Goal: Task Accomplishment & Management: Manage account settings

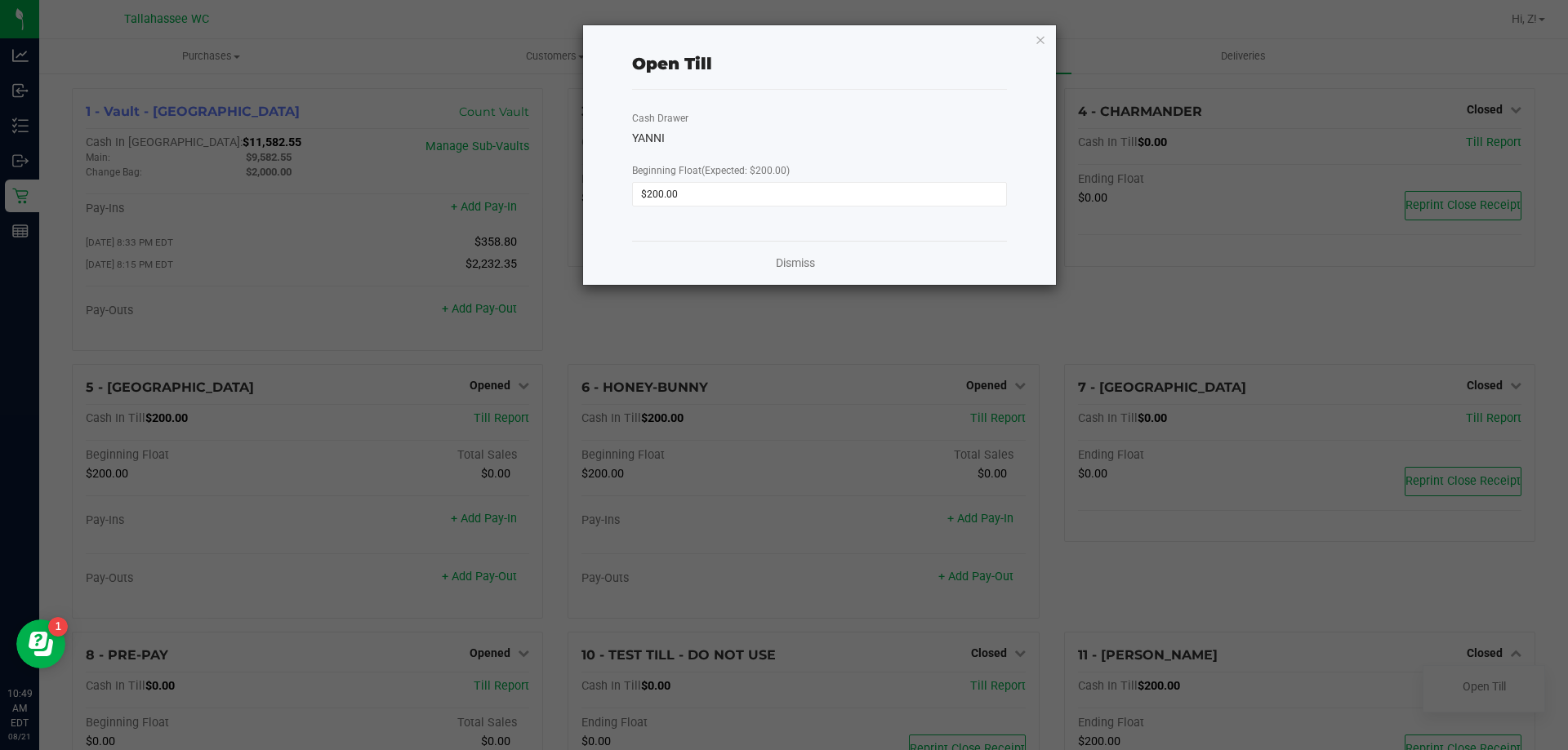
scroll to position [92, 0]
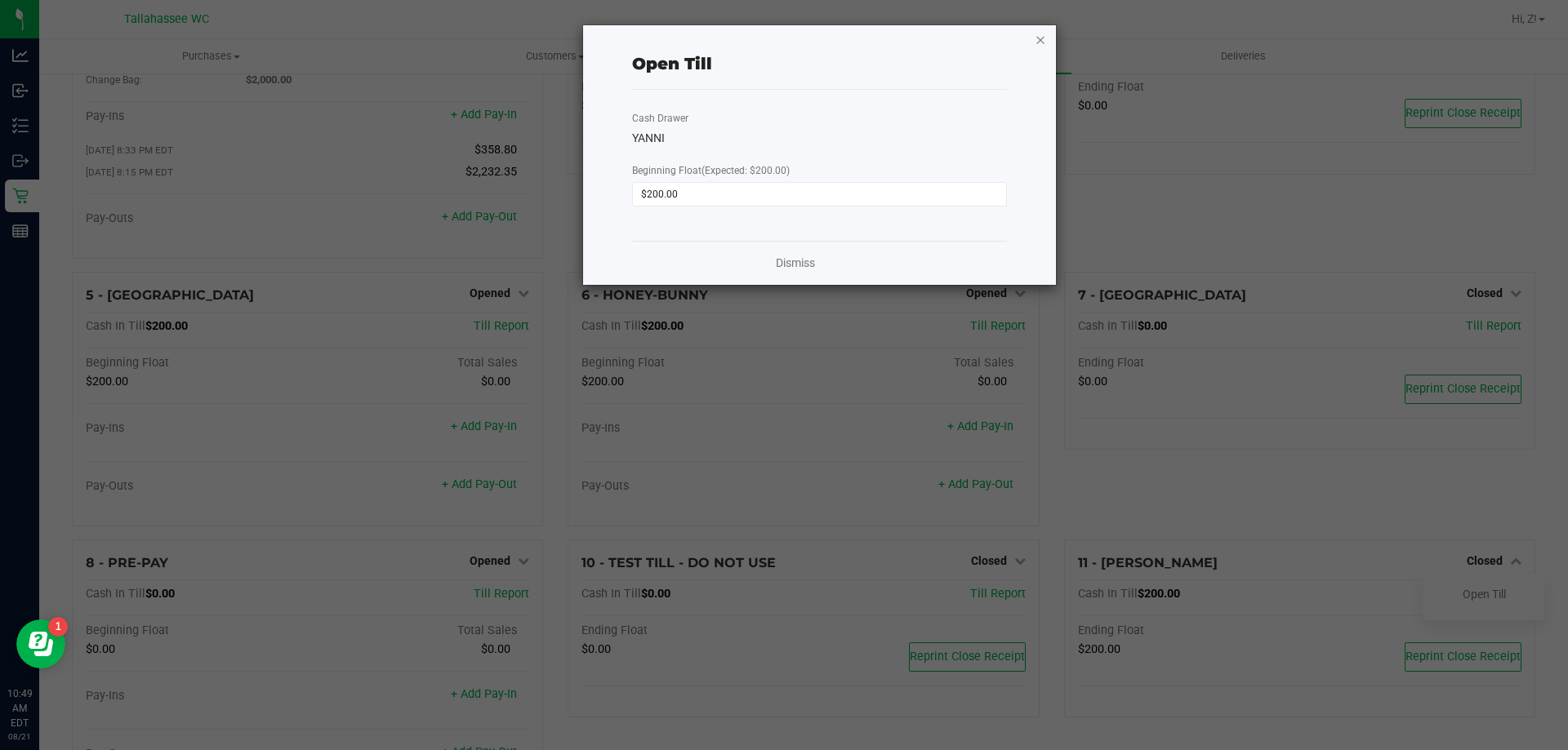
click at [1043, 38] on icon "button" at bounding box center [1040, 39] width 11 height 19
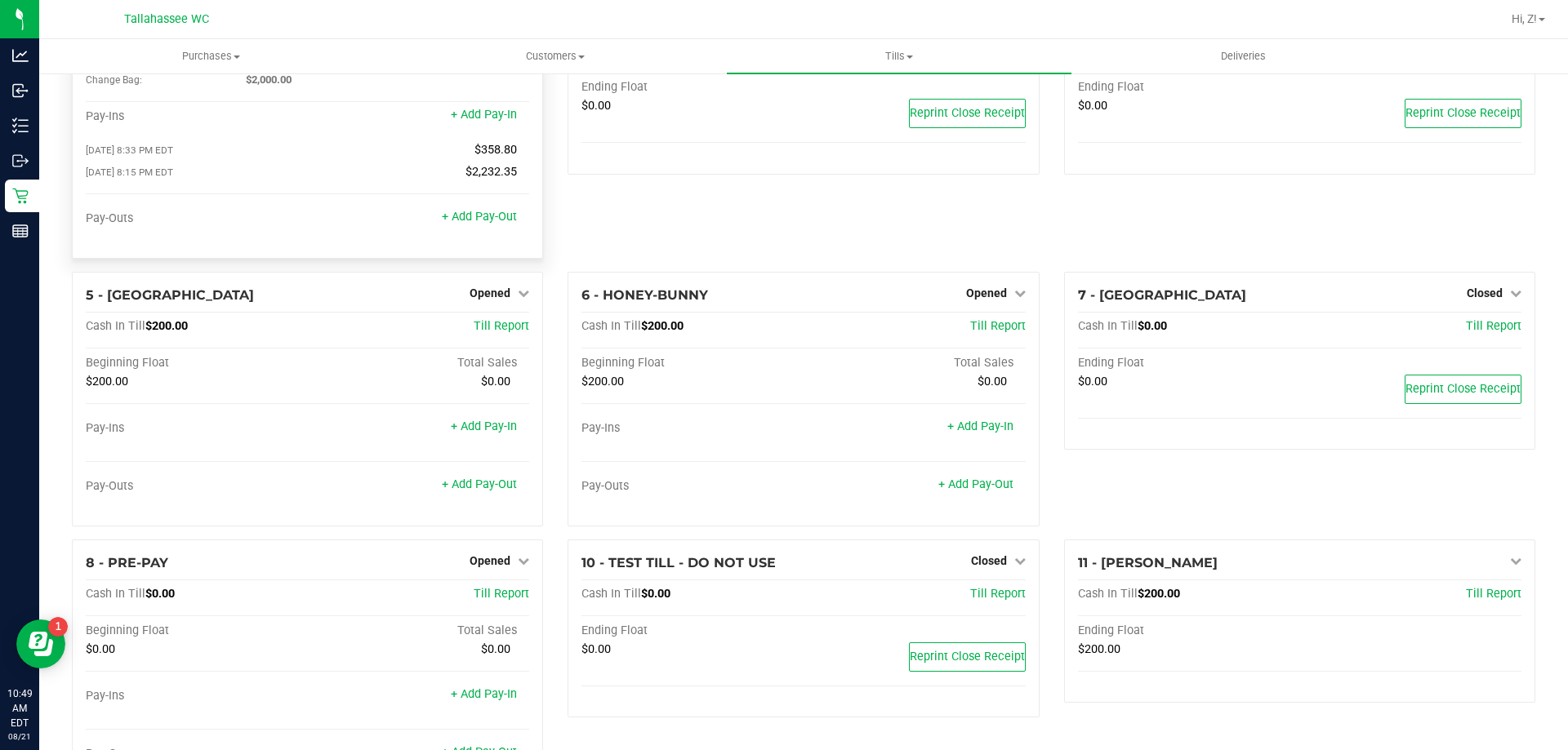
scroll to position [0, 0]
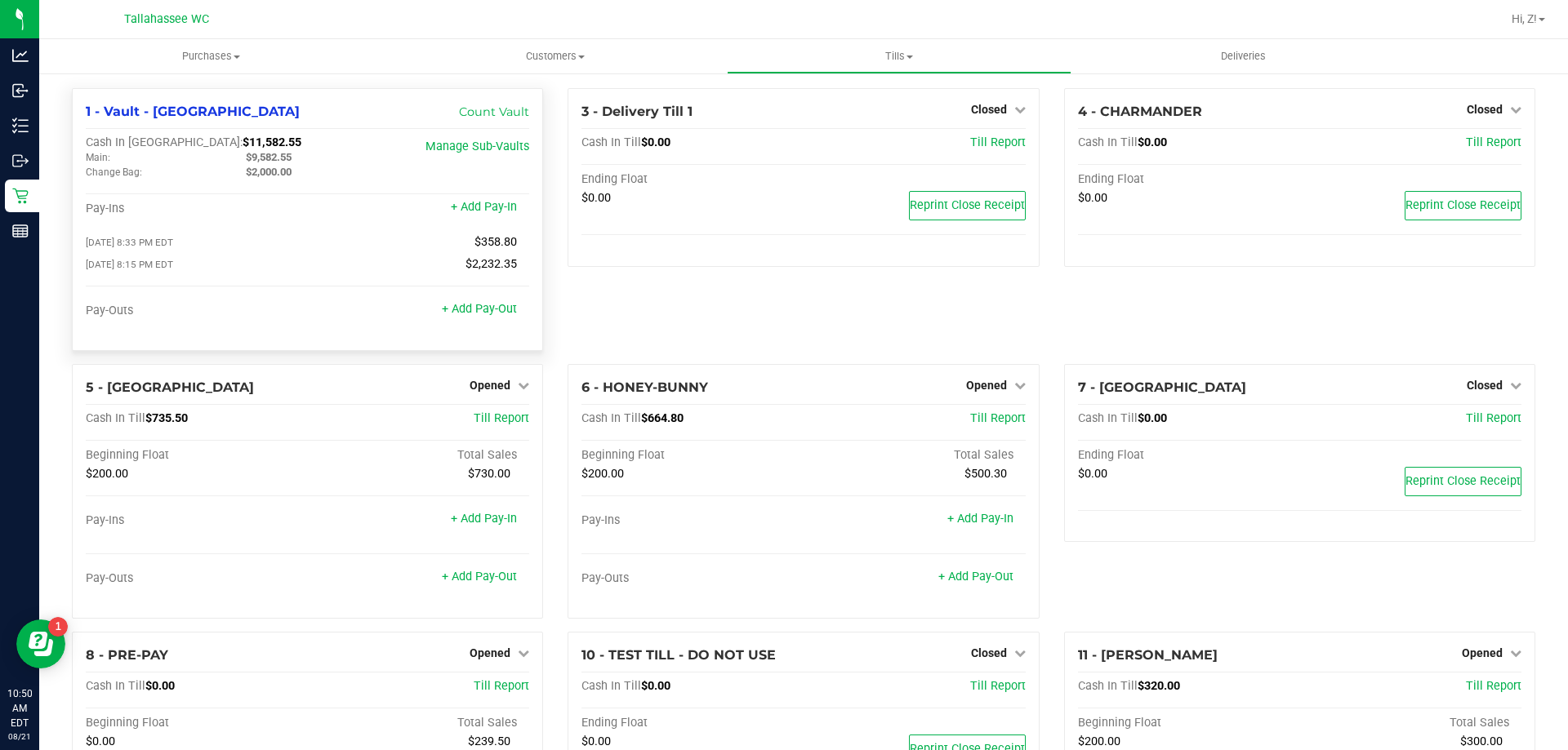
click at [275, 150] on div "$9,582.55" at bounding box center [313, 157] width 160 height 15
click at [275, 152] on span "$9,582.55" at bounding box center [269, 157] width 46 height 12
copy span "9,582.55"
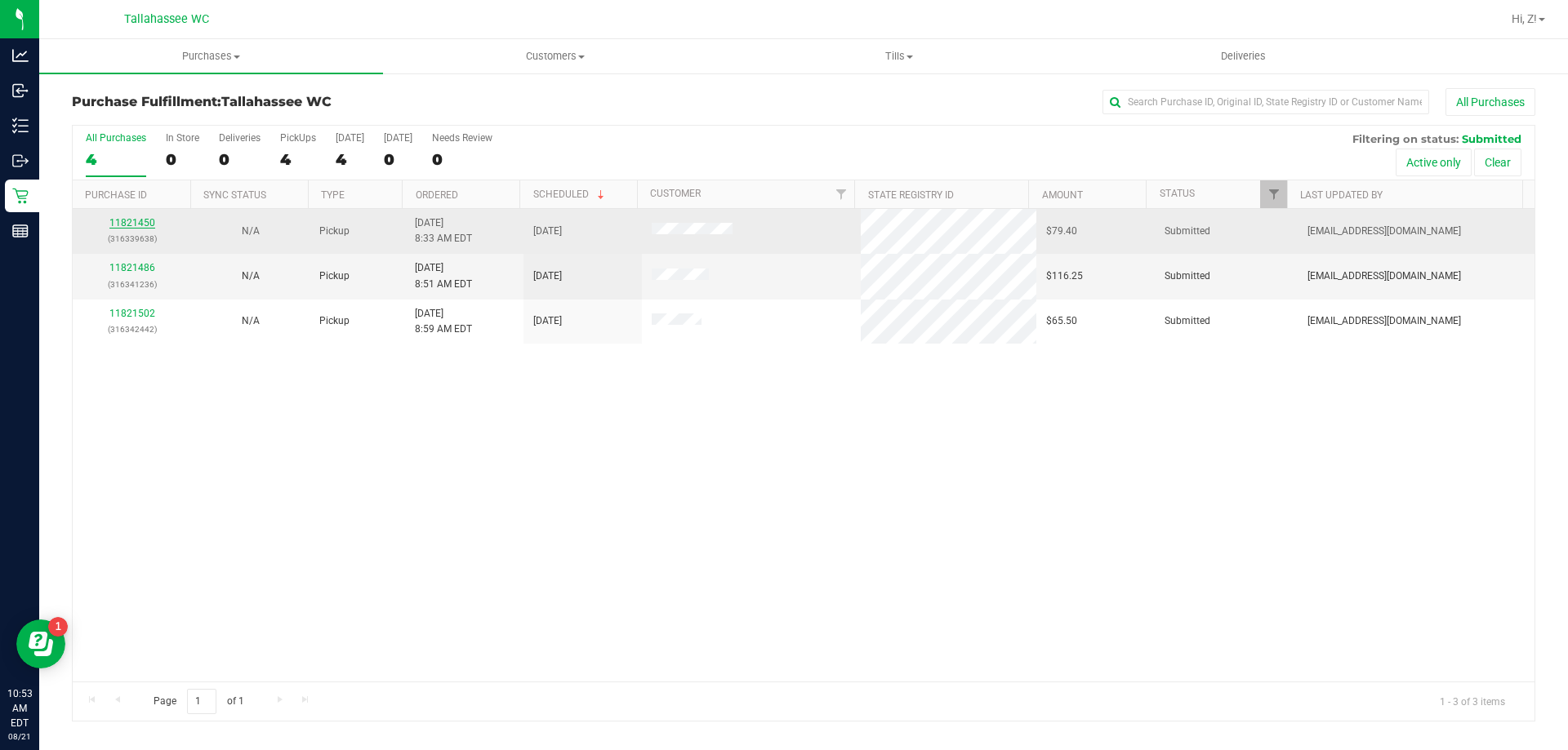
click at [123, 224] on link "11821450" at bounding box center [133, 223] width 46 height 11
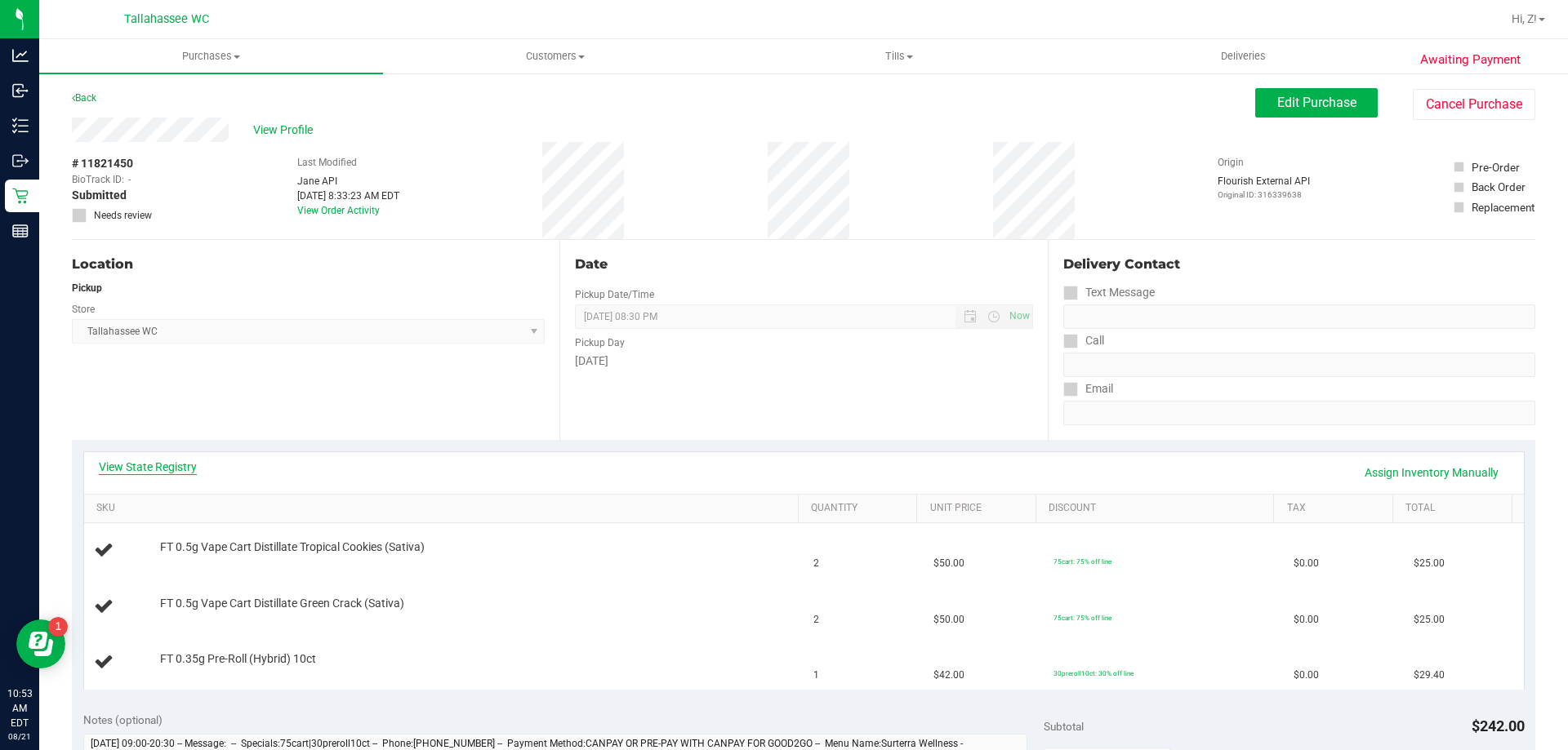
click at [185, 466] on link "View State Registry" at bounding box center [148, 466] width 98 height 16
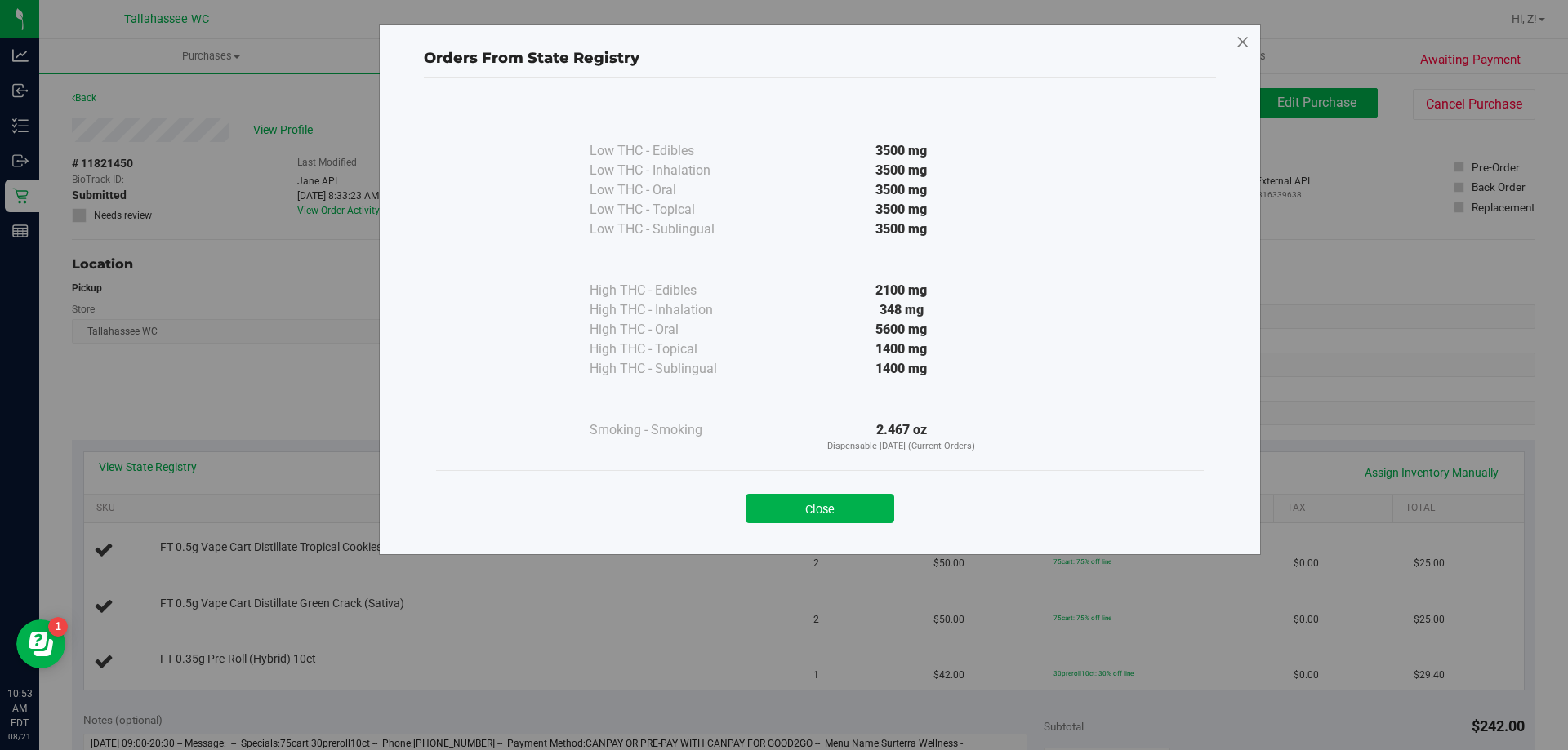
click at [1240, 47] on icon at bounding box center [1243, 42] width 15 height 27
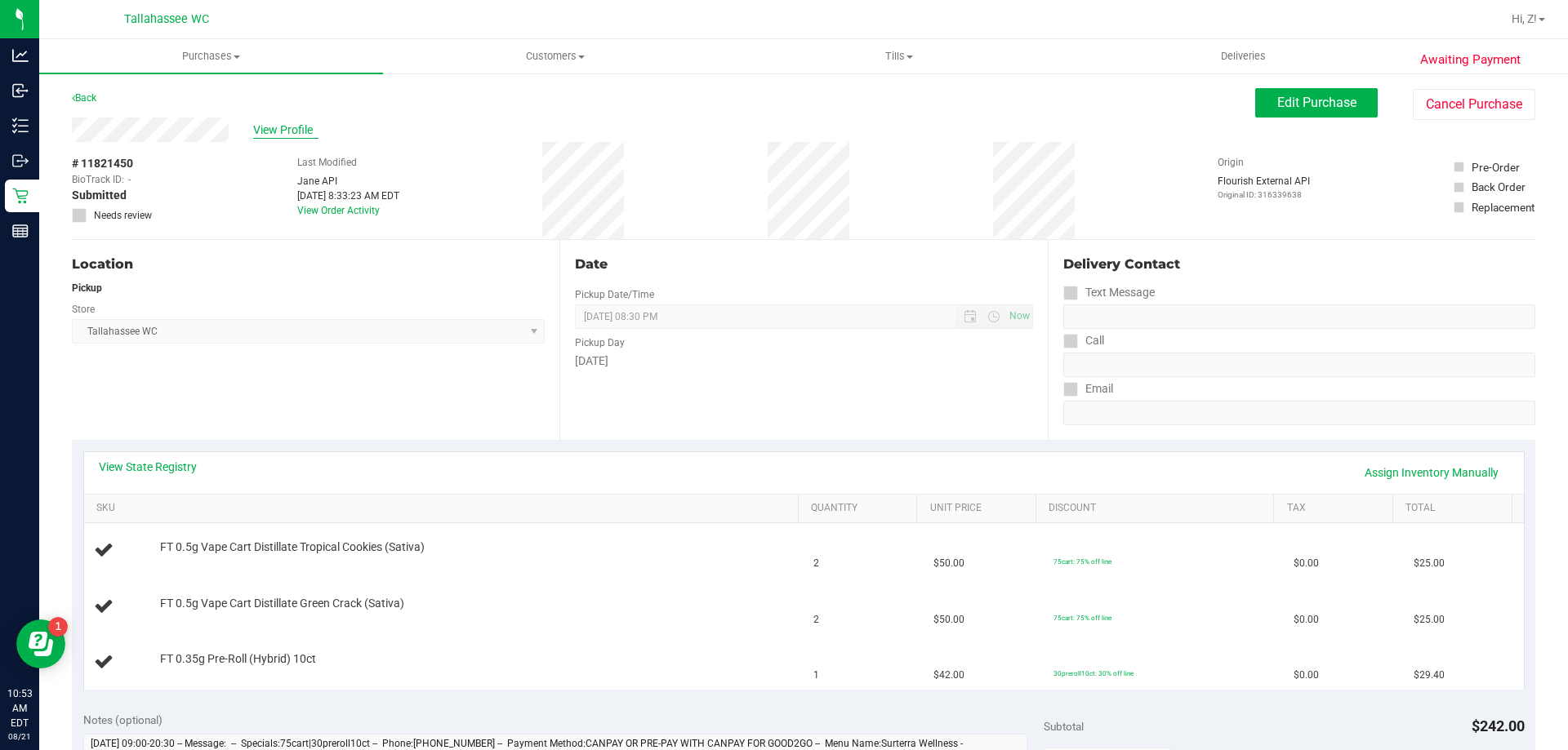
click at [295, 129] on span "View Profile" at bounding box center [285, 130] width 65 height 17
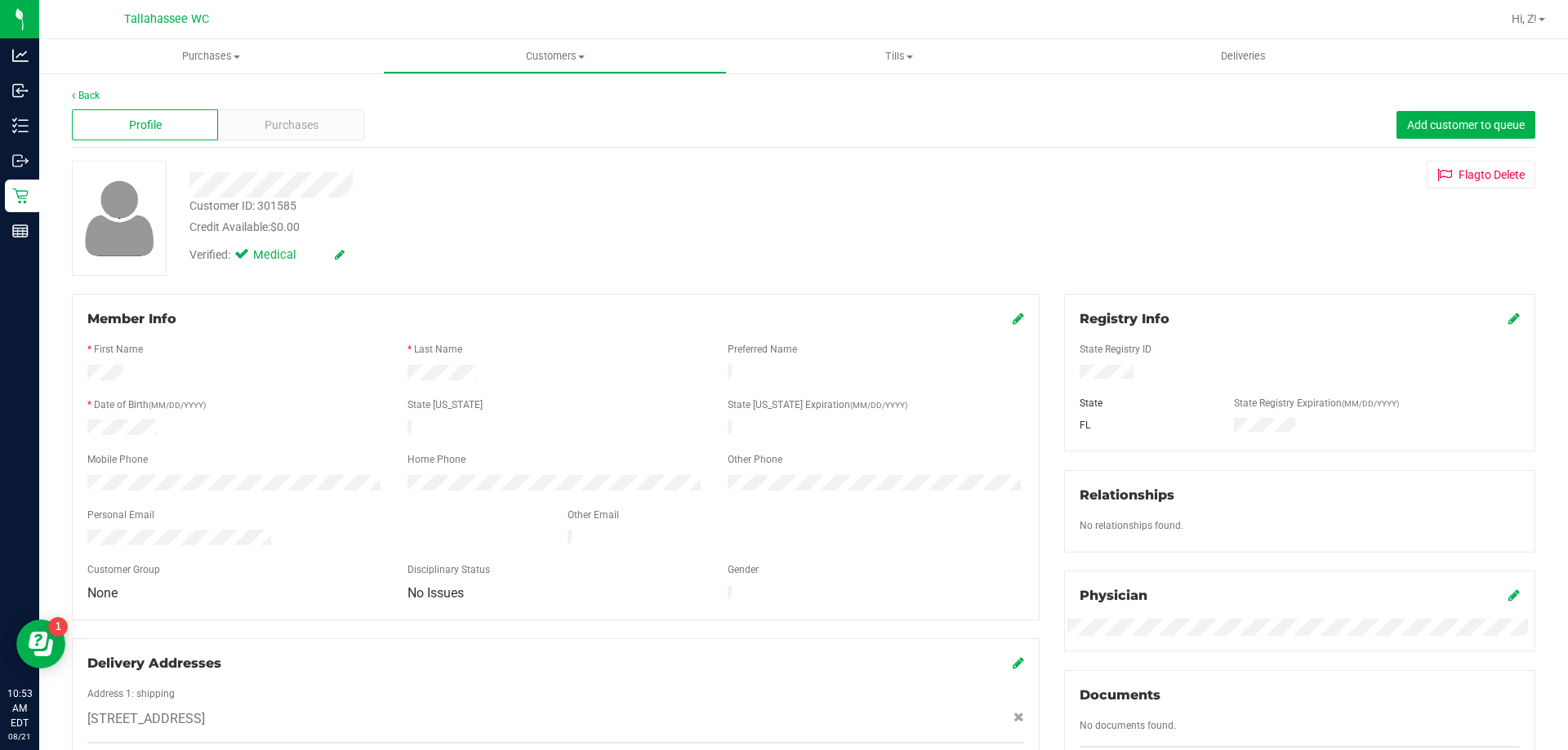
click at [263, 208] on div "Customer ID: 301585" at bounding box center [242, 206] width 107 height 17
click at [262, 210] on div "Customer ID: 301585" at bounding box center [242, 206] width 107 height 17
click at [254, 208] on div "Customer ID: 301585" at bounding box center [242, 206] width 107 height 17
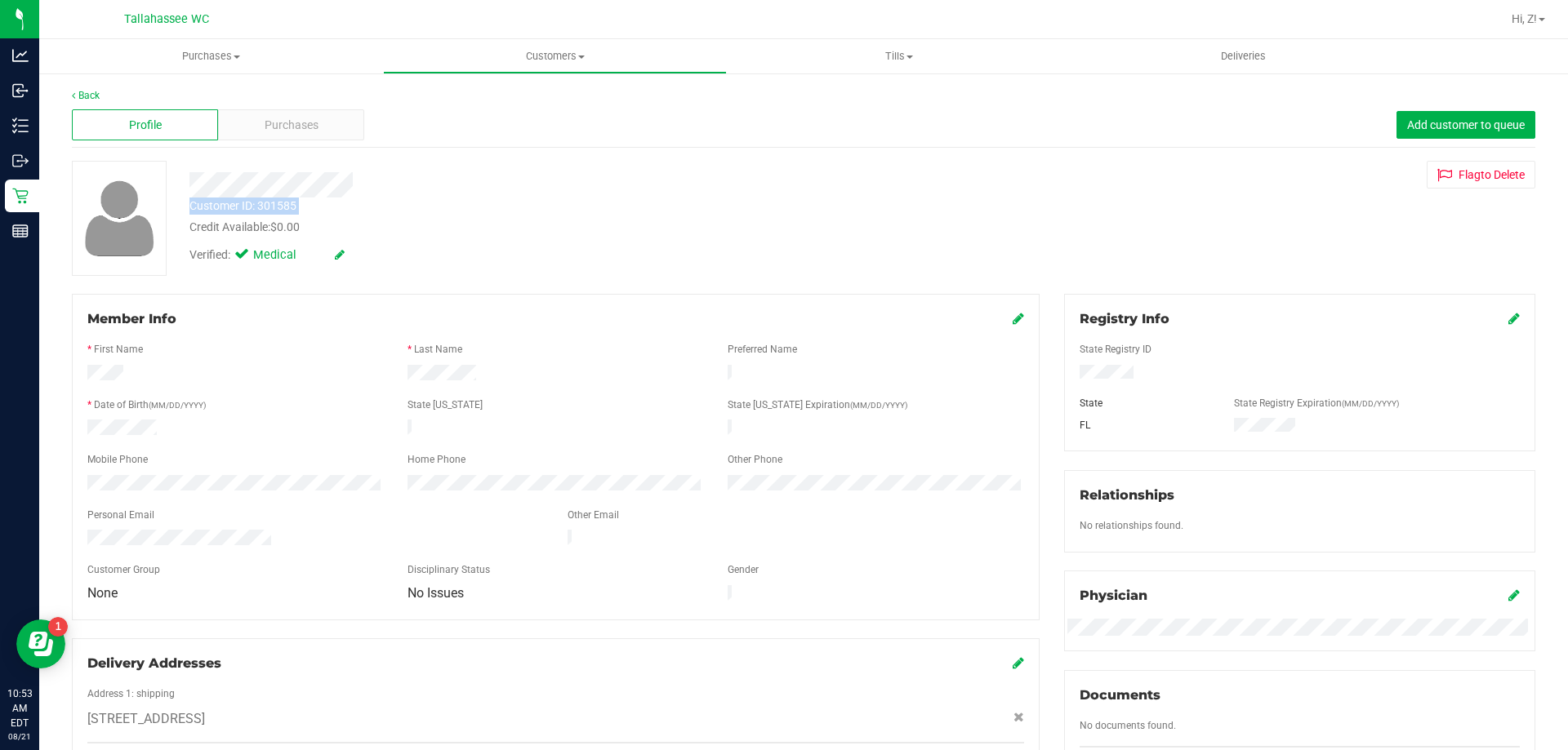
click at [254, 208] on div "Customer ID: 301585" at bounding box center [242, 206] width 107 height 17
copy div "Customer ID: 301585"
click at [200, 56] on span "Purchases" at bounding box center [210, 56] width 344 height 15
click at [143, 116] on li "Fulfillment" at bounding box center [210, 118] width 344 height 19
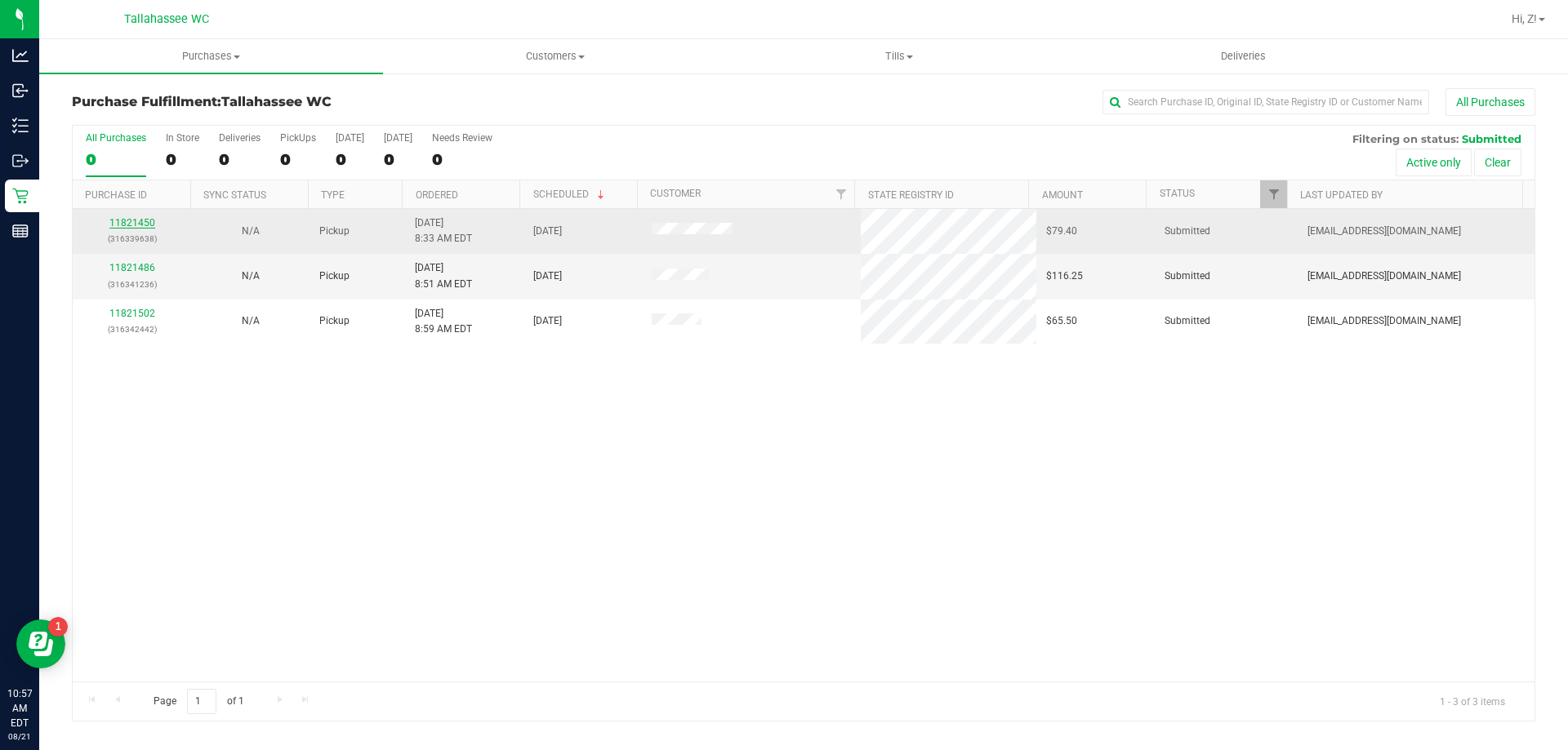
click at [121, 223] on link "11821450" at bounding box center [133, 223] width 46 height 11
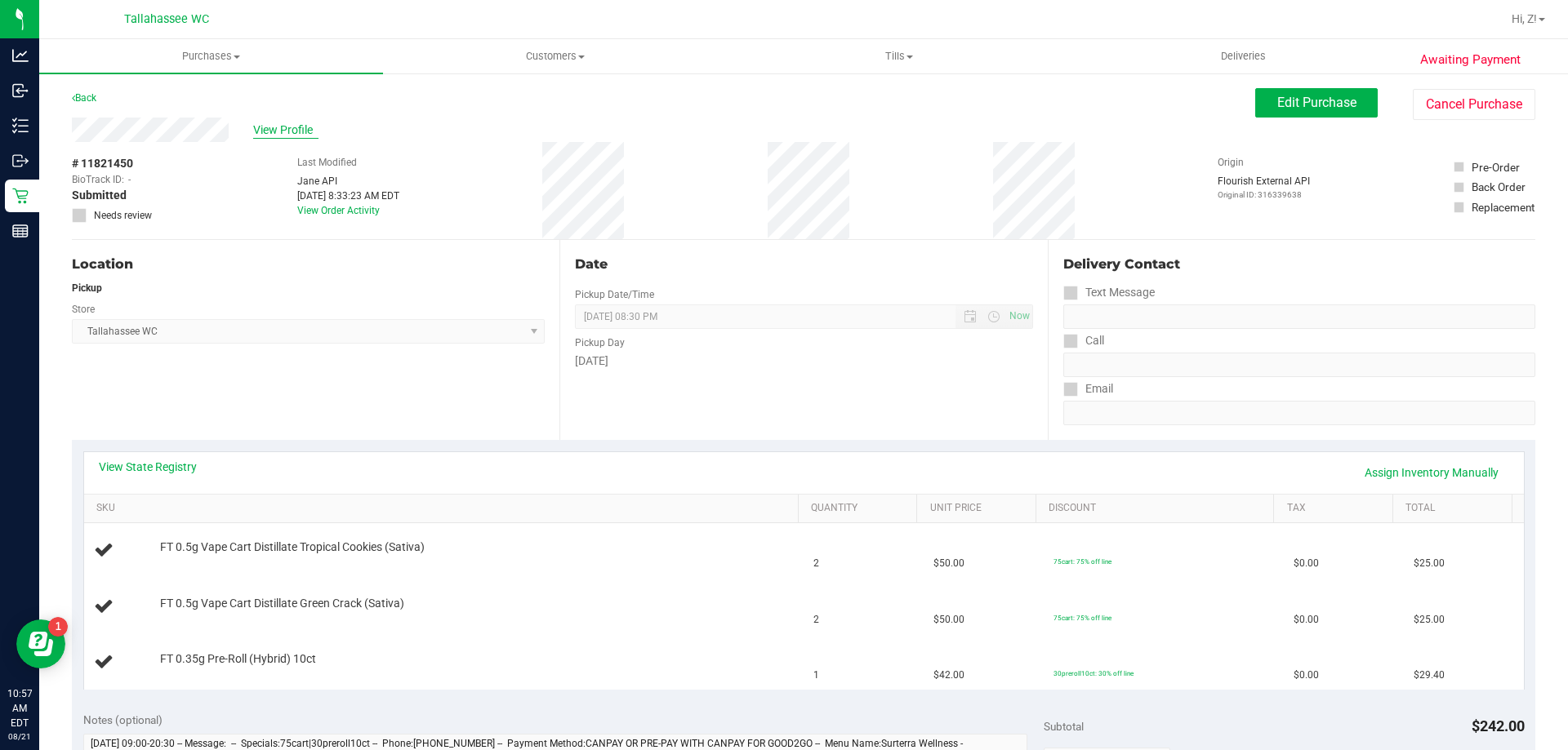
click at [275, 126] on span "View Profile" at bounding box center [285, 130] width 65 height 17
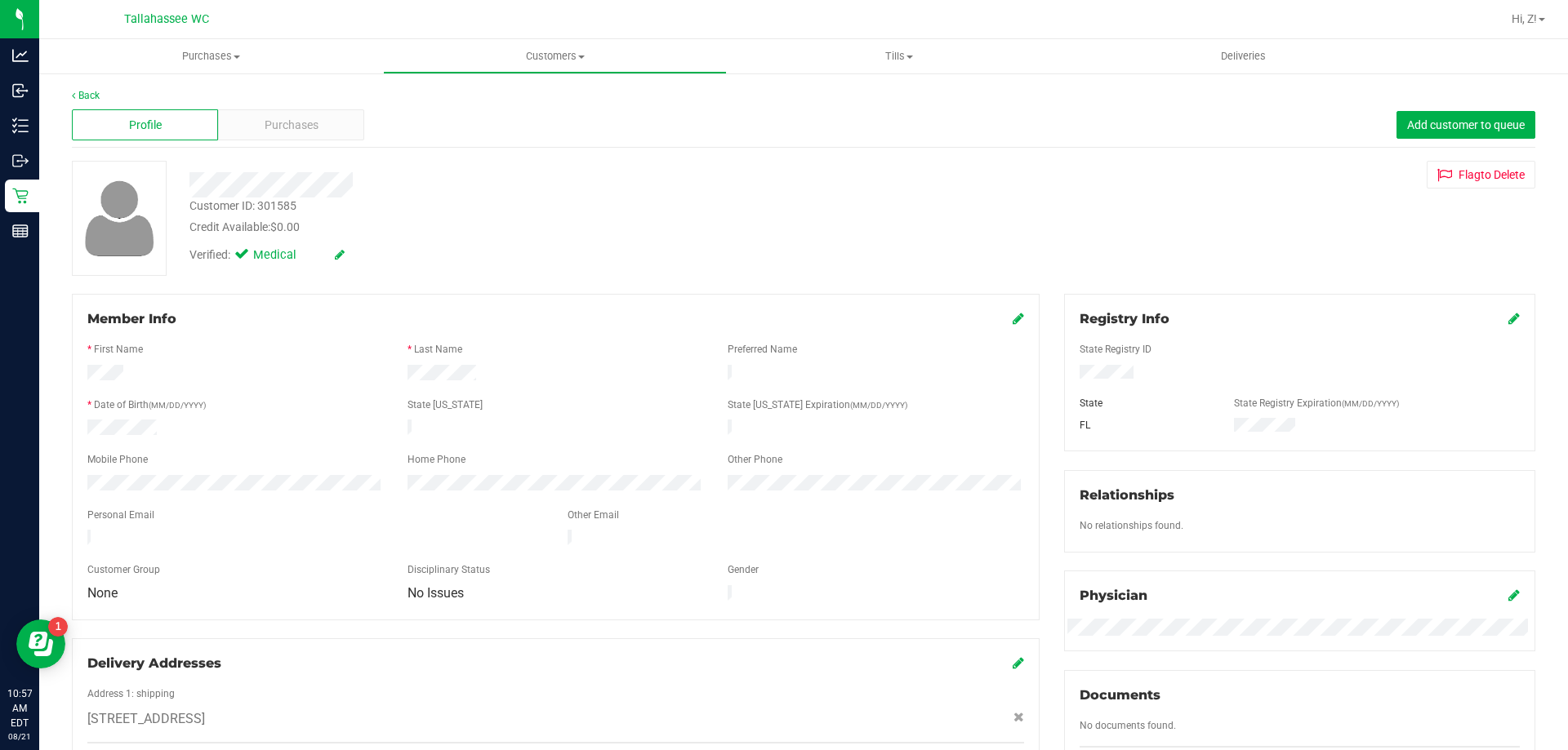
click at [83, 102] on div "Profile Purchases Add customer to queue" at bounding box center [803, 125] width 1464 height 45
click at [88, 95] on link "Back" at bounding box center [85, 95] width 27 height 11
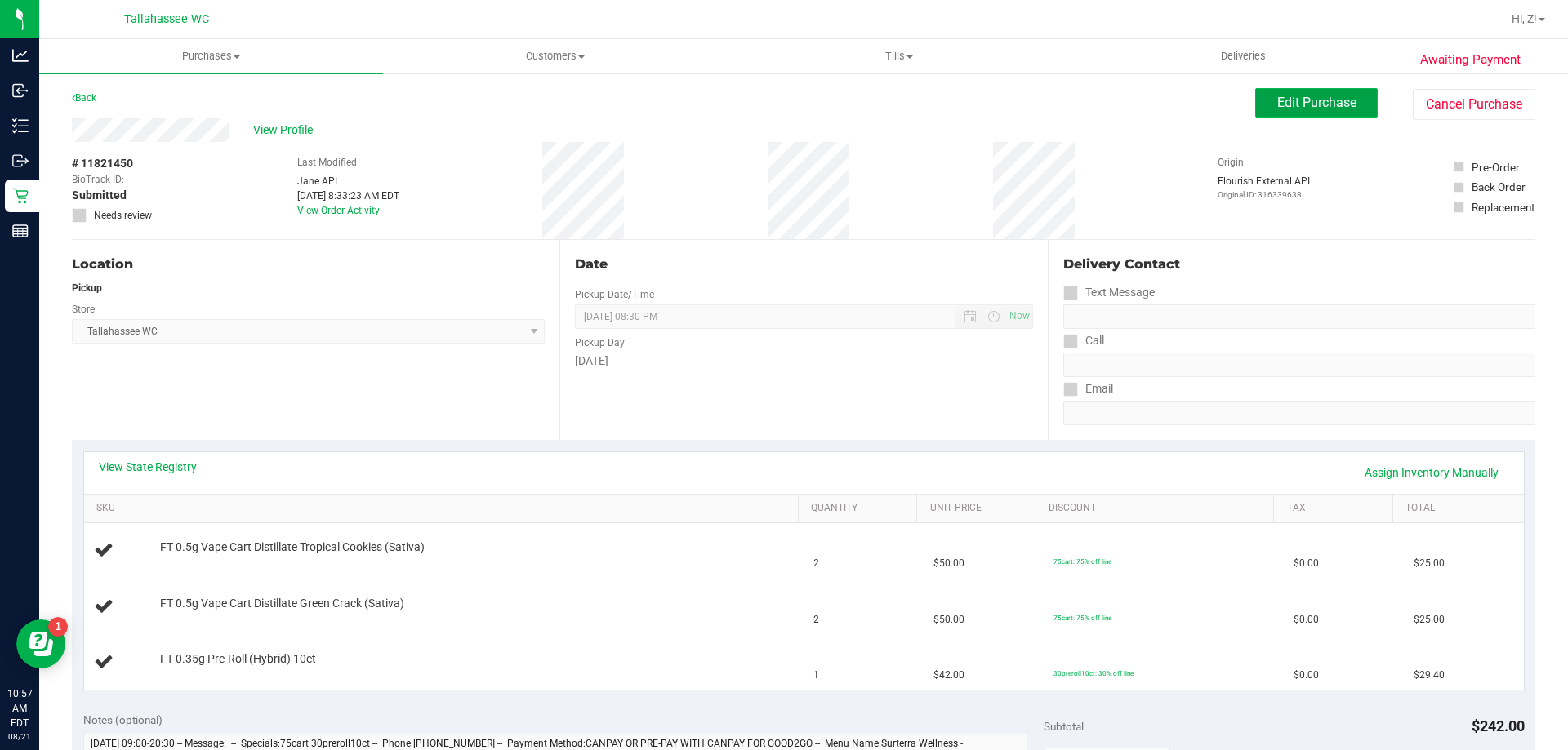
click at [1331, 110] on span "Edit Purchase" at bounding box center [1317, 102] width 80 height 16
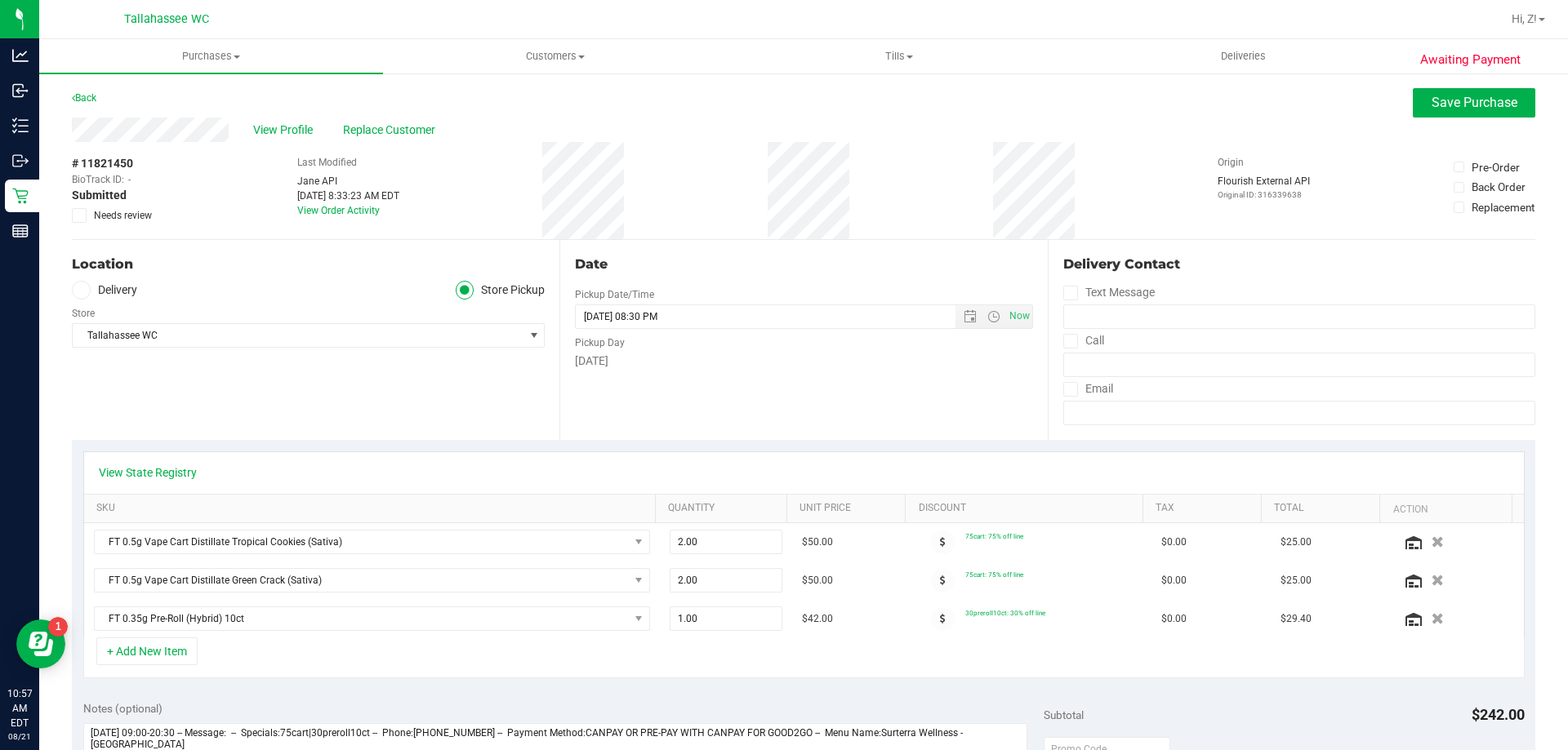
click at [81, 216] on icon at bounding box center [80, 216] width 11 height 0
click at [0, 0] on input "Needs review" at bounding box center [0, 0] width 0 height 0
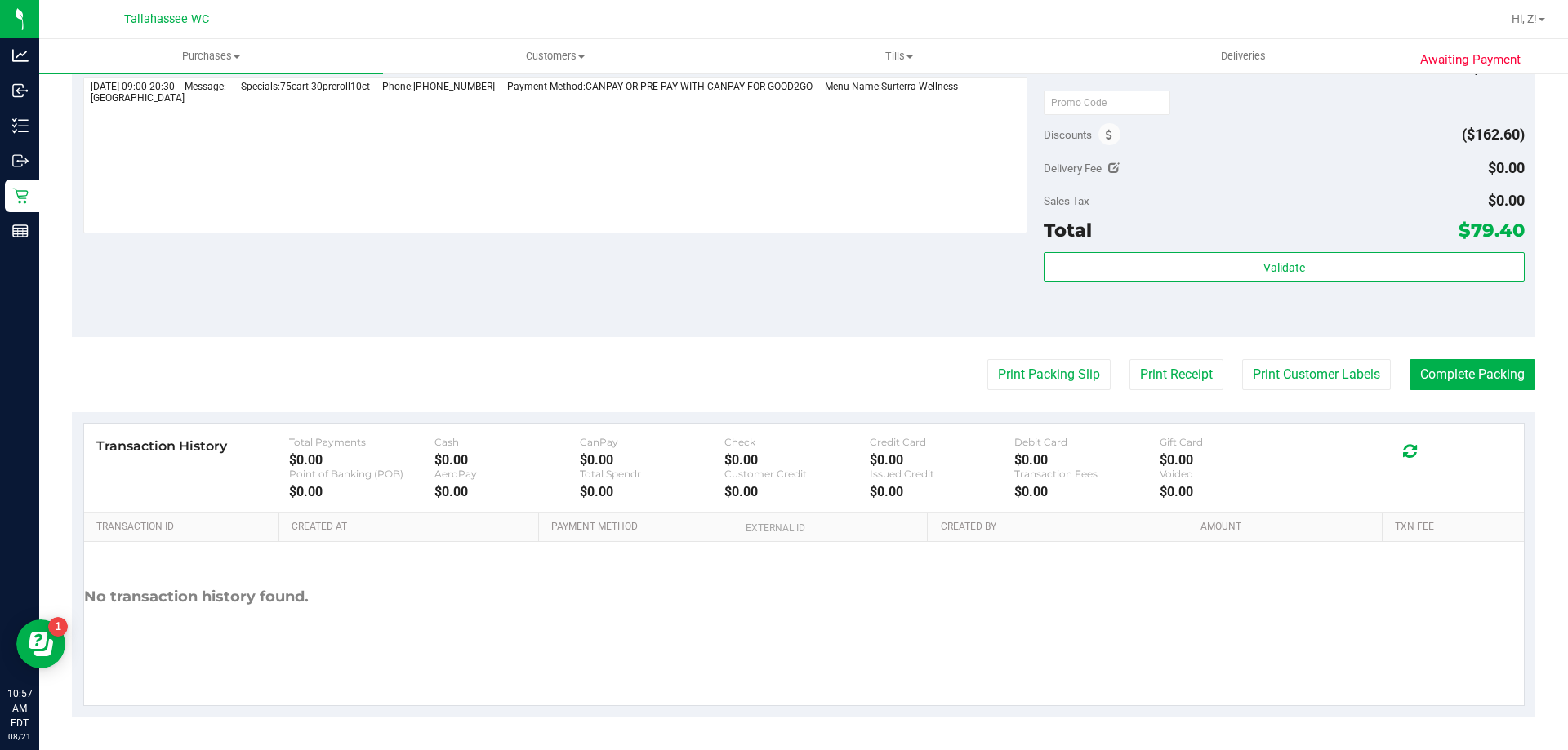
scroll to position [156, 0]
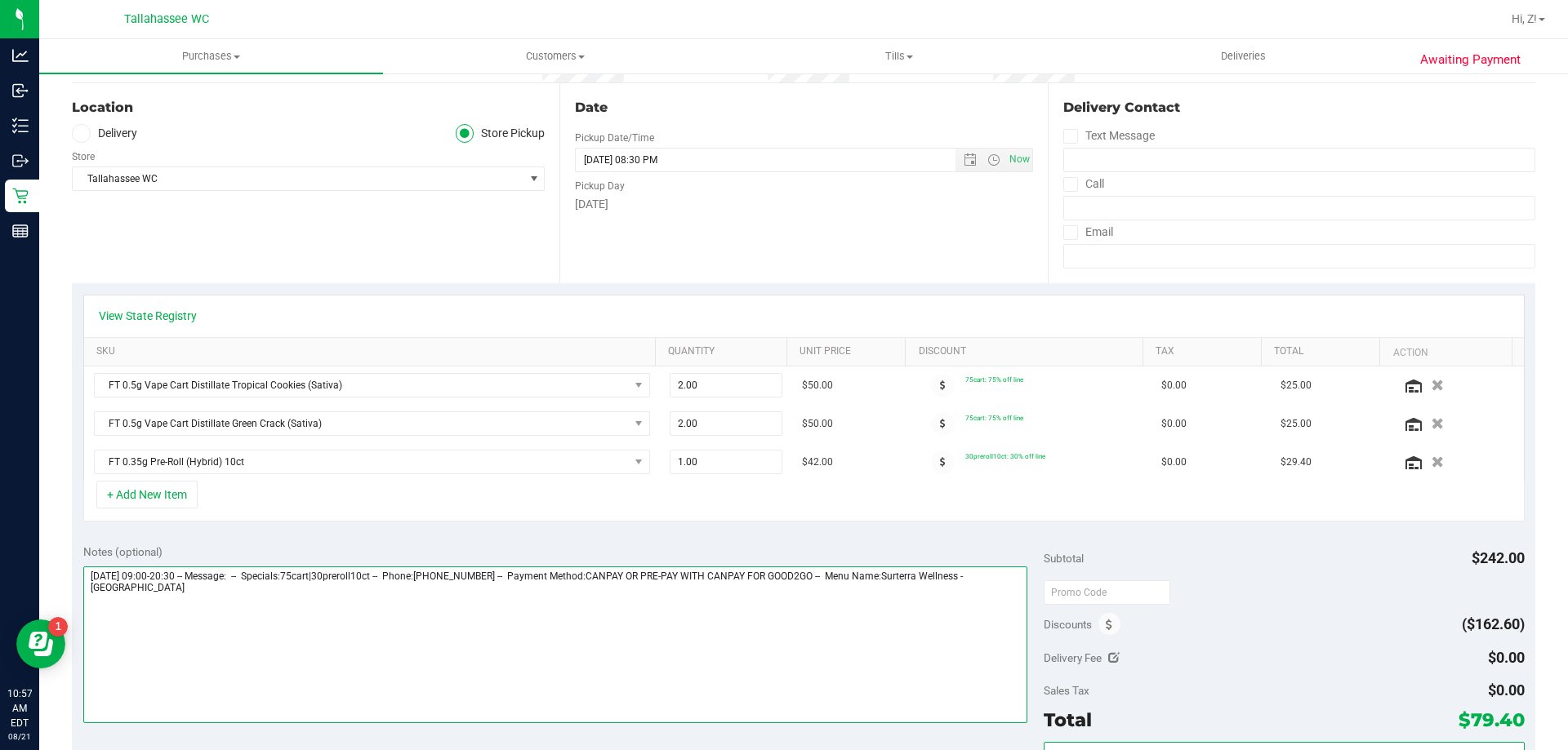
click at [308, 651] on textarea at bounding box center [555, 644] width 945 height 156
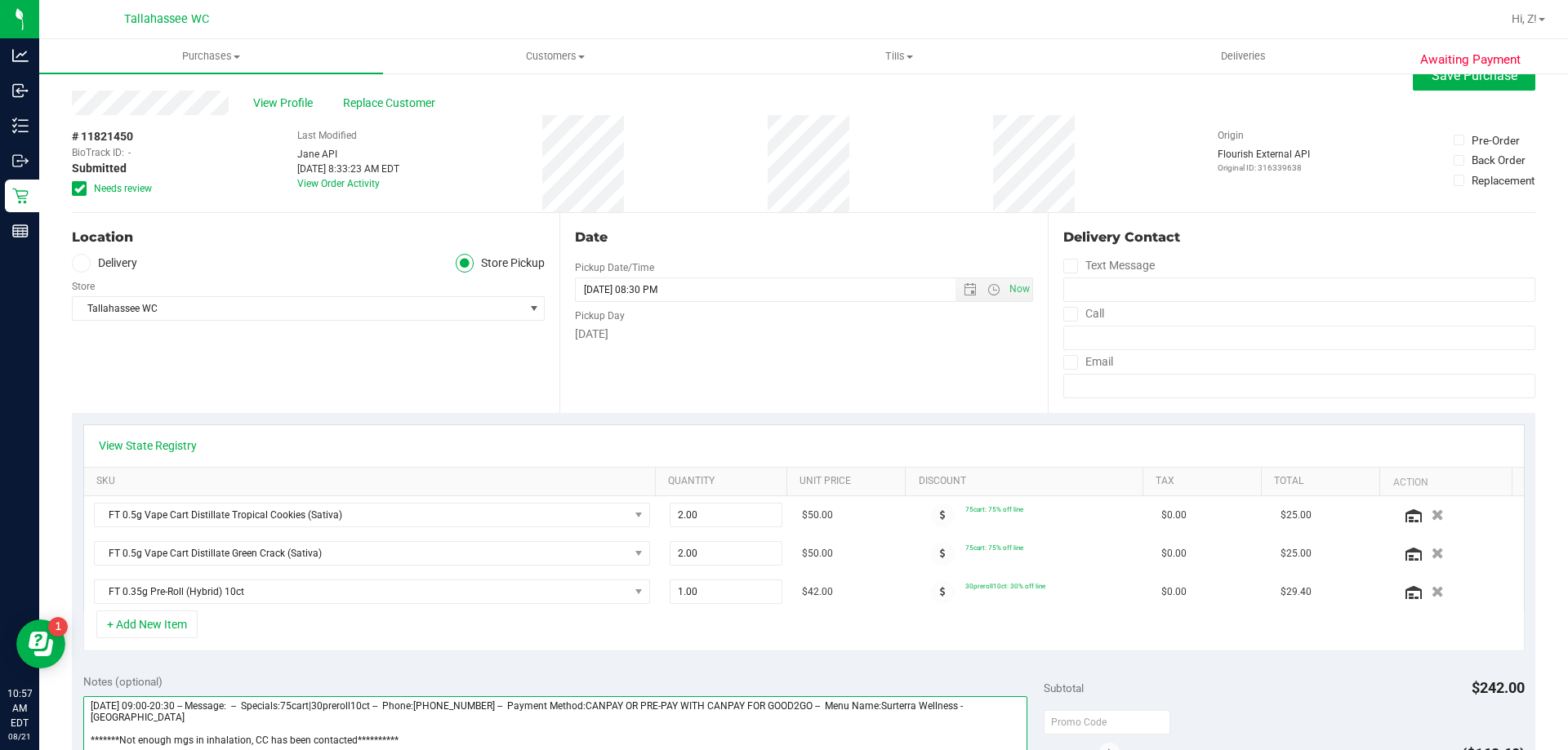
scroll to position [0, 0]
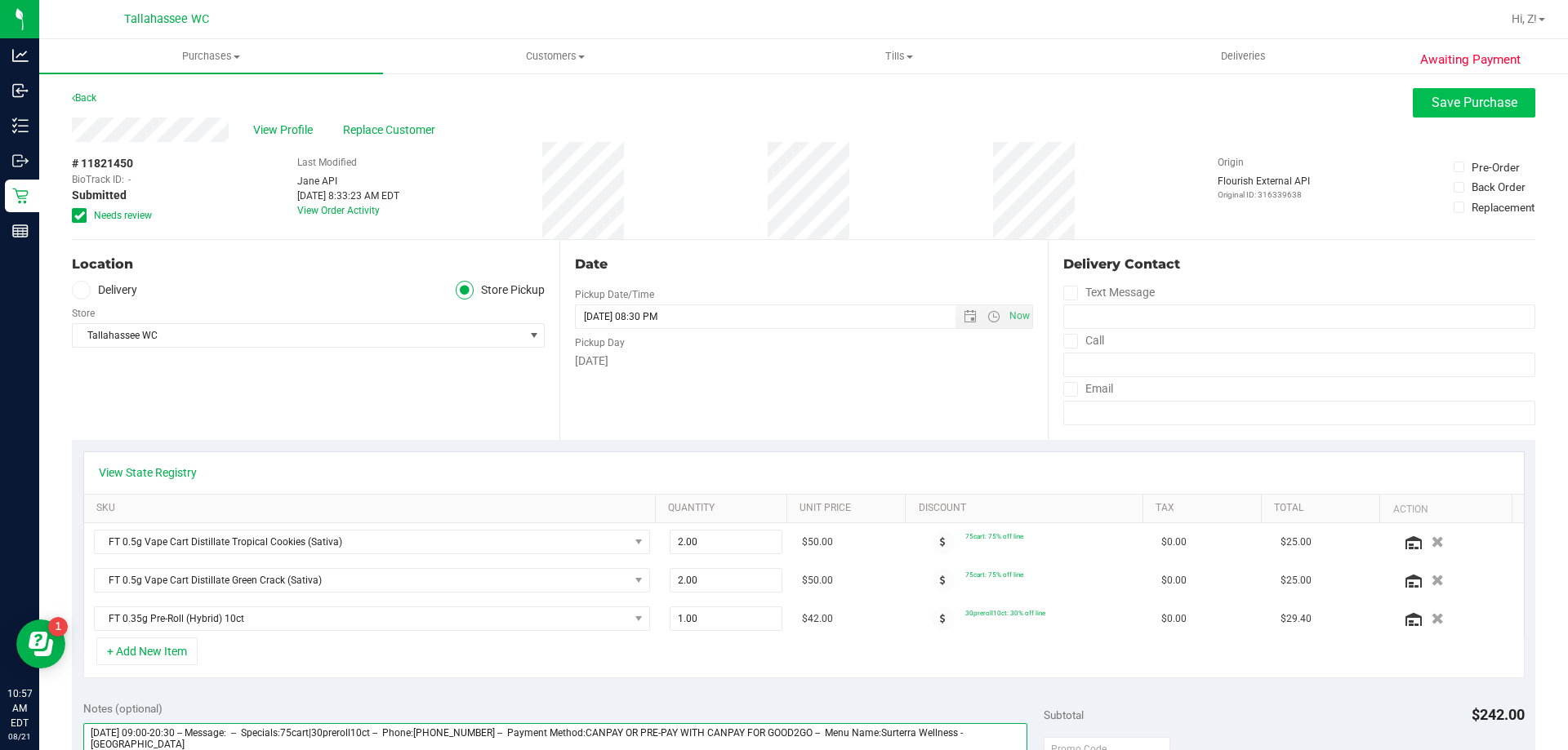
type textarea "**********"
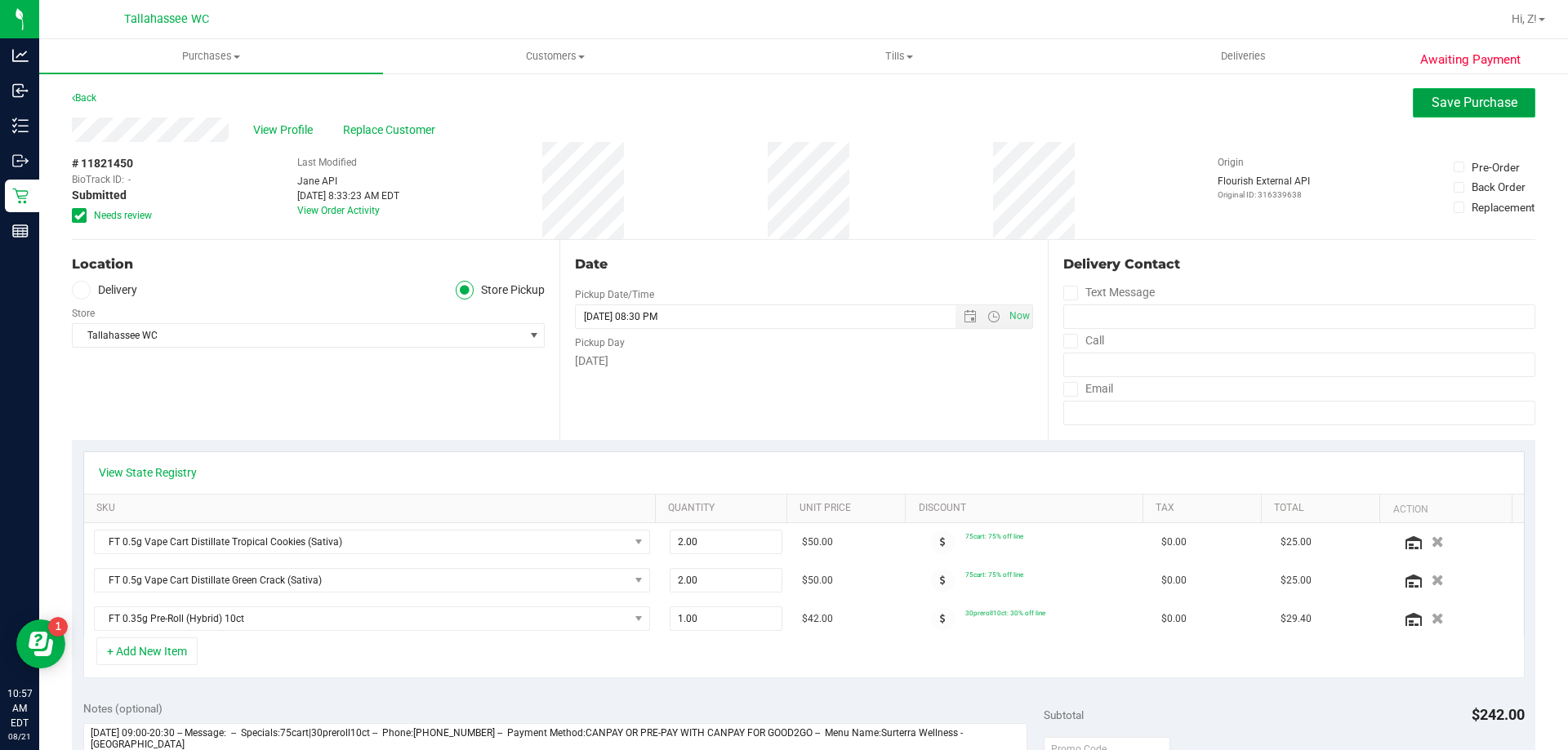
click at [1417, 95] on button "Save Purchase" at bounding box center [1474, 102] width 123 height 29
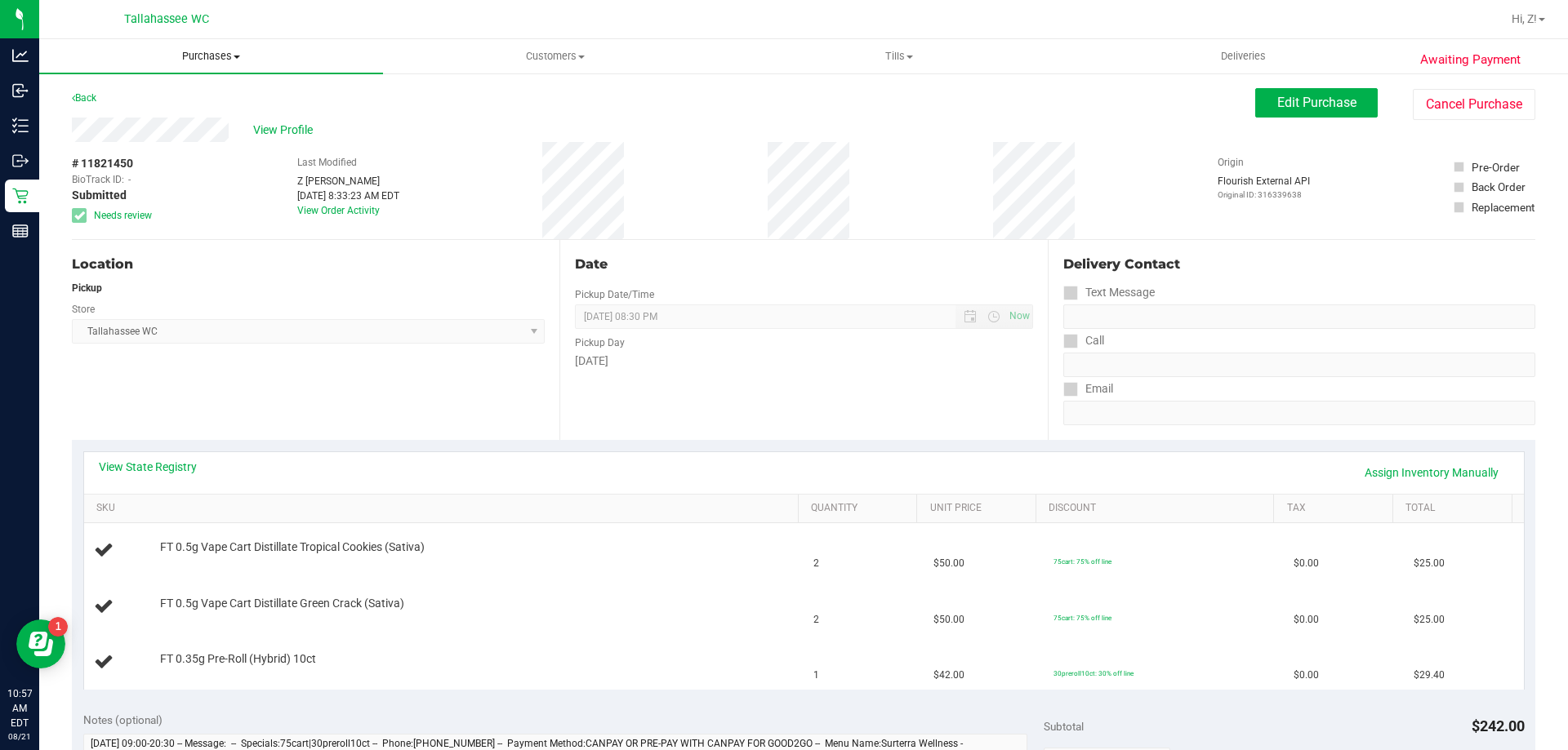
click at [191, 64] on uib-tab-heading "Purchases Summary of purchases Fulfillment All purchases" at bounding box center [210, 56] width 344 height 34
click at [134, 114] on span "Fulfillment" at bounding box center [89, 118] width 102 height 14
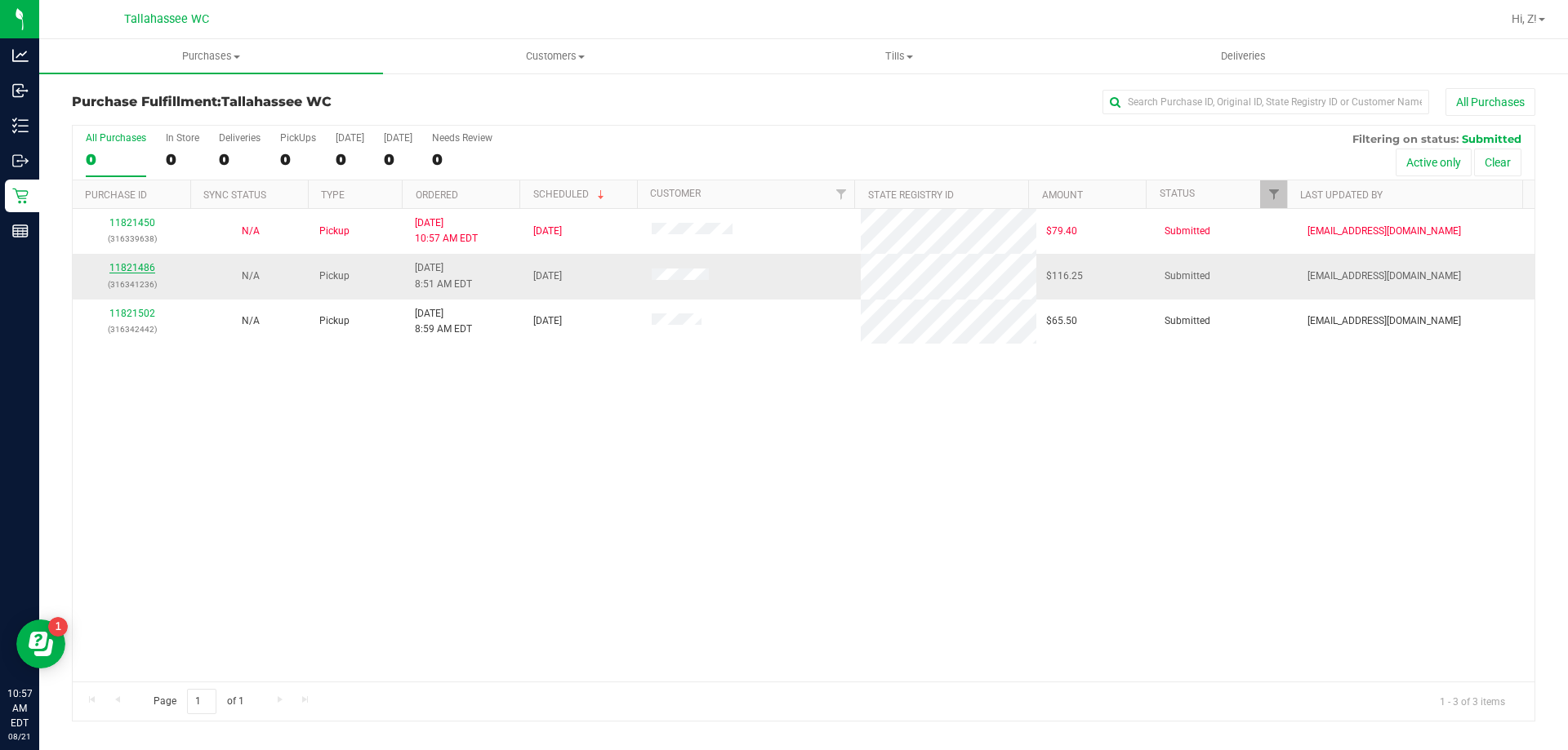
click at [133, 263] on link "11821486" at bounding box center [133, 268] width 46 height 11
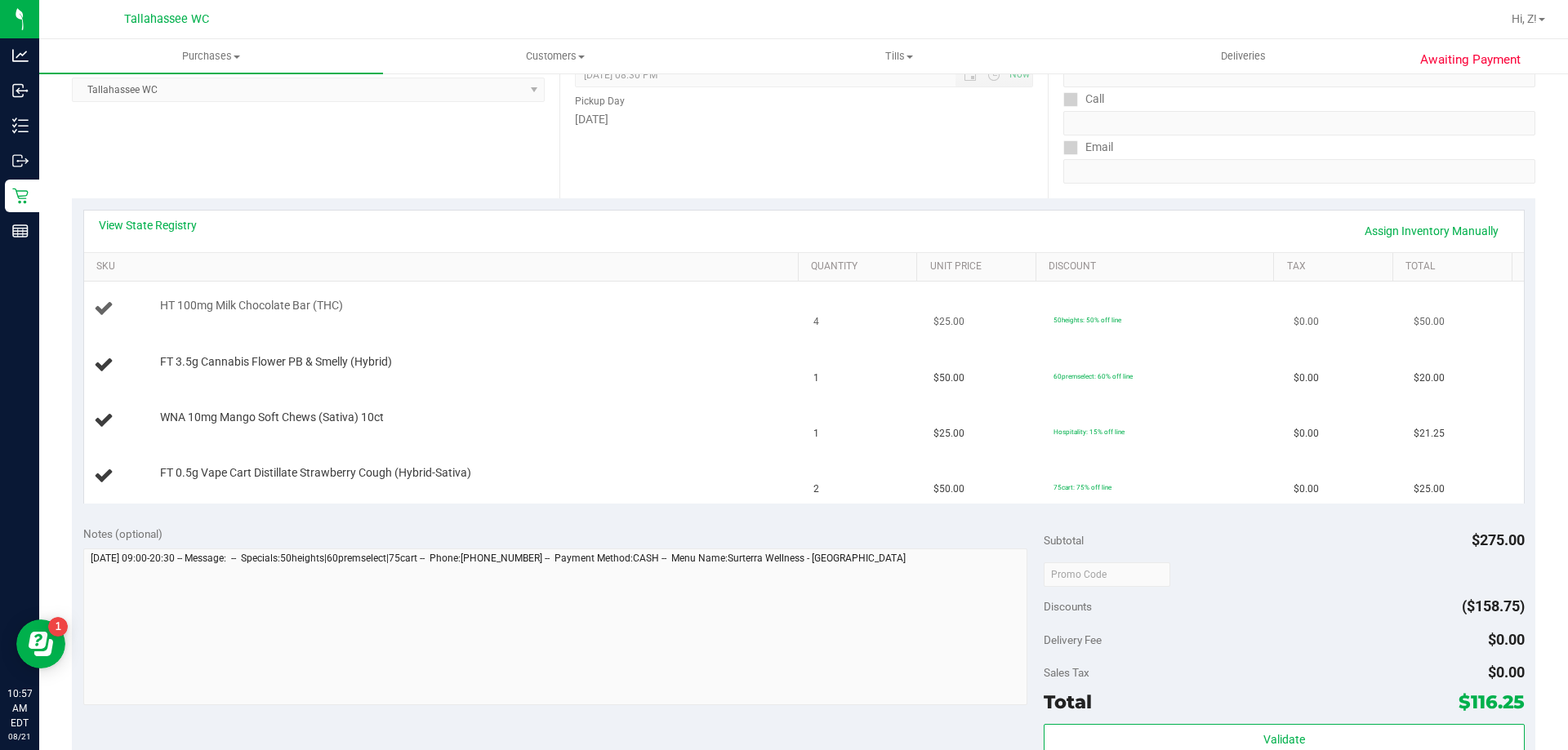
scroll to position [245, 0]
click at [135, 210] on div "View State Registry Assign Inventory Manually" at bounding box center [803, 228] width 1440 height 42
click at [139, 217] on link "View State Registry" at bounding box center [148, 222] width 98 height 16
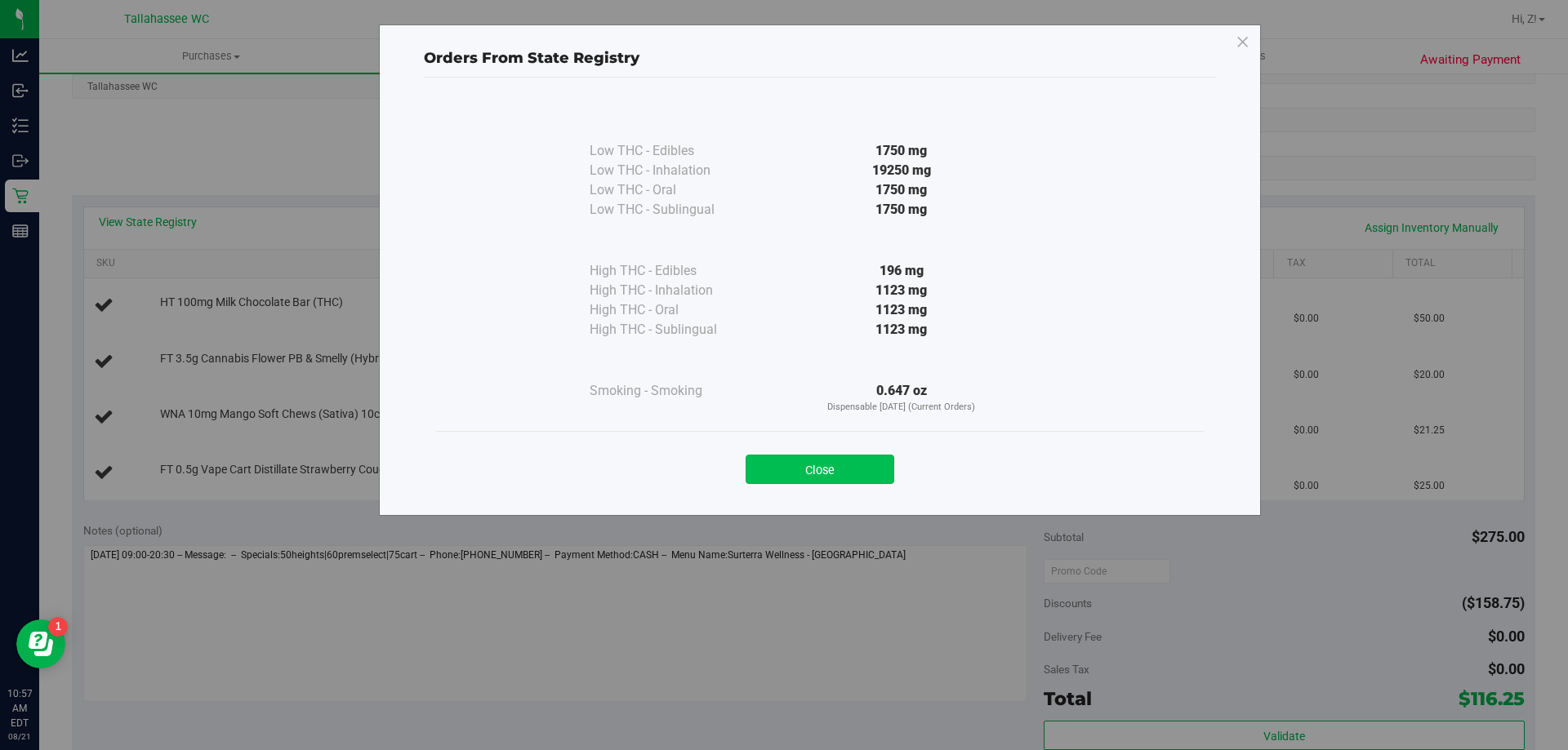
click at [833, 459] on button "Close" at bounding box center [820, 469] width 148 height 29
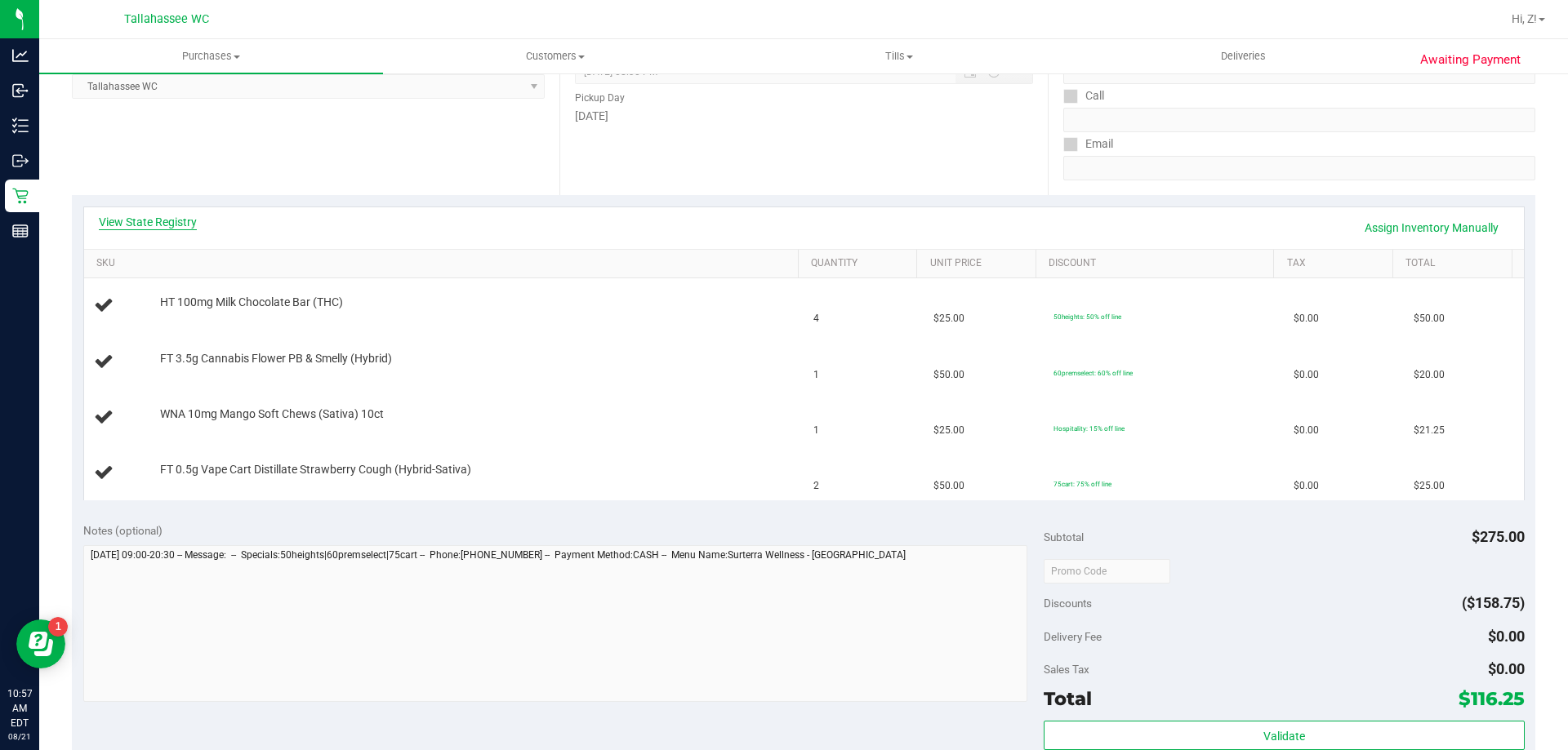
click at [156, 223] on link "View State Registry" at bounding box center [148, 222] width 98 height 16
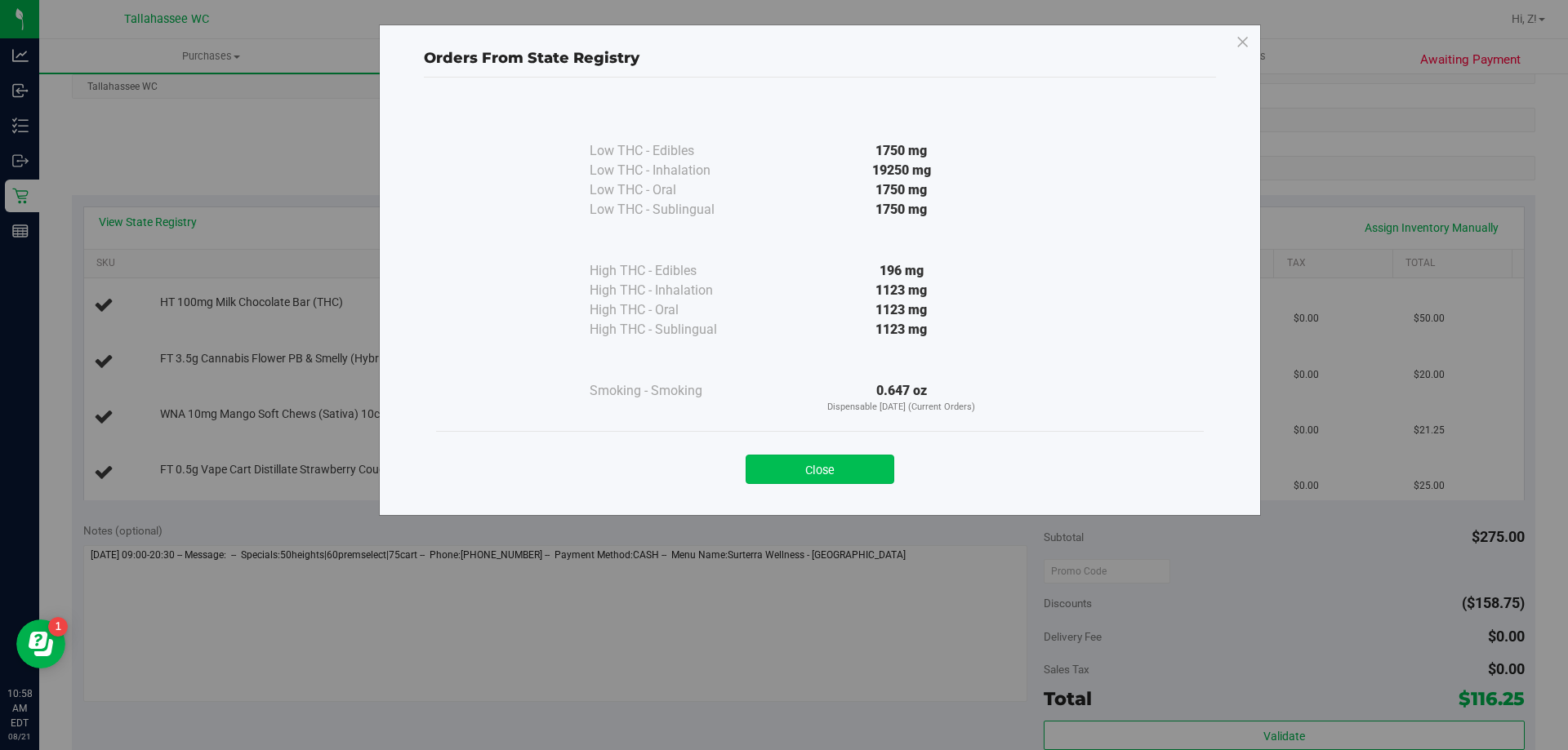
click at [858, 465] on button "Close" at bounding box center [820, 469] width 148 height 29
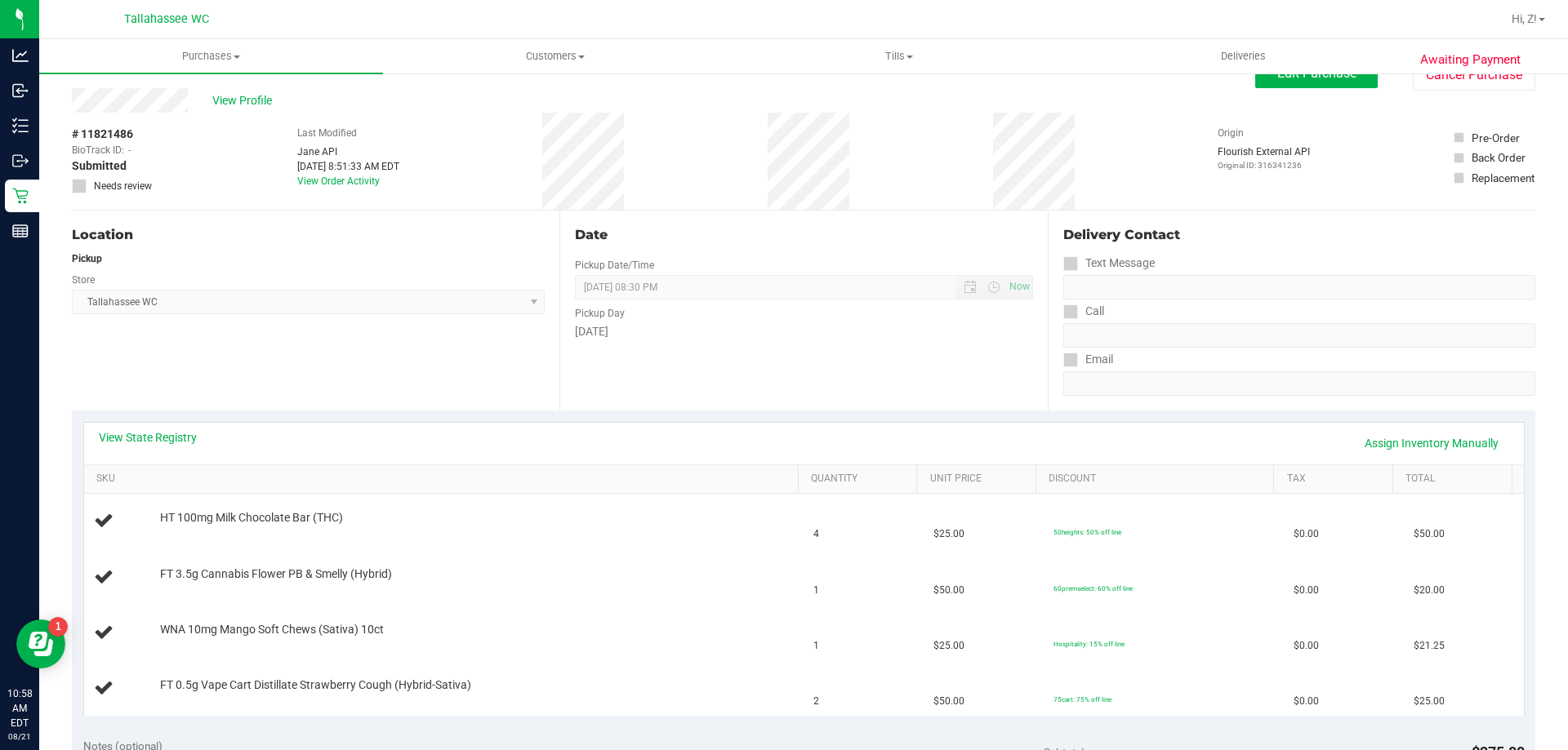
scroll to position [0, 0]
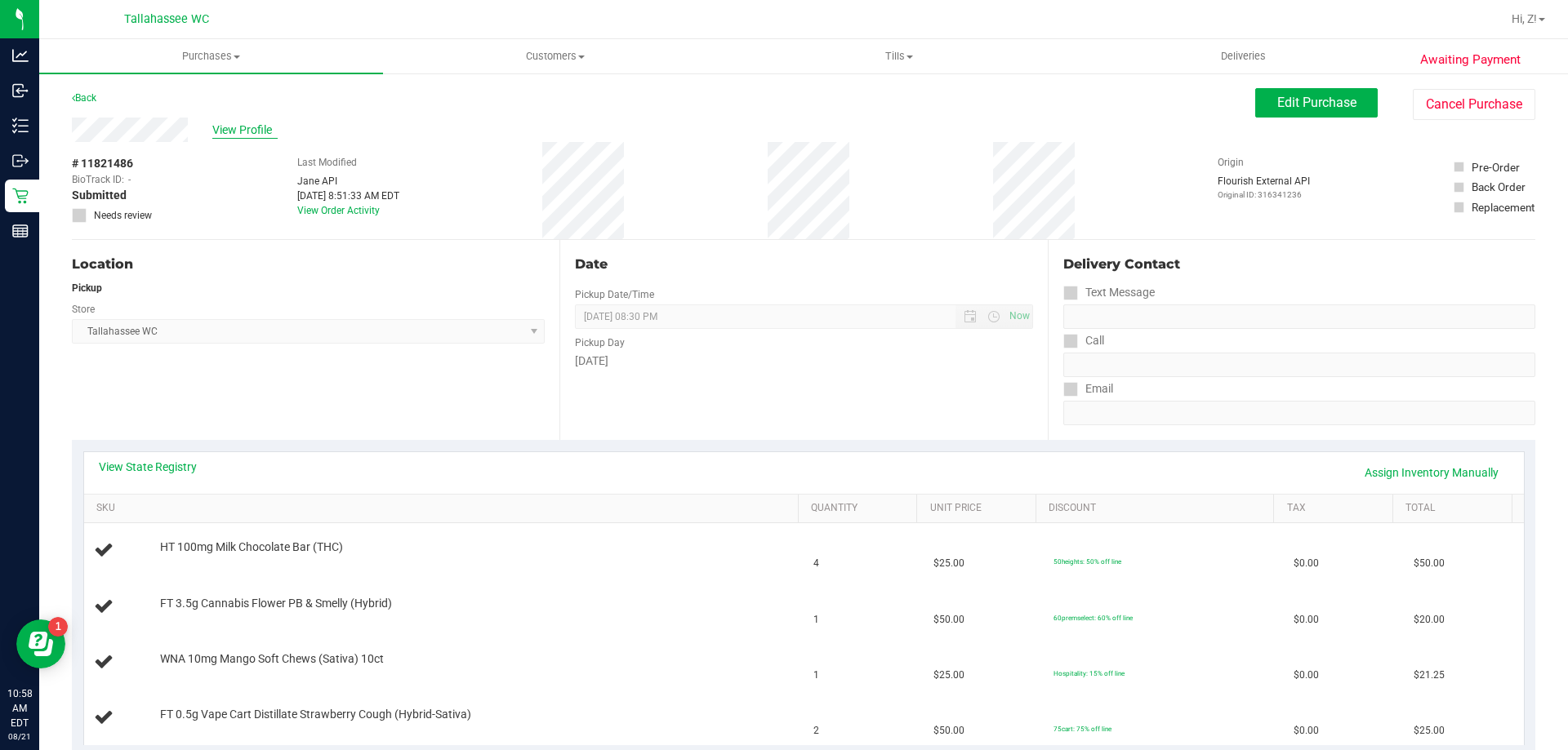
click at [230, 122] on span "View Profile" at bounding box center [245, 130] width 65 height 17
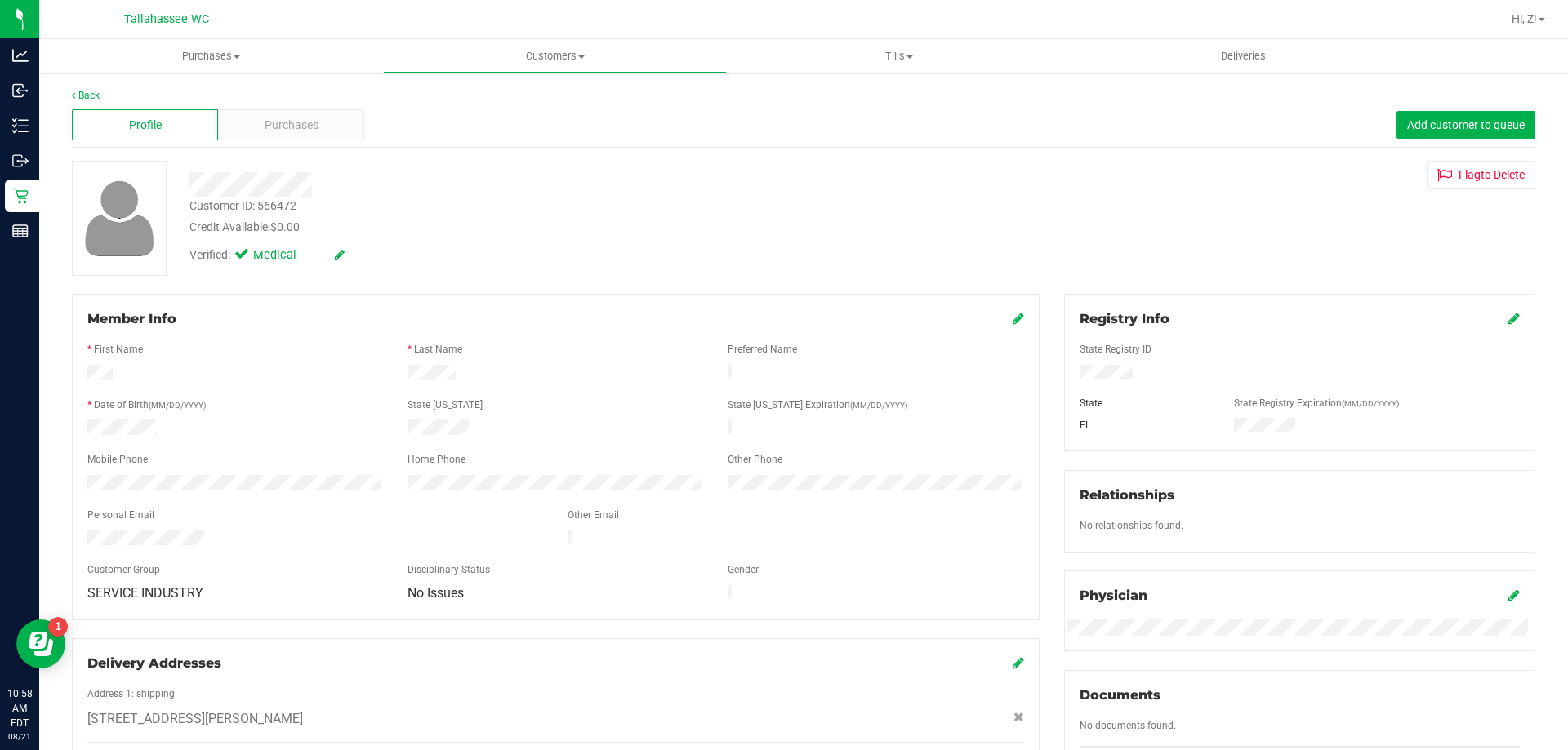
click at [96, 95] on link "Back" at bounding box center [85, 95] width 27 height 11
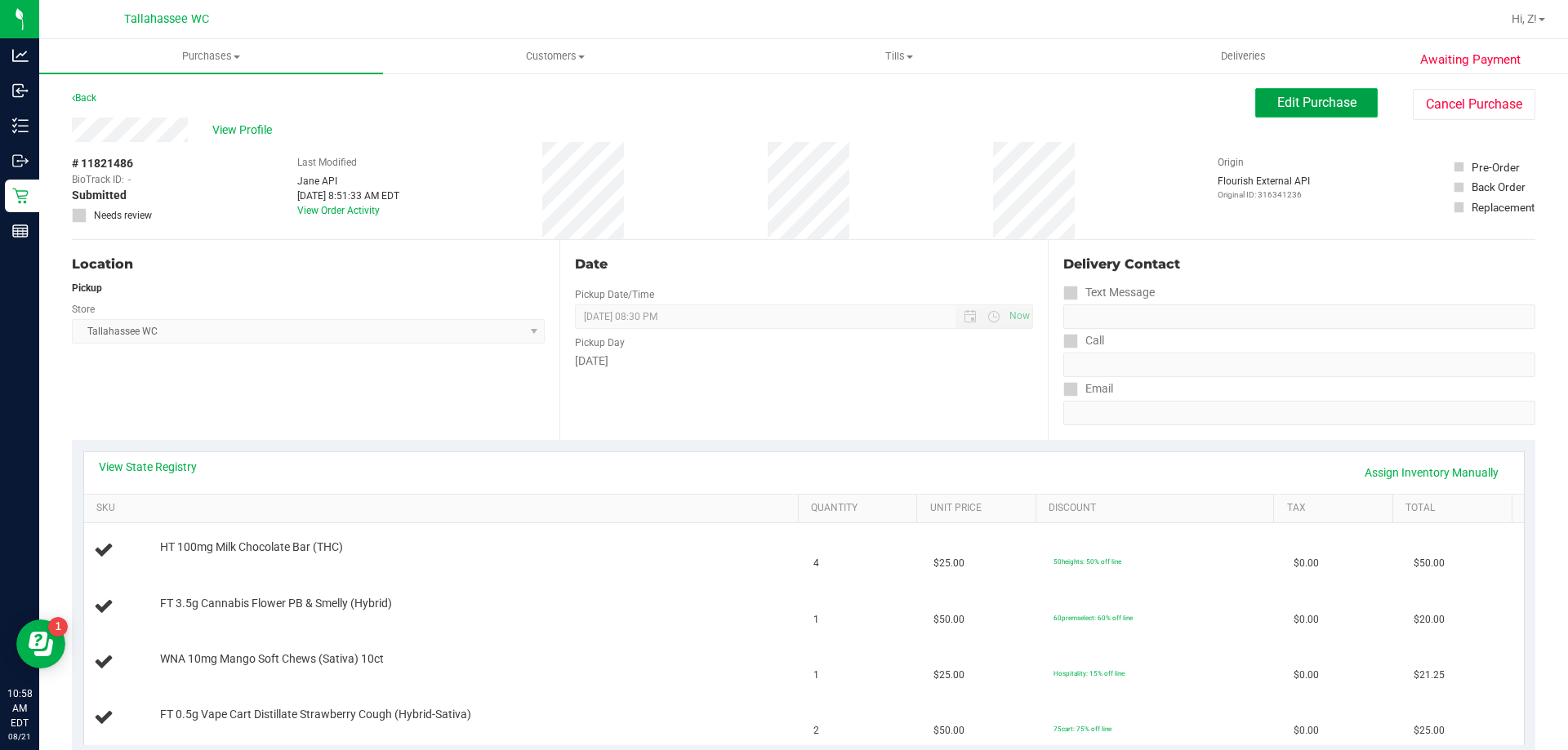
click at [1277, 96] on span "Edit Purchase" at bounding box center [1317, 102] width 80 height 16
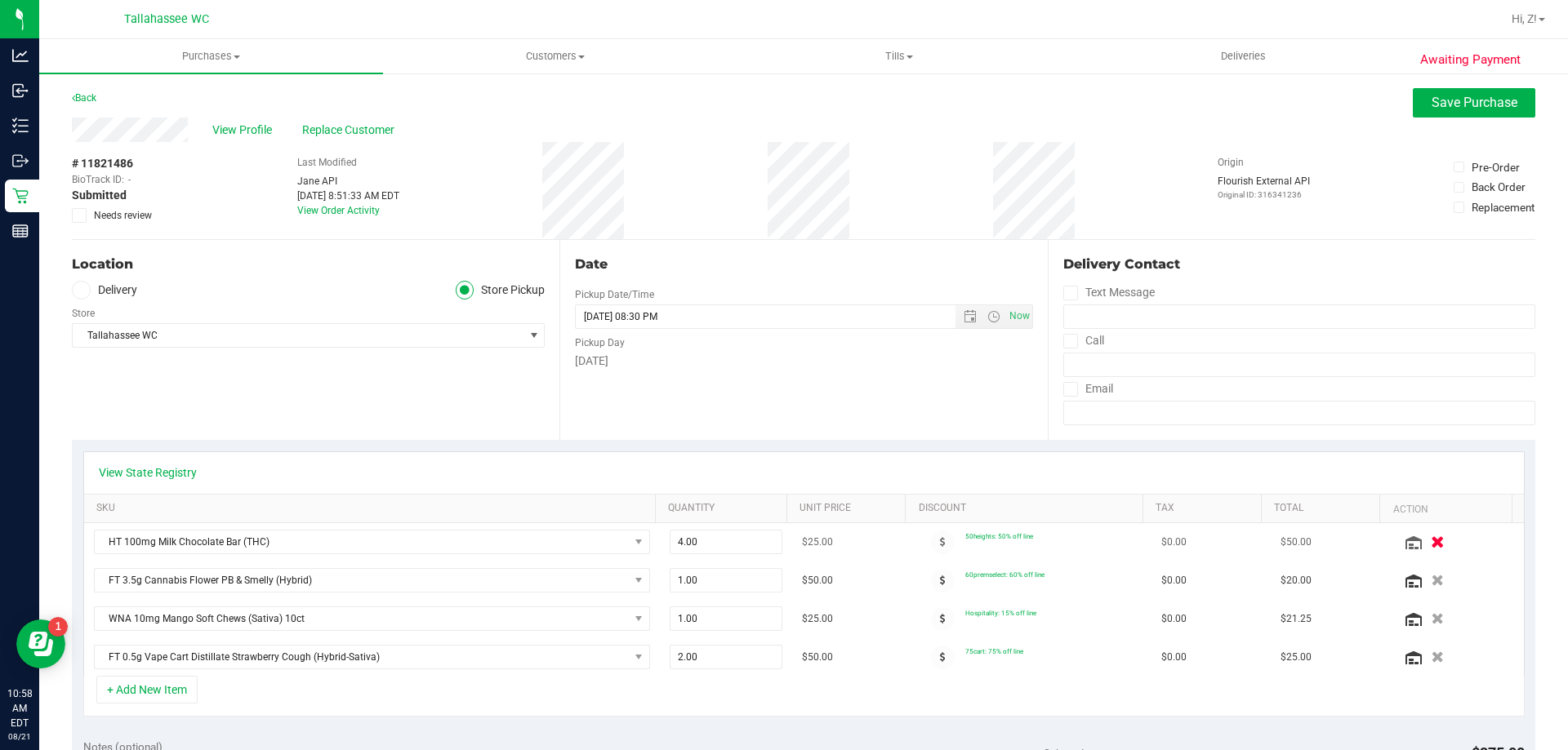
click at [1431, 538] on icon "button" at bounding box center [1438, 542] width 14 height 12
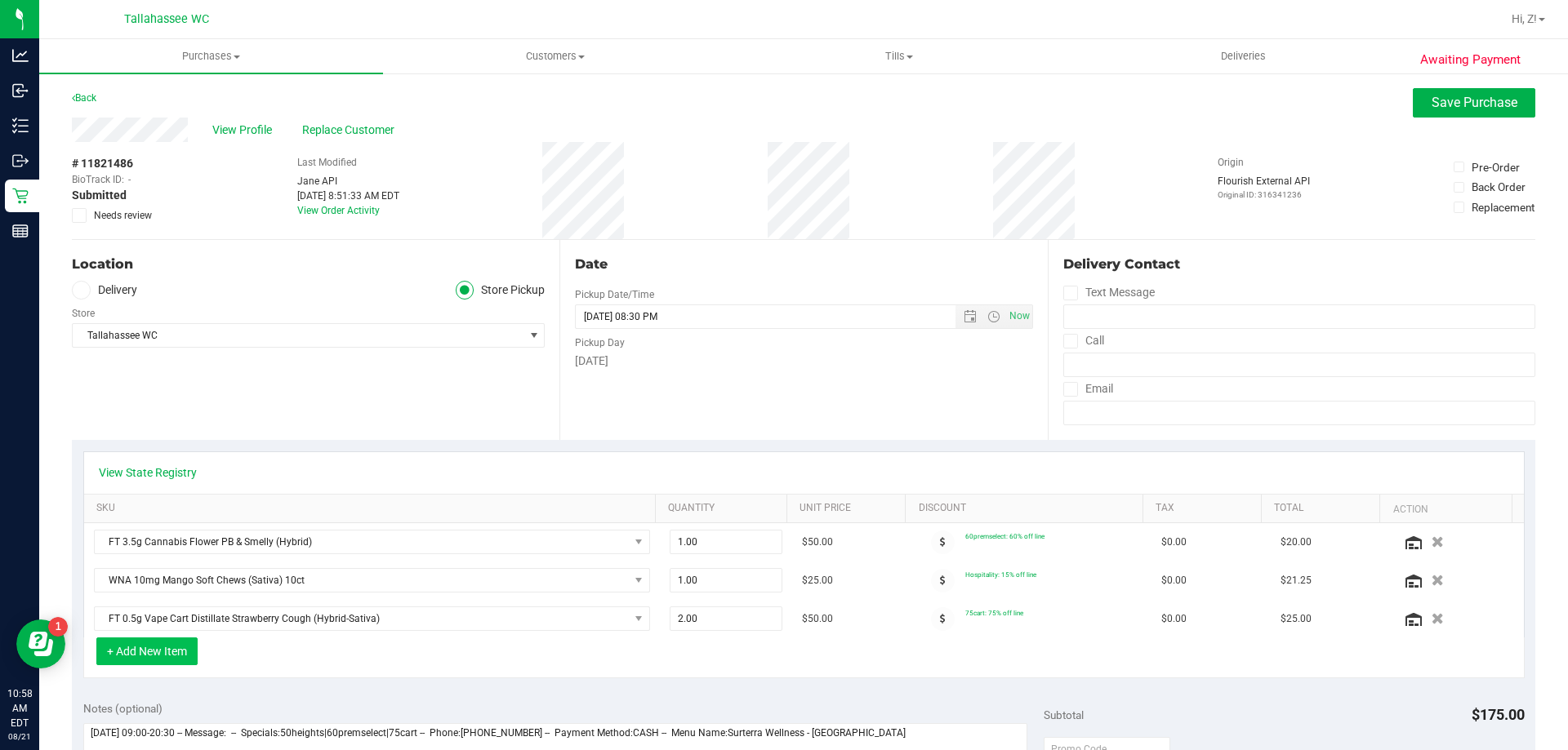
click at [179, 647] on button "+ Add New Item" at bounding box center [147, 651] width 102 height 27
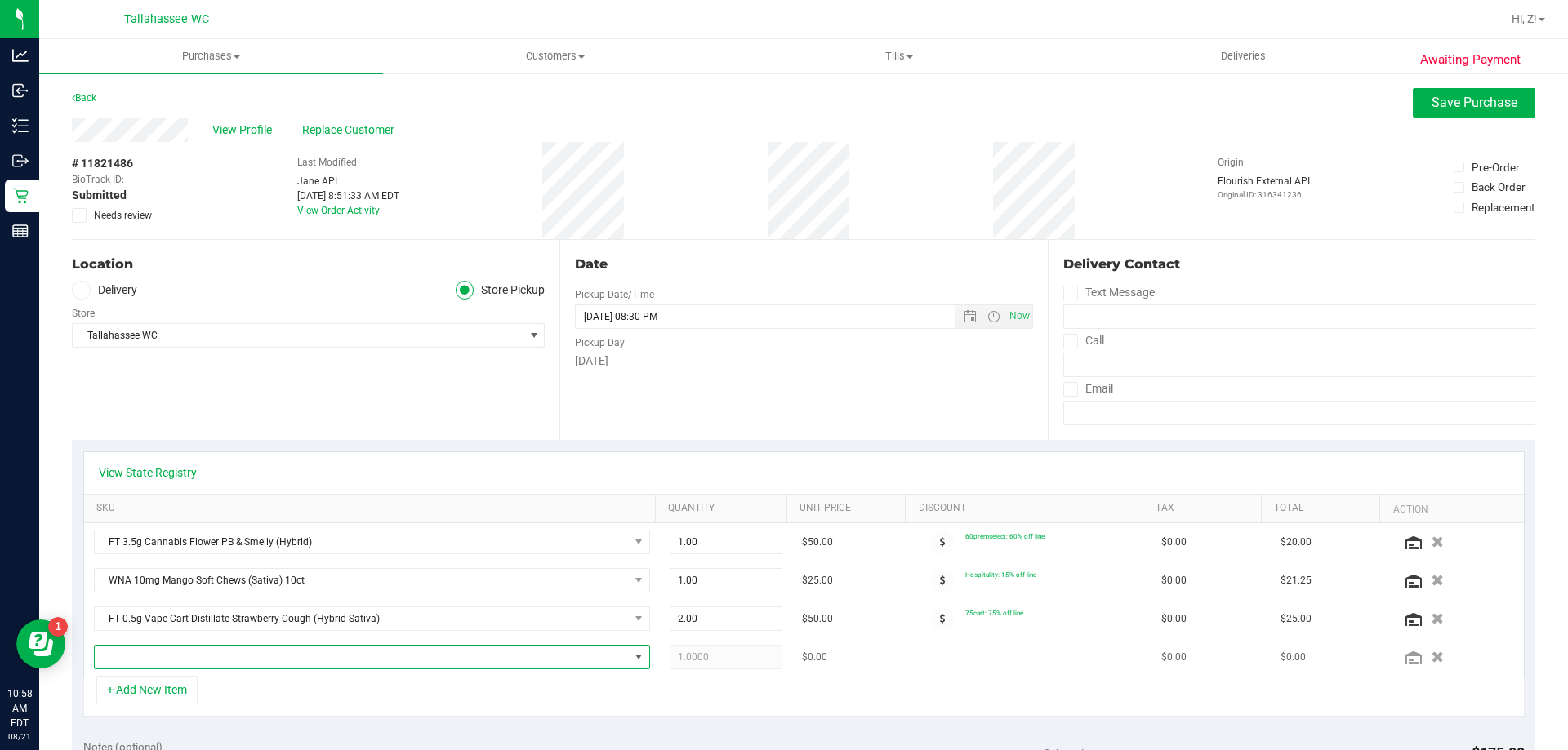
click at [259, 656] on span "NO DATA FOUND" at bounding box center [362, 657] width 534 height 23
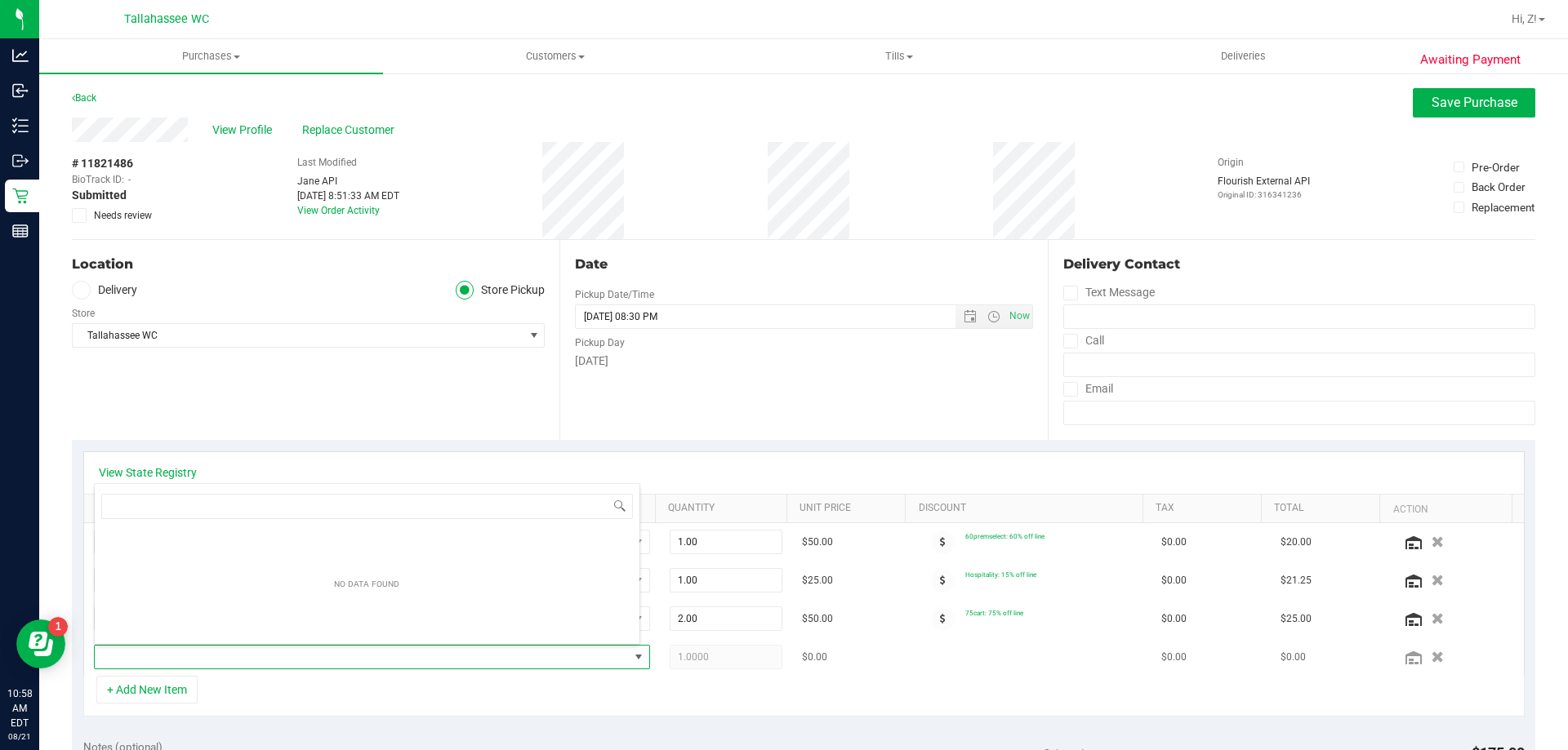
scroll to position [25, 542]
type input "milk"
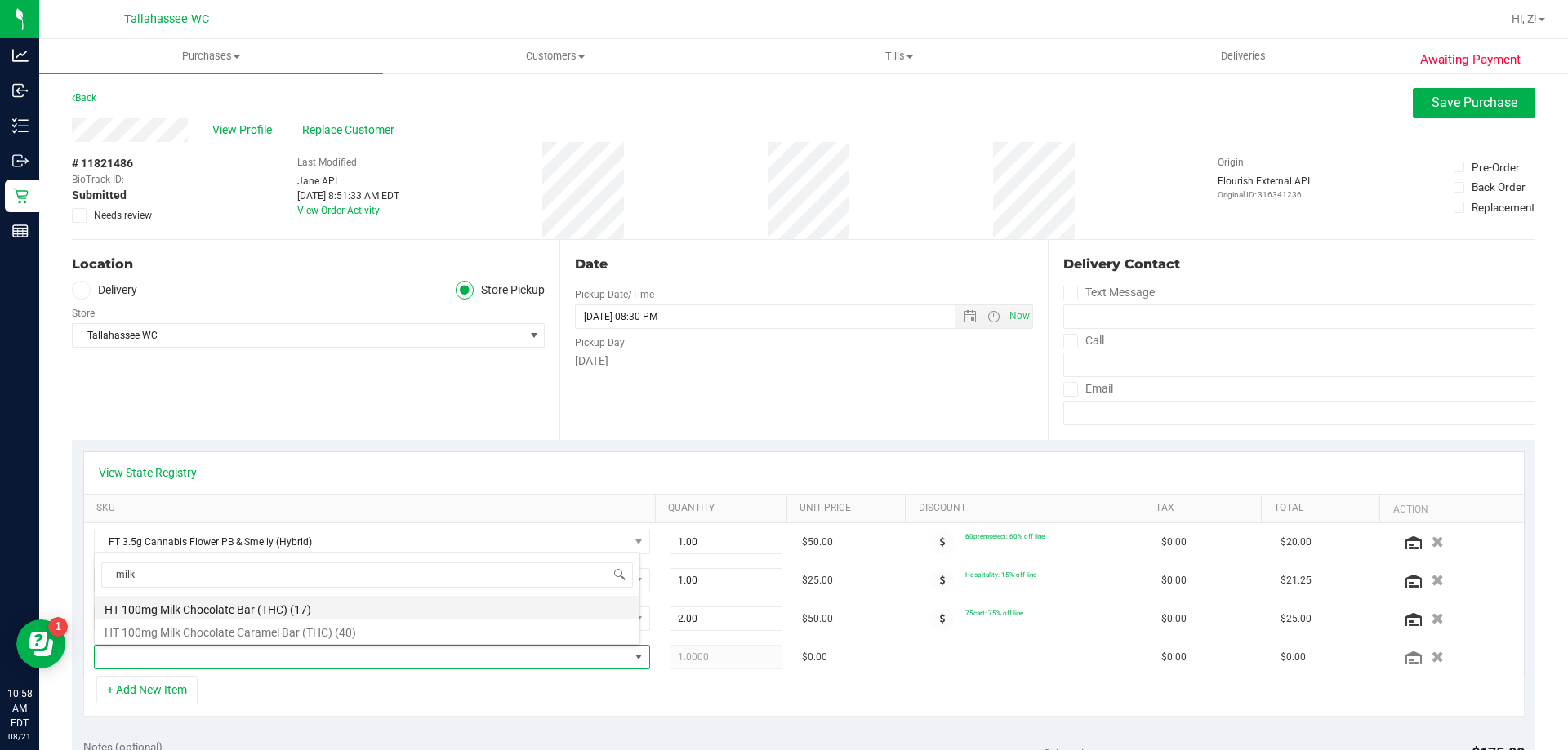
click at [231, 608] on li "HT 100mg Milk Chocolate Bar (THC) (17)" at bounding box center [367, 608] width 544 height 23
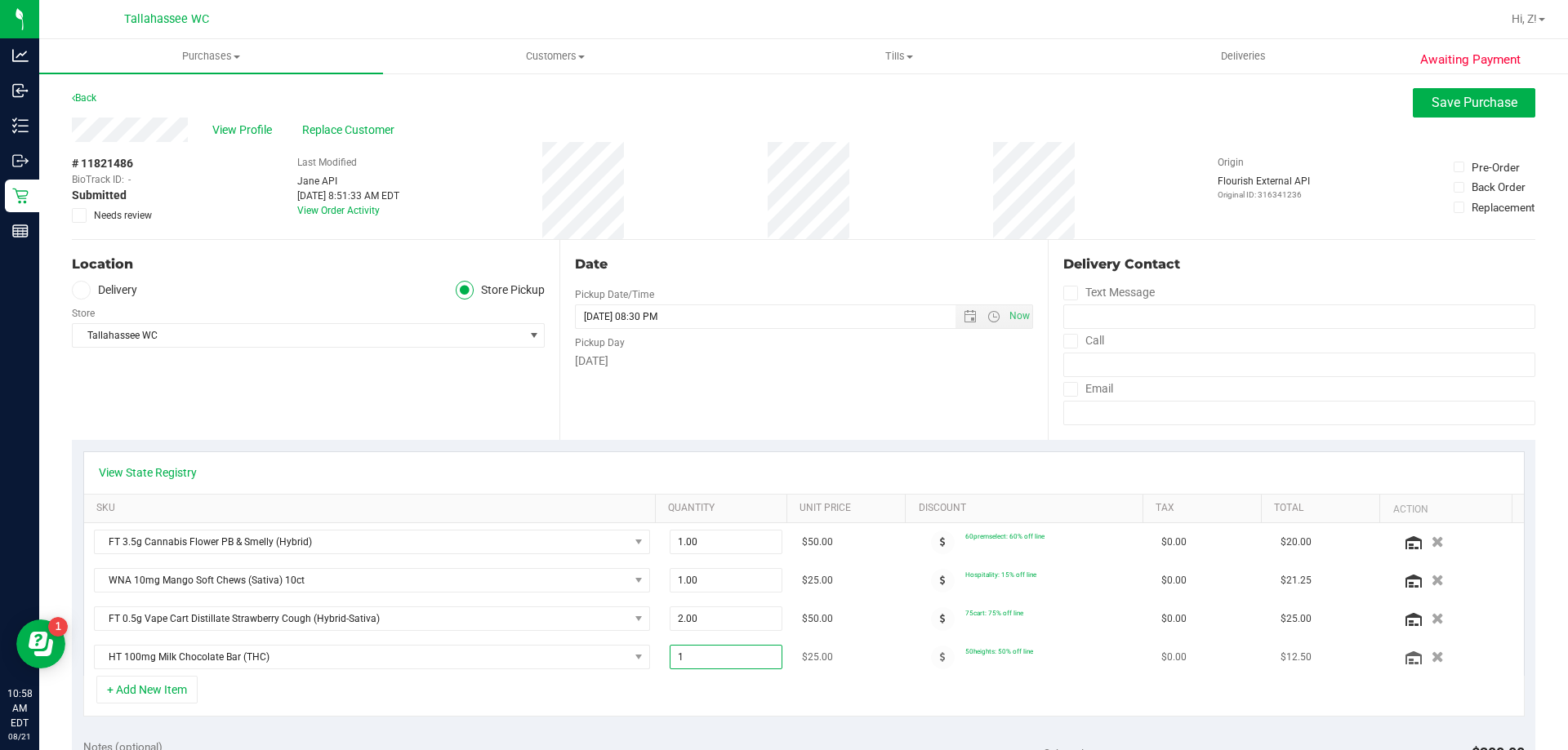
click at [674, 653] on span "1.00 1" at bounding box center [727, 657] width 113 height 25
click at [674, 653] on input "1" at bounding box center [727, 657] width 112 height 23
click at [674, 698] on div "+ Add New Item" at bounding box center [803, 696] width 1442 height 41
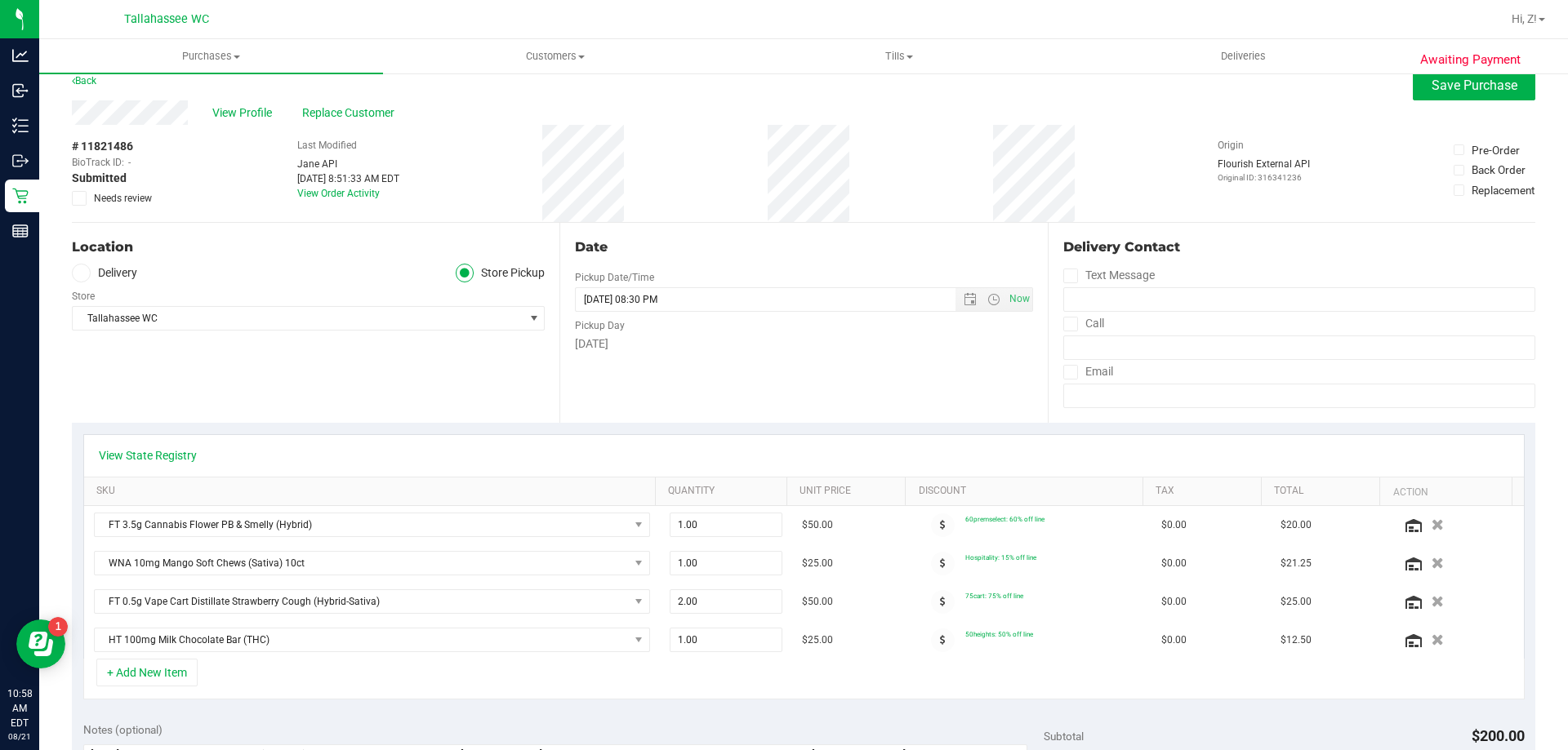
scroll to position [0, 0]
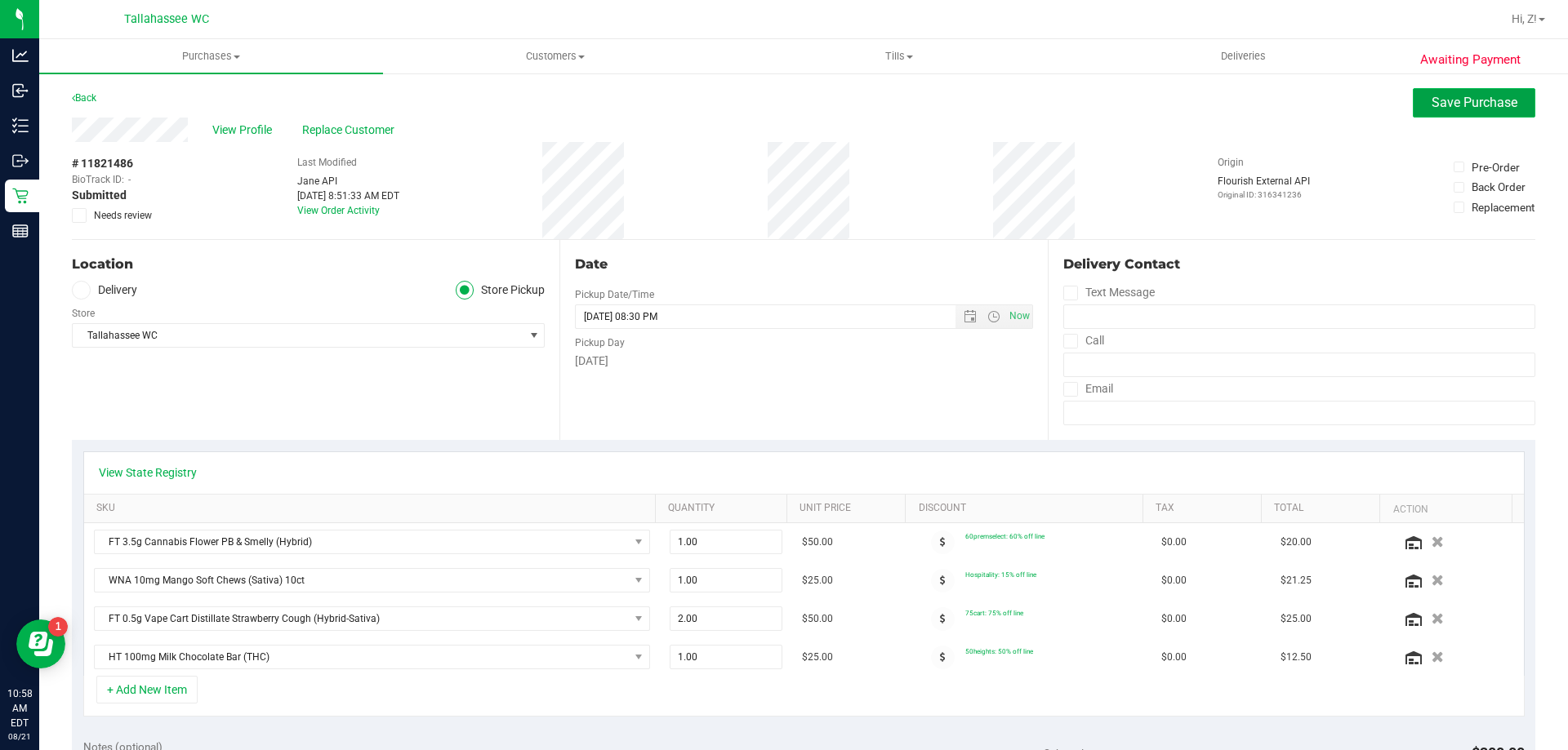
click at [1488, 104] on span "Save Purchase" at bounding box center [1474, 102] width 86 height 16
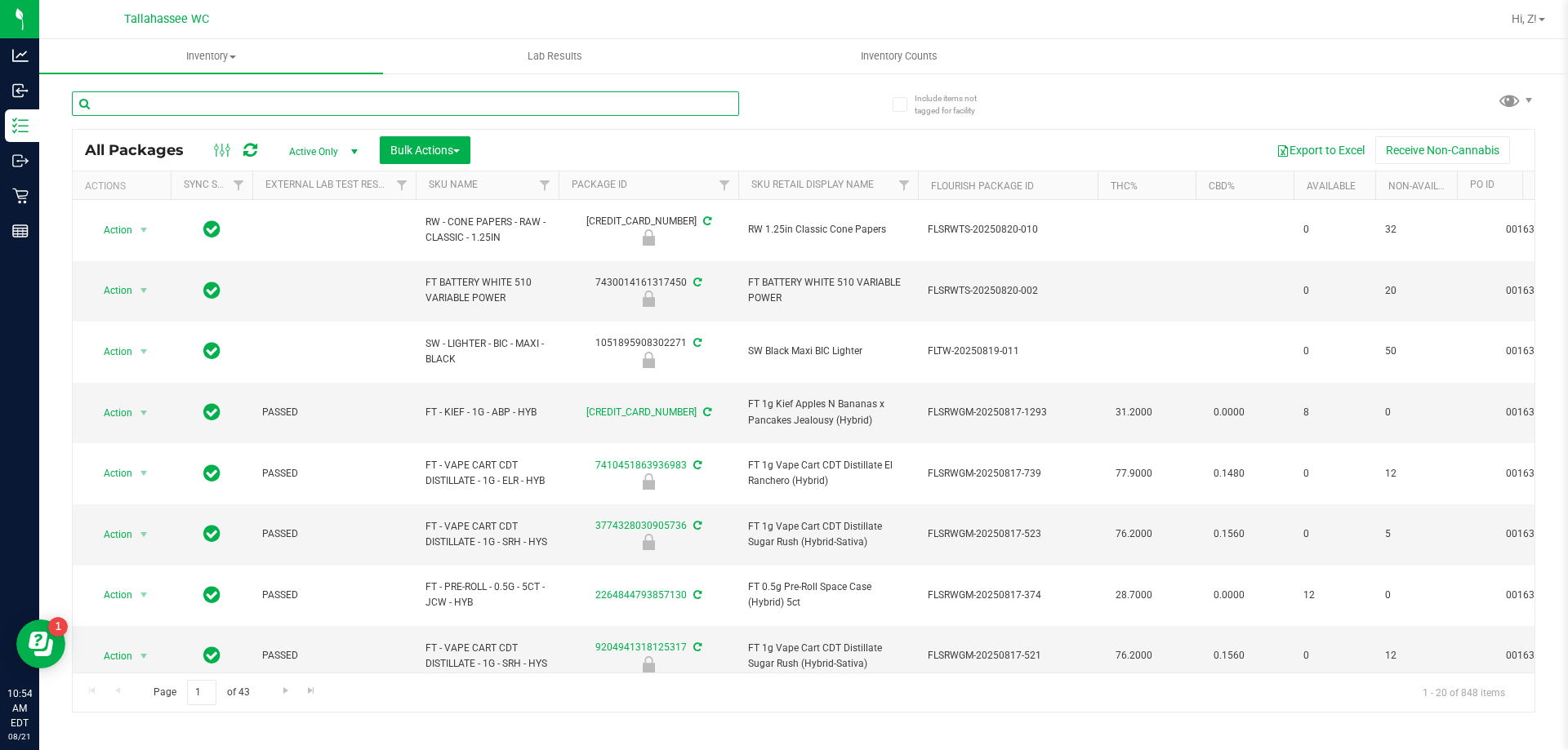
click at [194, 97] on input "text" at bounding box center [405, 104] width 667 height 25
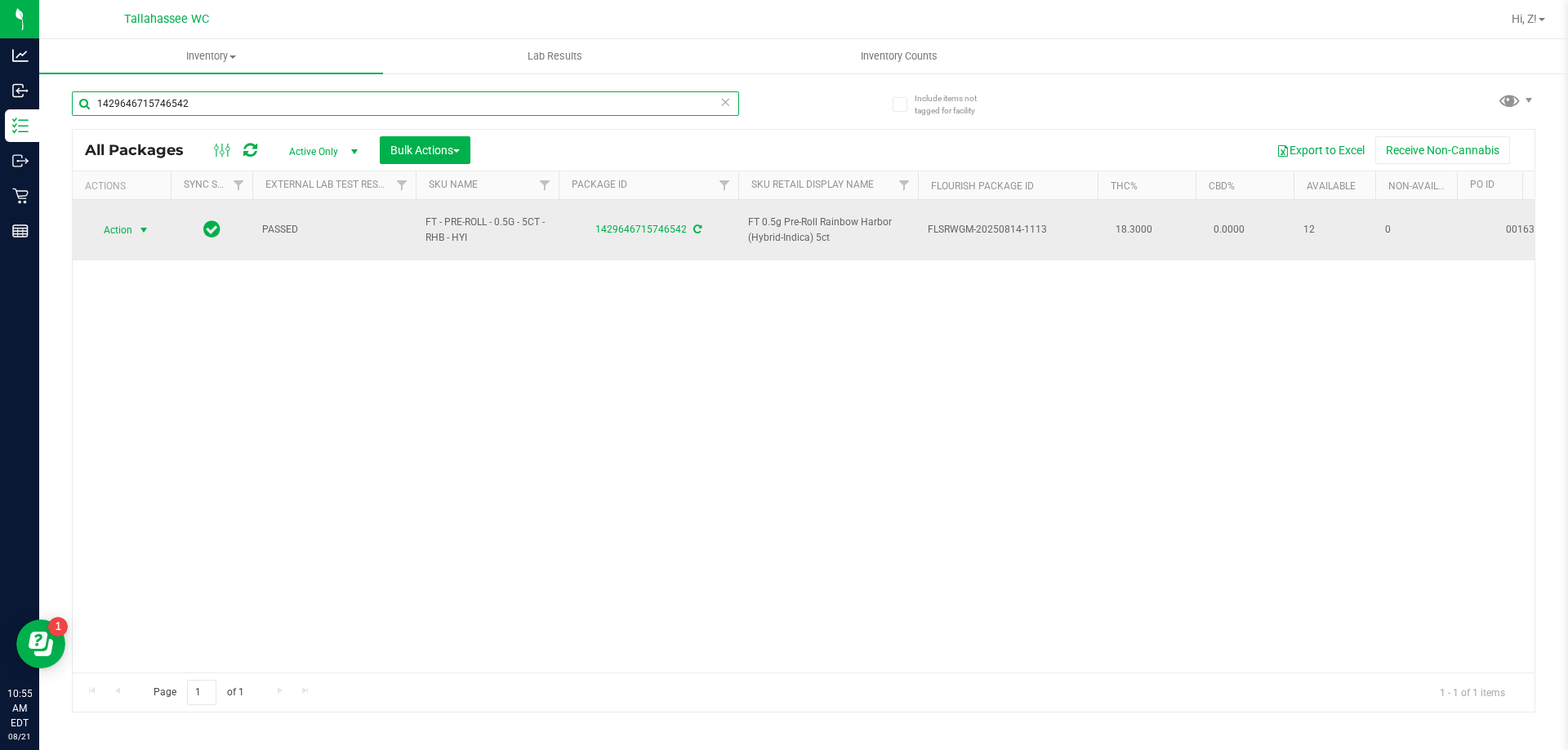
type input "1429646715746542"
click at [113, 223] on span "Action" at bounding box center [111, 231] width 44 height 23
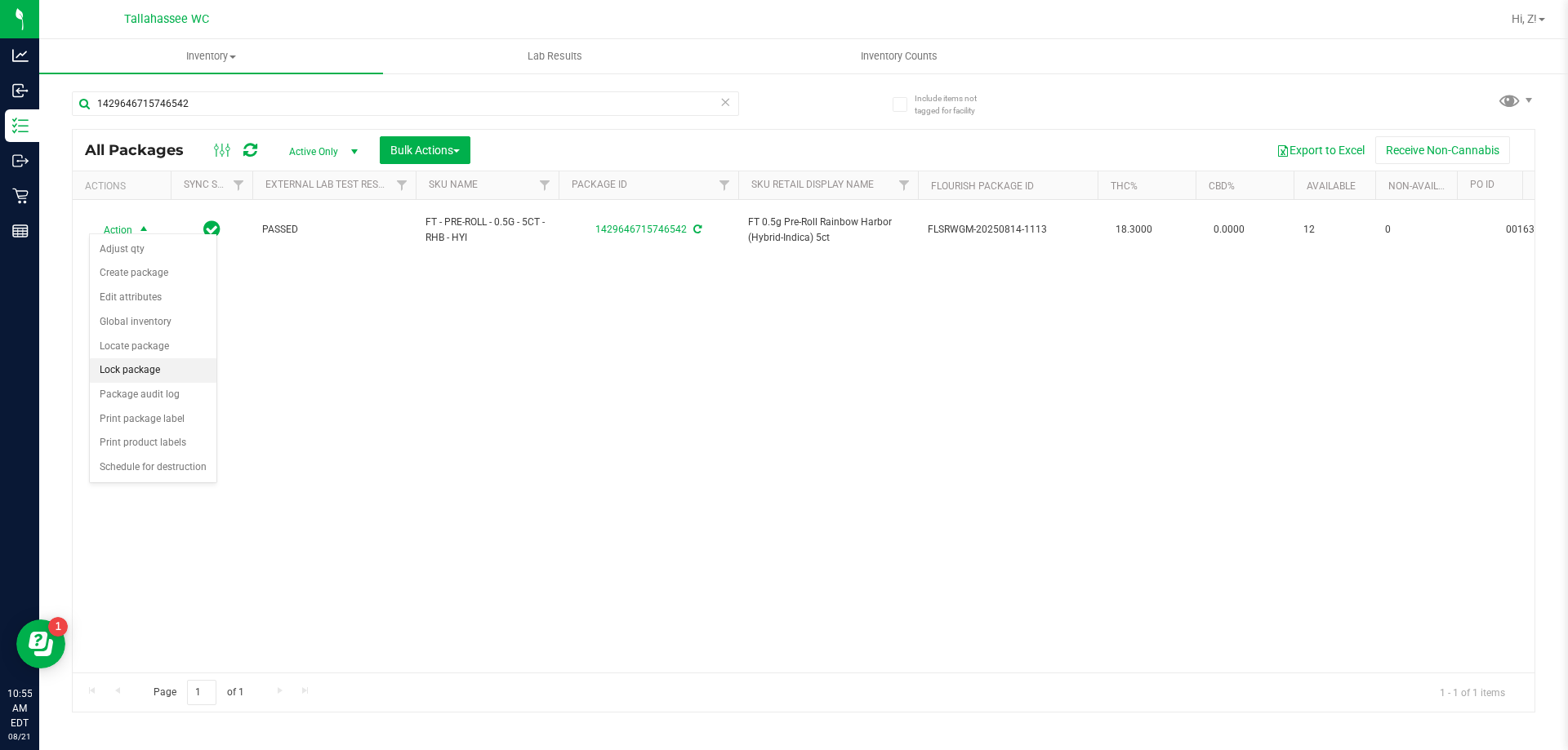
click at [149, 371] on li "Lock package" at bounding box center [153, 371] width 126 height 25
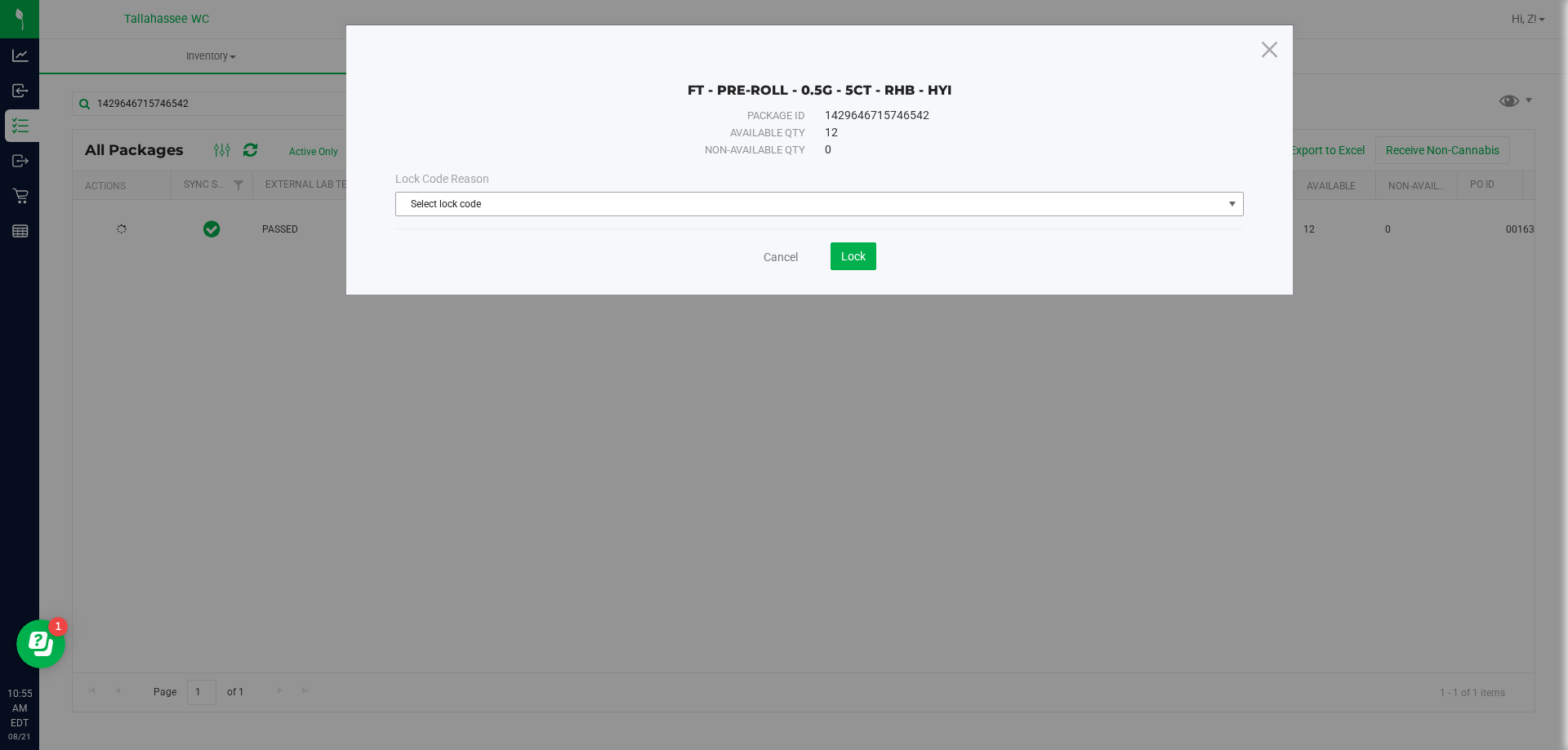
click at [730, 197] on span "Select lock code" at bounding box center [809, 204] width 826 height 23
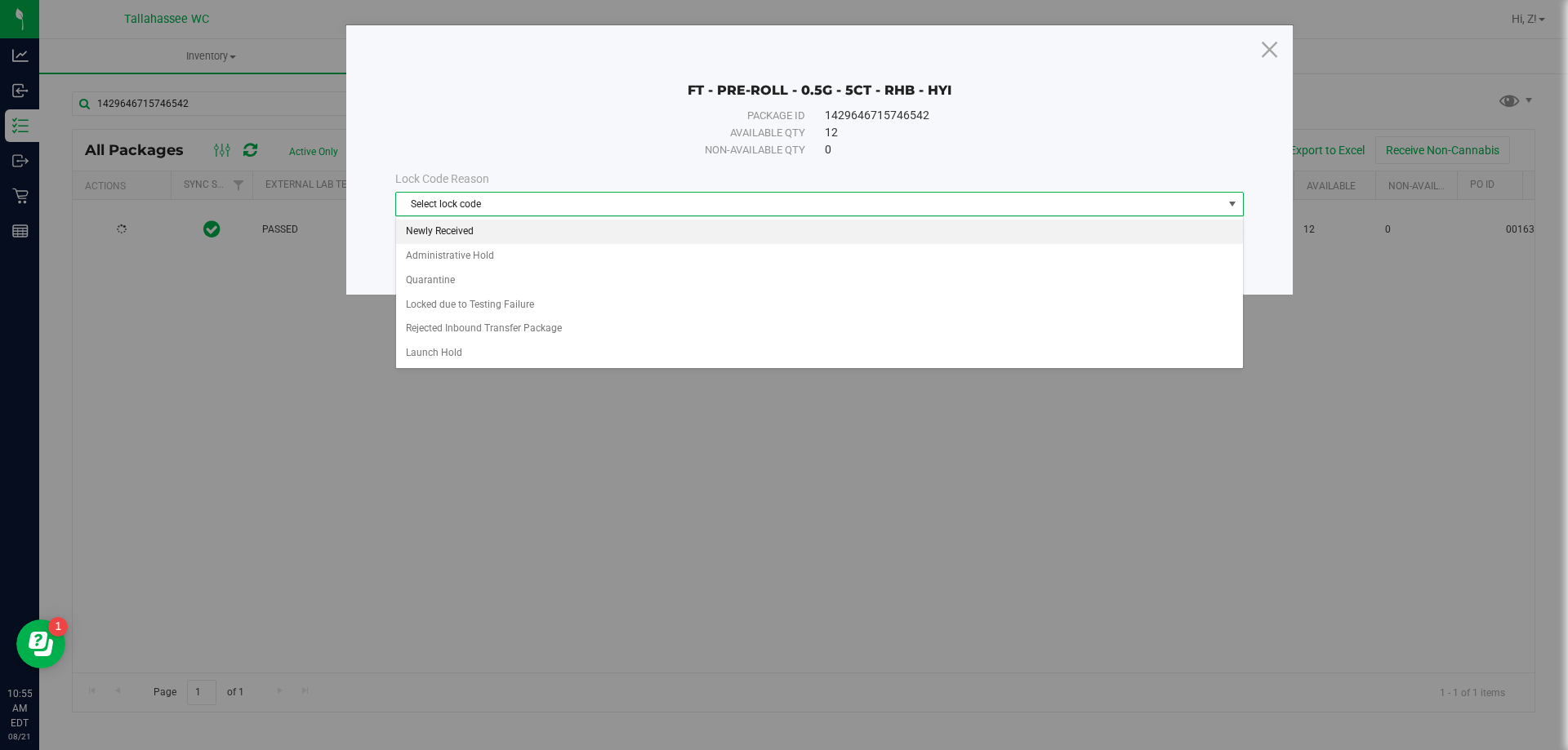
click at [466, 231] on li "Newly Received" at bounding box center [819, 232] width 847 height 25
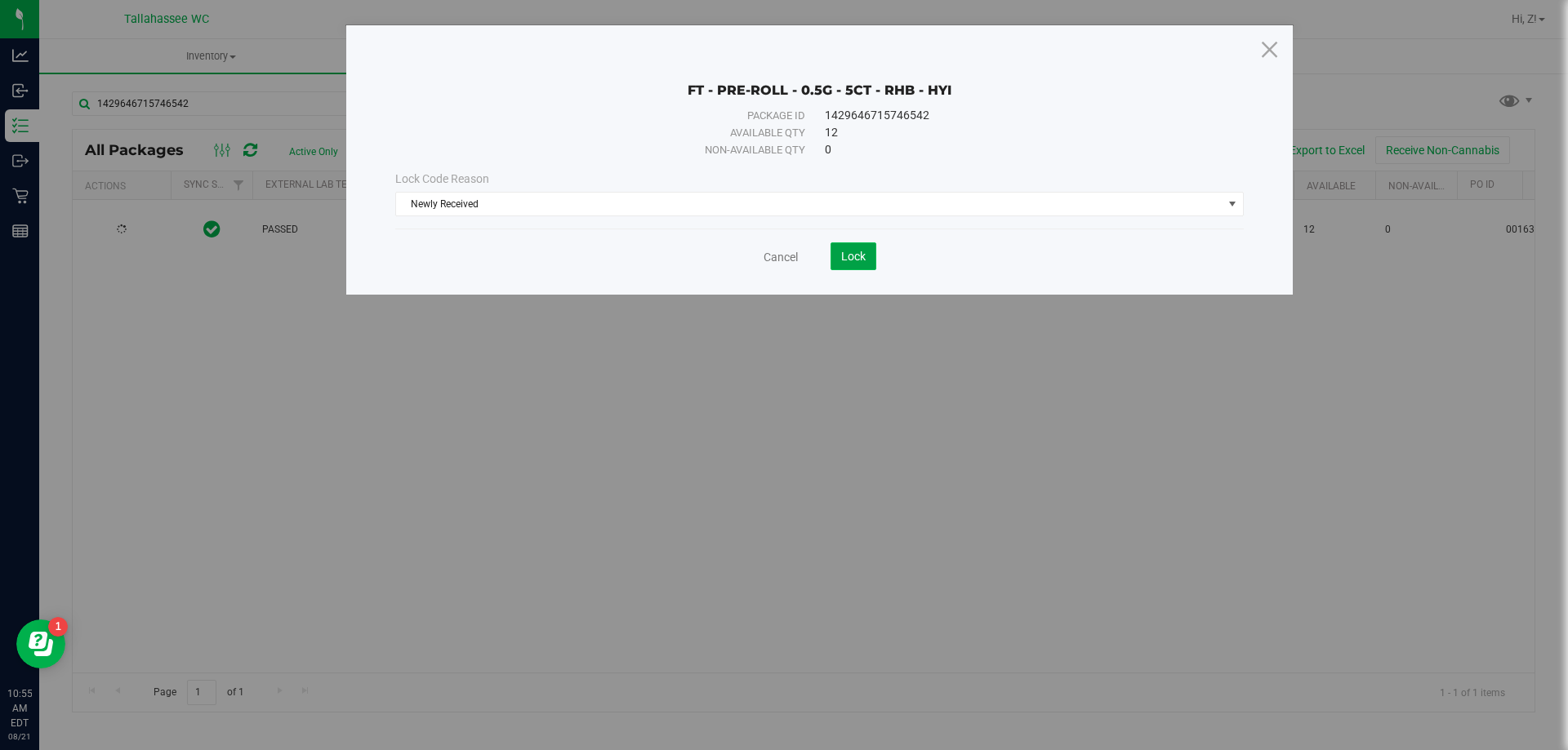
click at [866, 263] on button "Lock" at bounding box center [854, 255] width 46 height 27
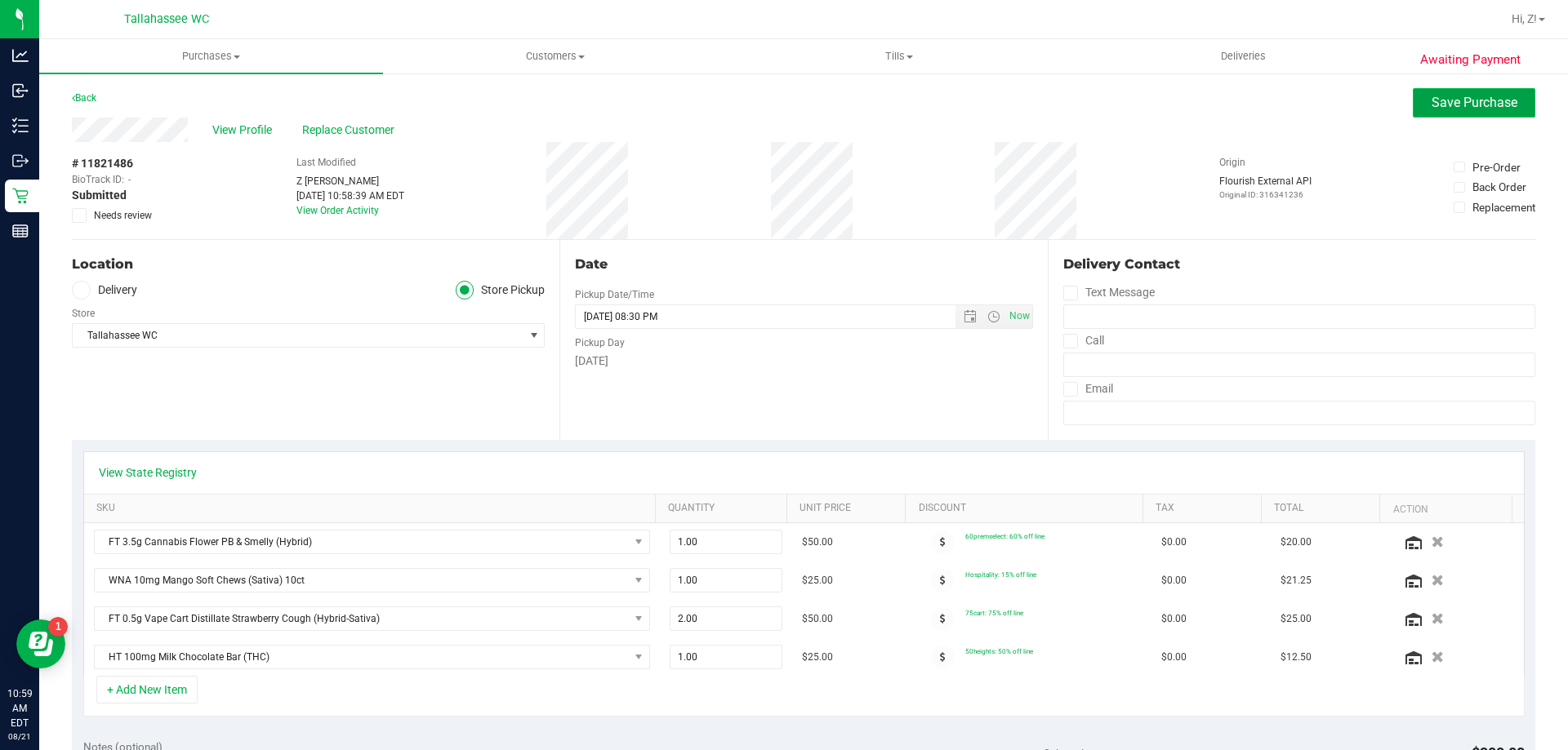
click at [1486, 110] on span "Save Purchase" at bounding box center [1474, 102] width 86 height 16
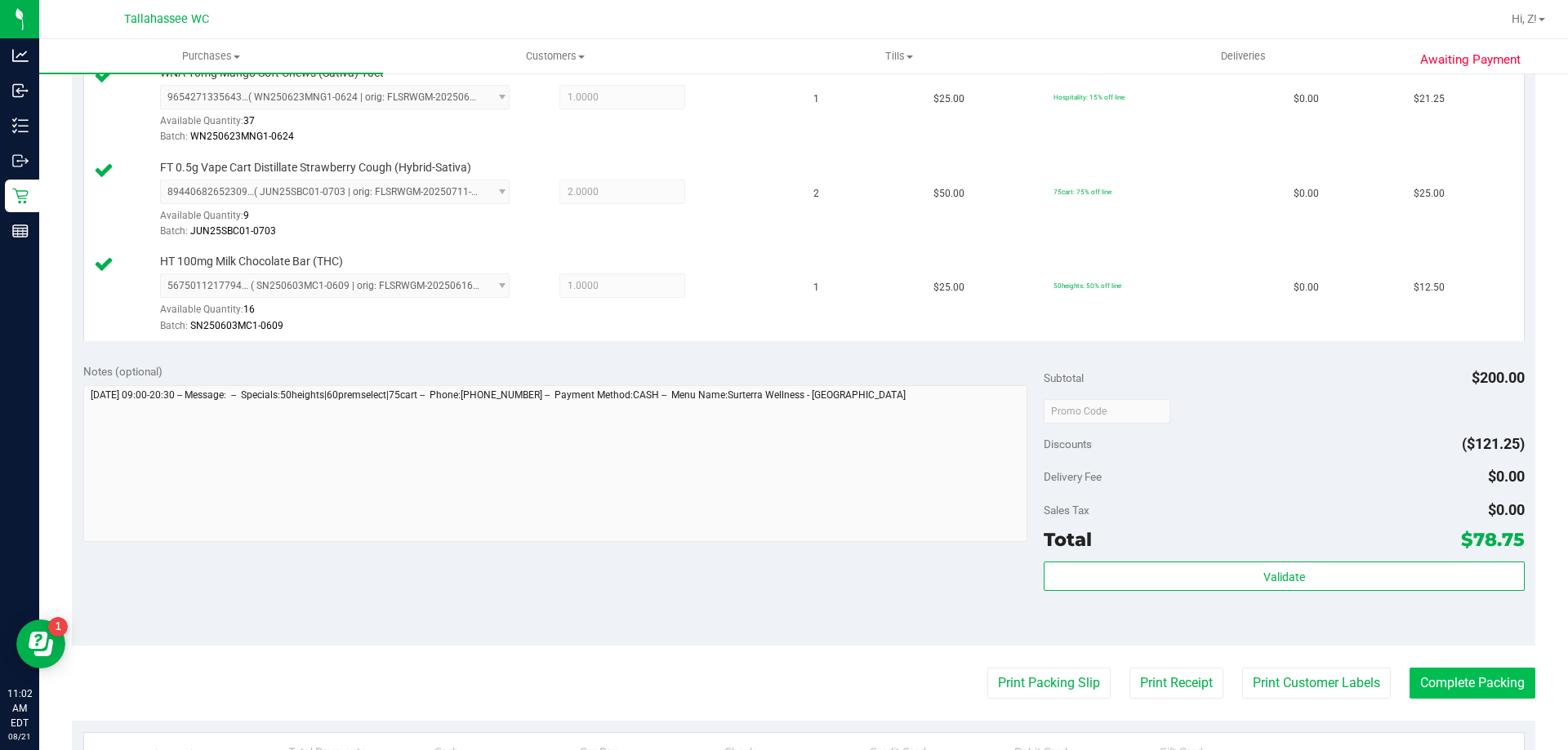
scroll to position [653, 0]
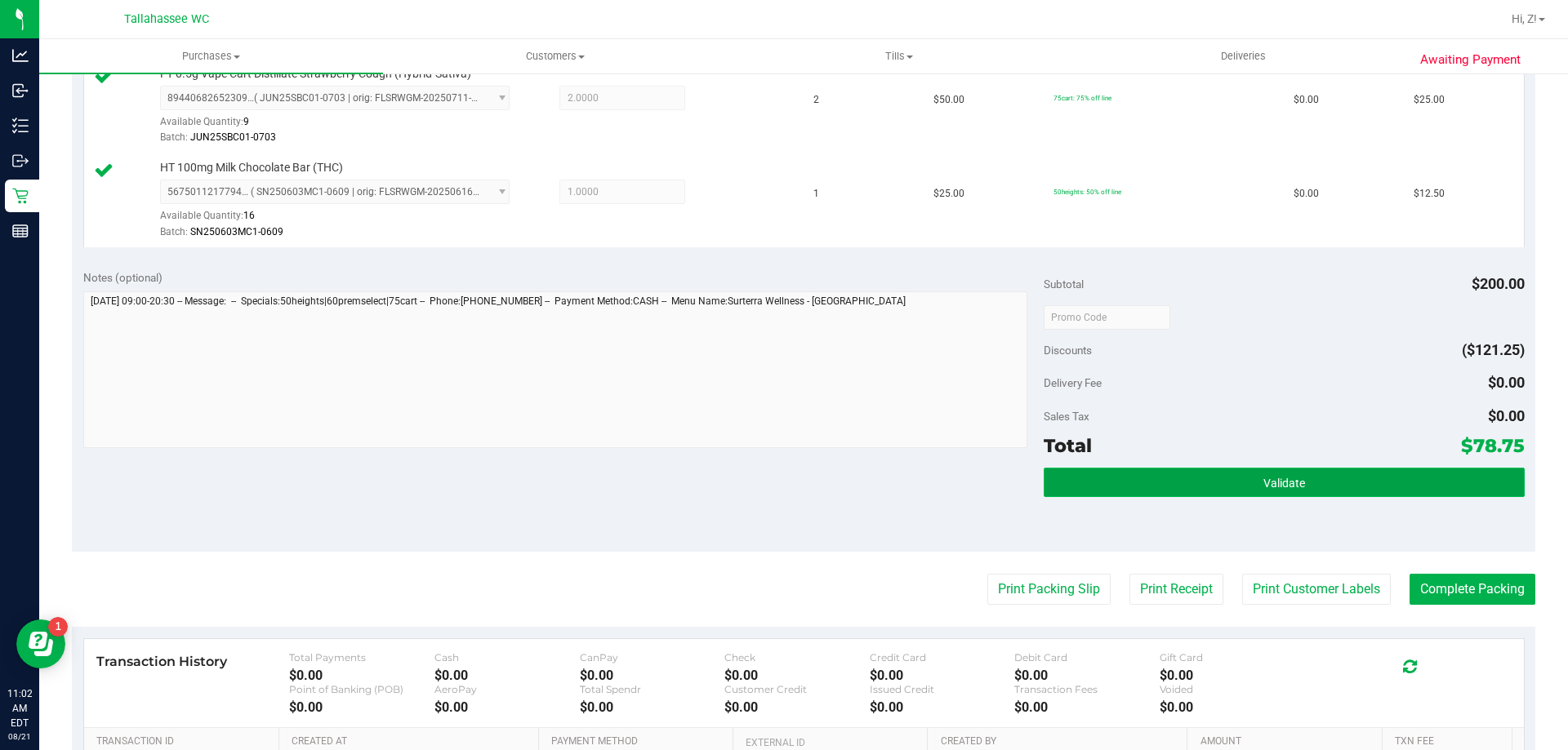
click at [1313, 483] on button "Validate" at bounding box center [1283, 482] width 480 height 29
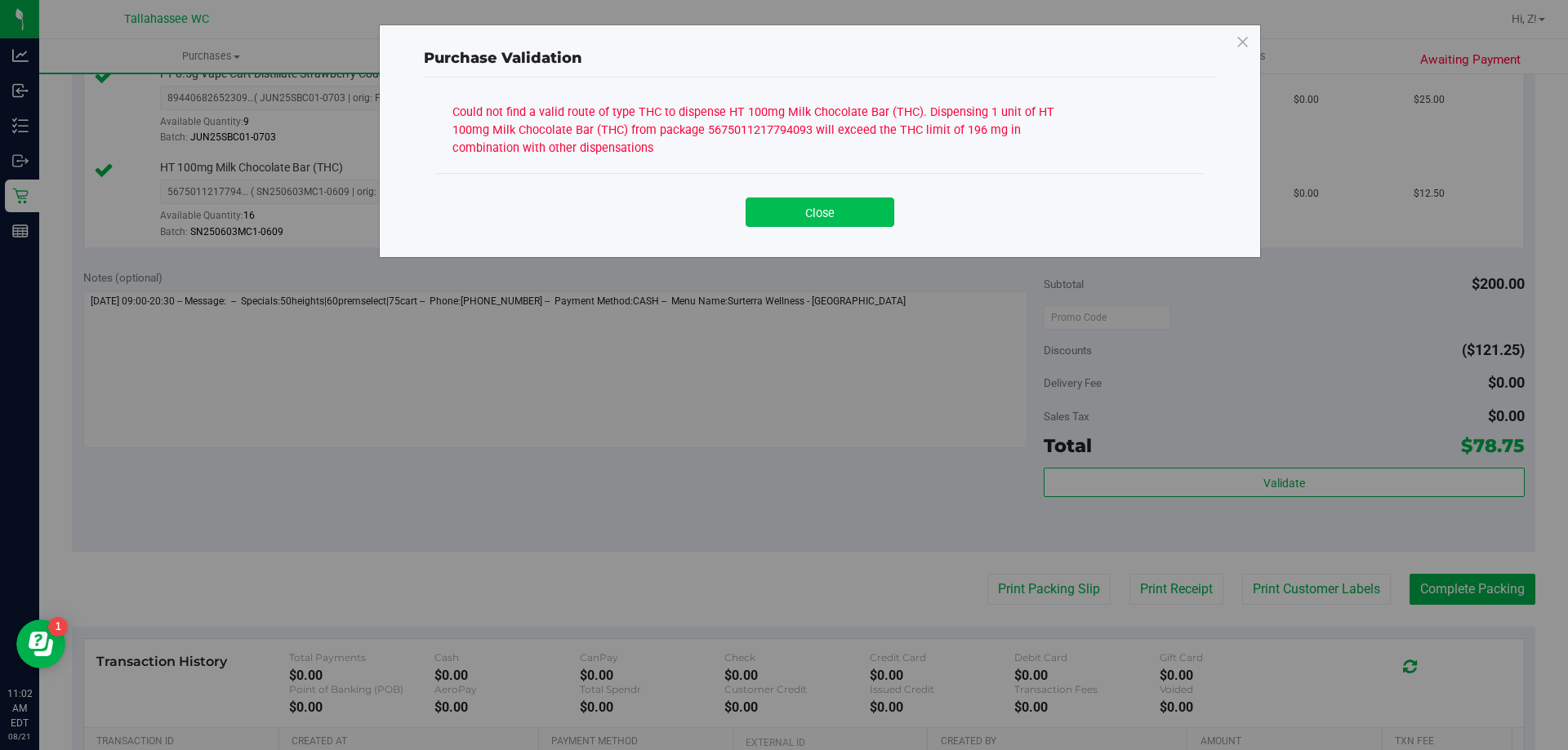
click at [859, 213] on button "Close" at bounding box center [820, 212] width 148 height 29
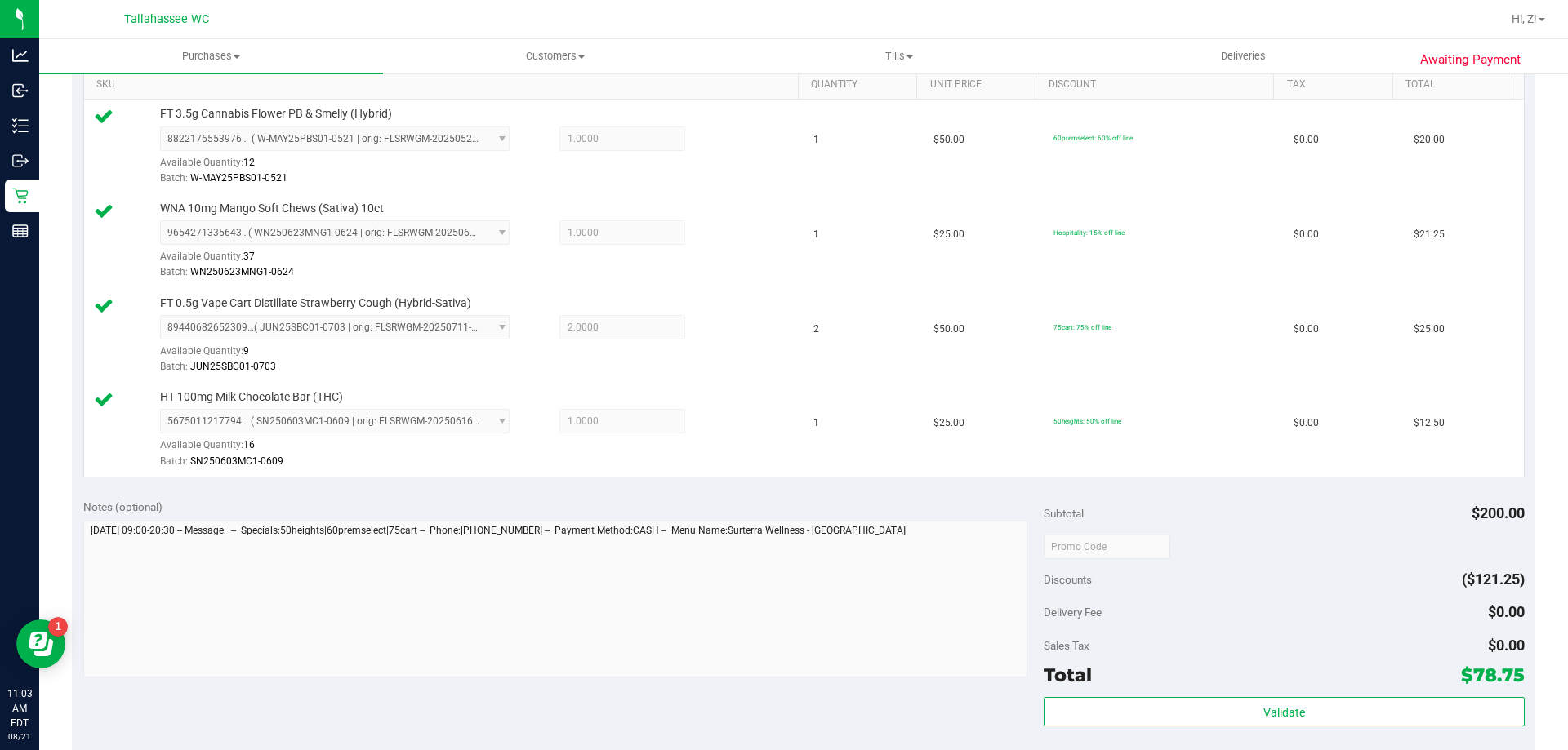
scroll to position [408, 0]
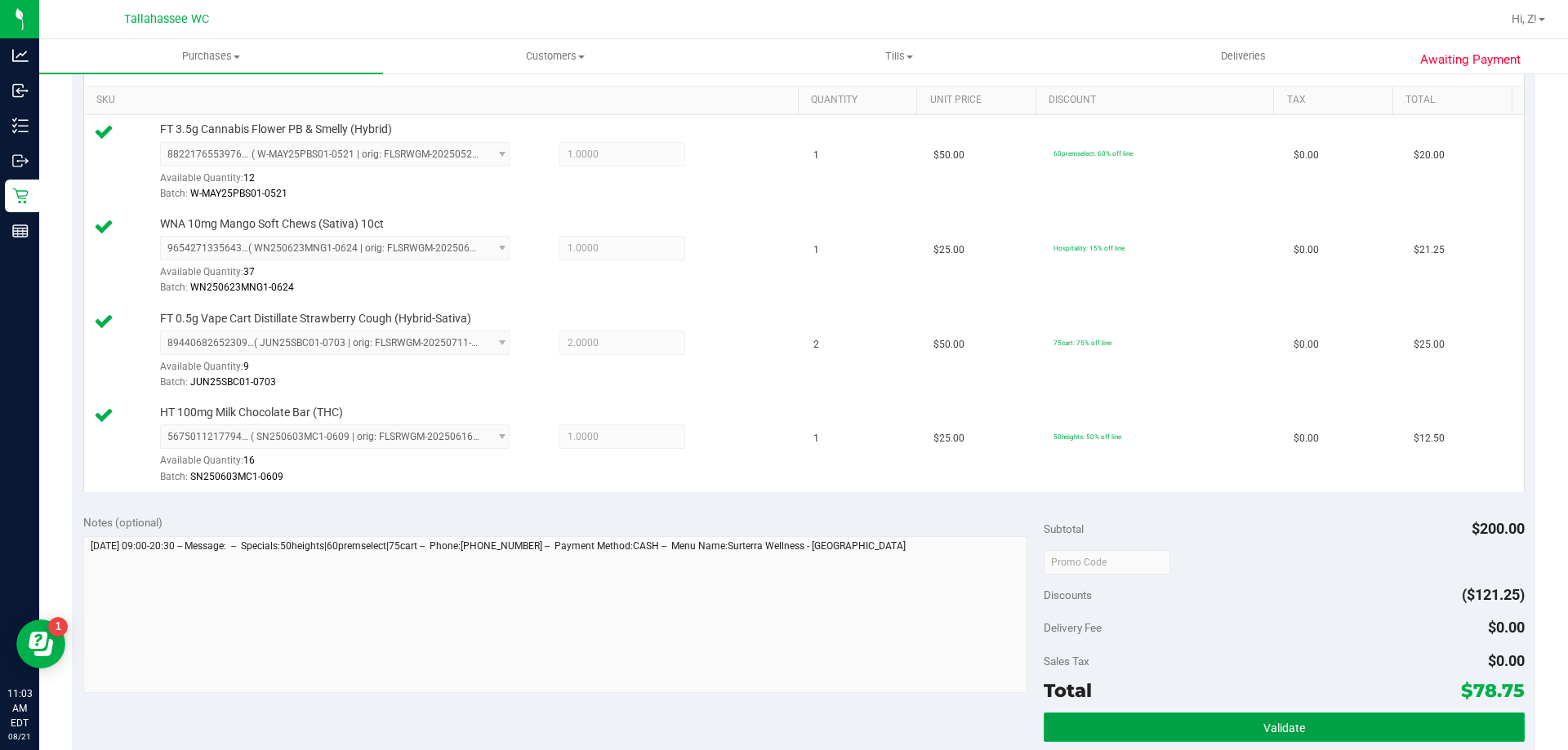
click at [1395, 730] on button "Validate" at bounding box center [1283, 727] width 480 height 29
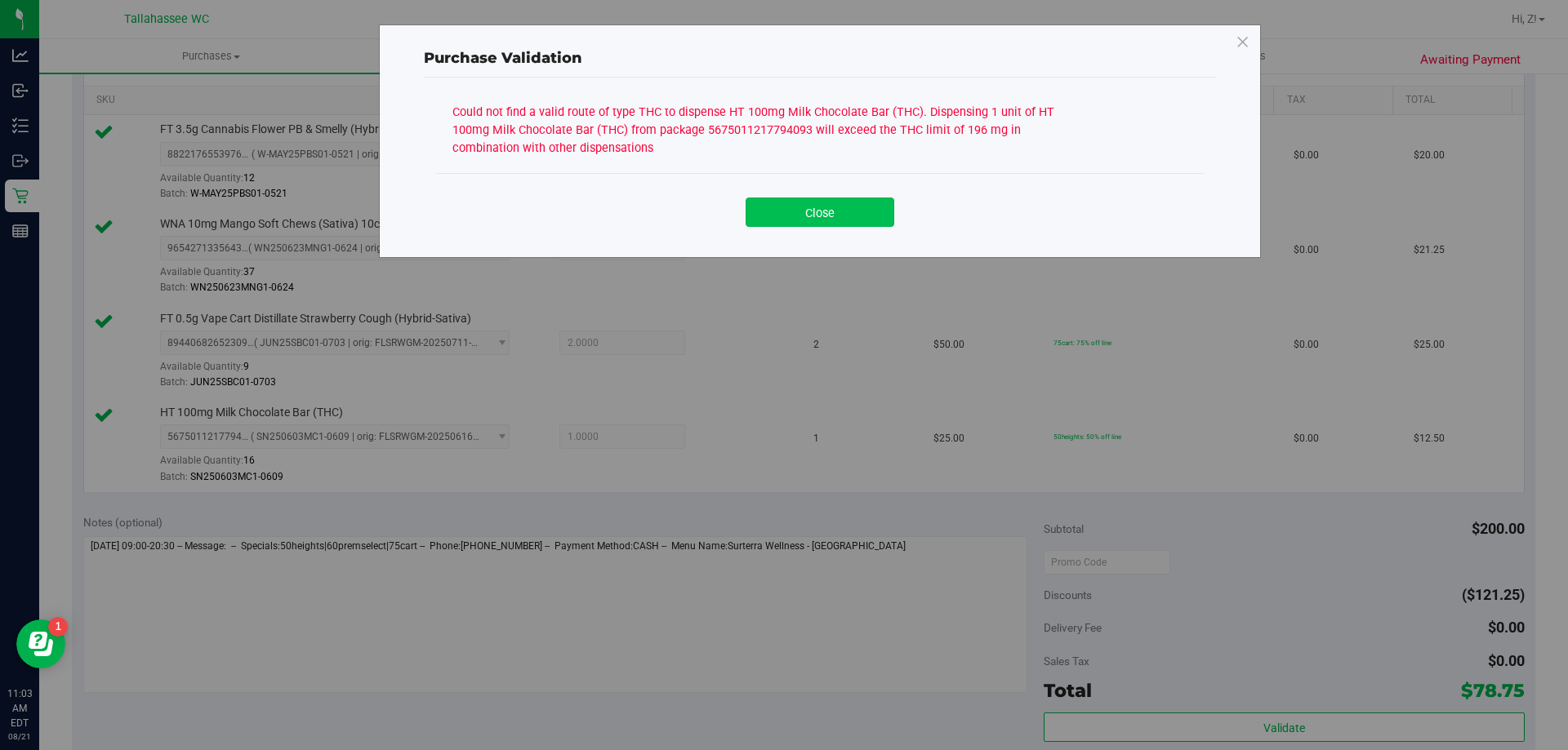
click at [882, 214] on button "Close" at bounding box center [820, 212] width 148 height 29
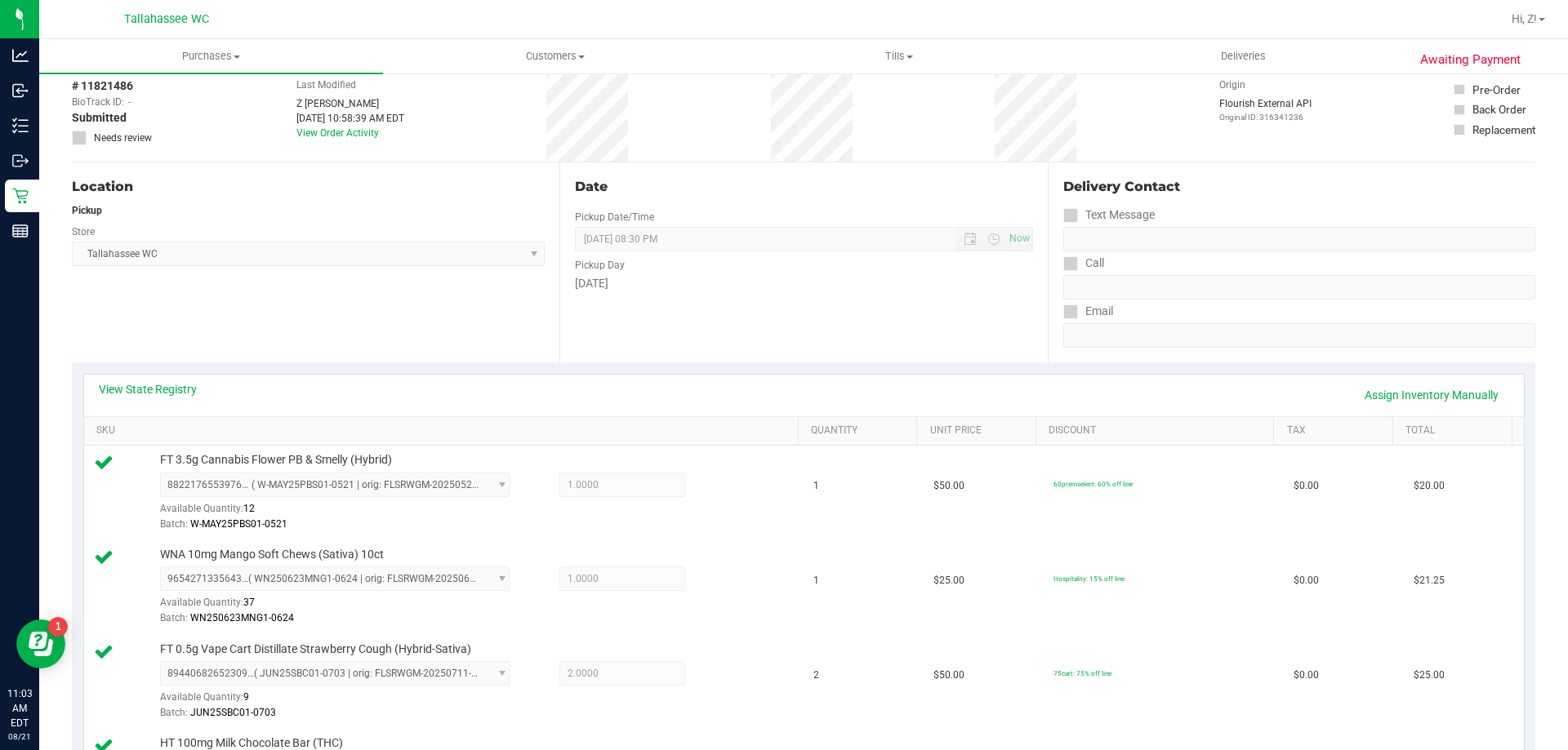
scroll to position [0, 0]
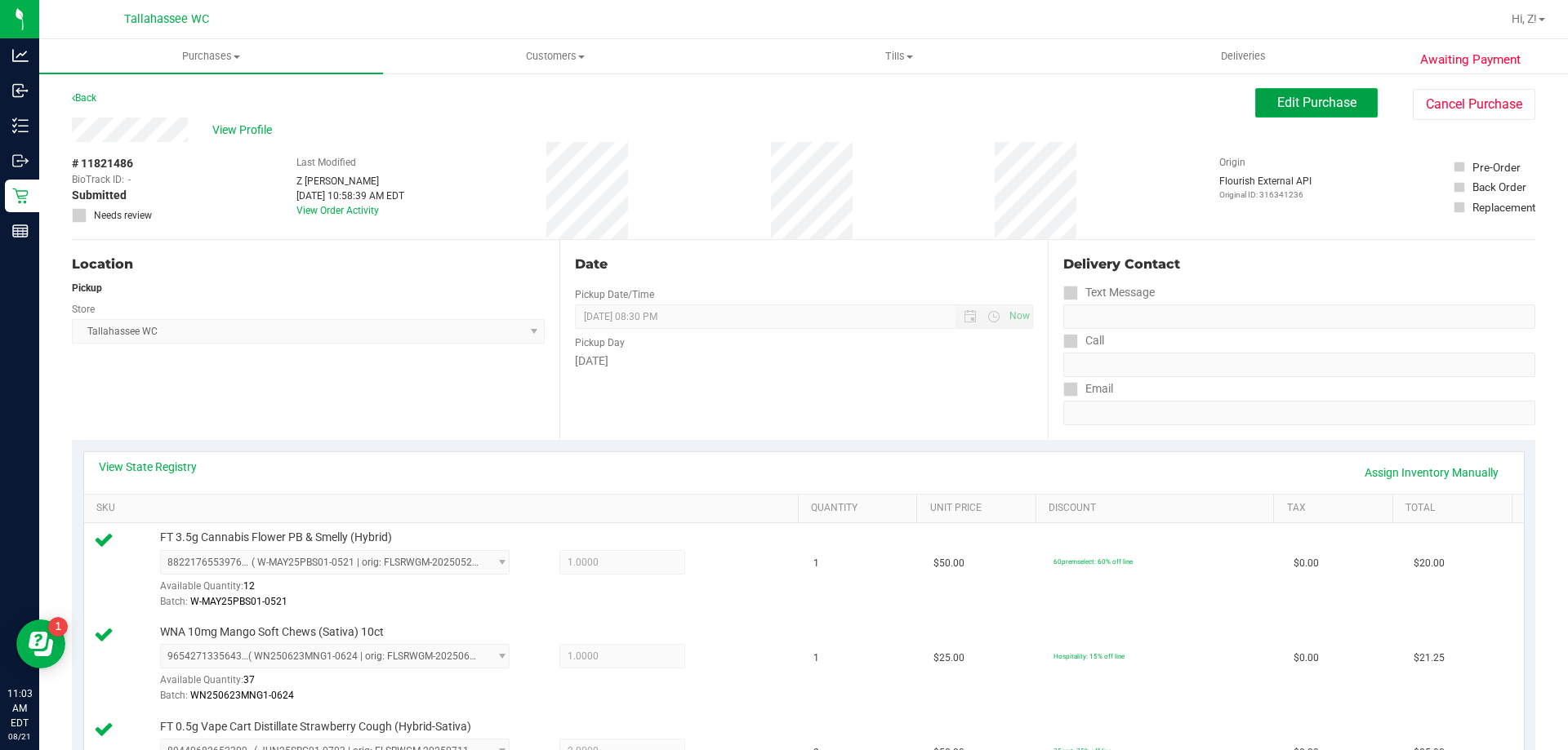
click at [1298, 102] on span "Edit Purchase" at bounding box center [1317, 102] width 80 height 16
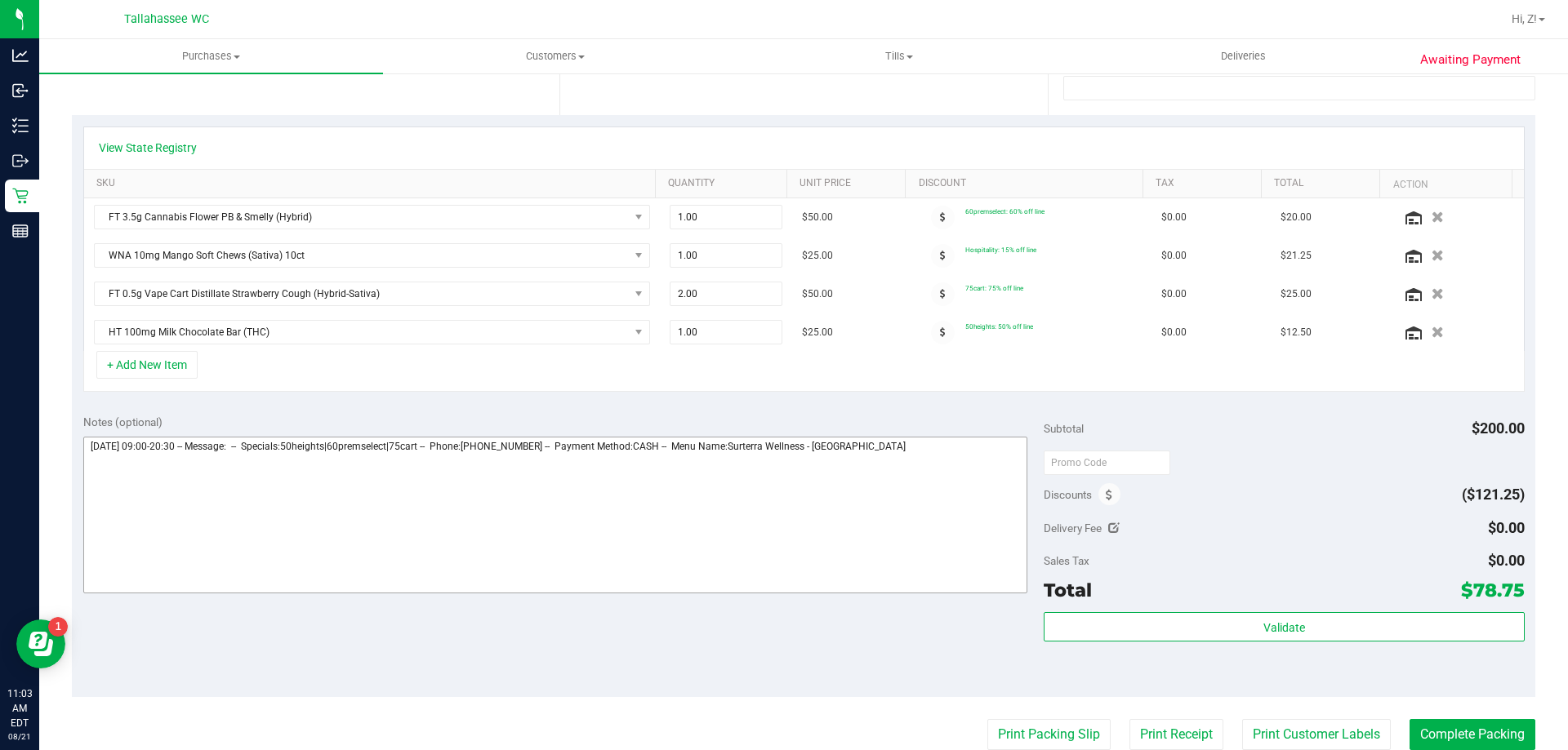
scroll to position [327, 0]
click at [942, 463] on textarea at bounding box center [555, 513] width 945 height 156
drag, startPoint x: 311, startPoint y: 480, endPoint x: 141, endPoint y: 497, distance: 170.8
click at [141, 497] on textarea at bounding box center [555, 513] width 945 height 156
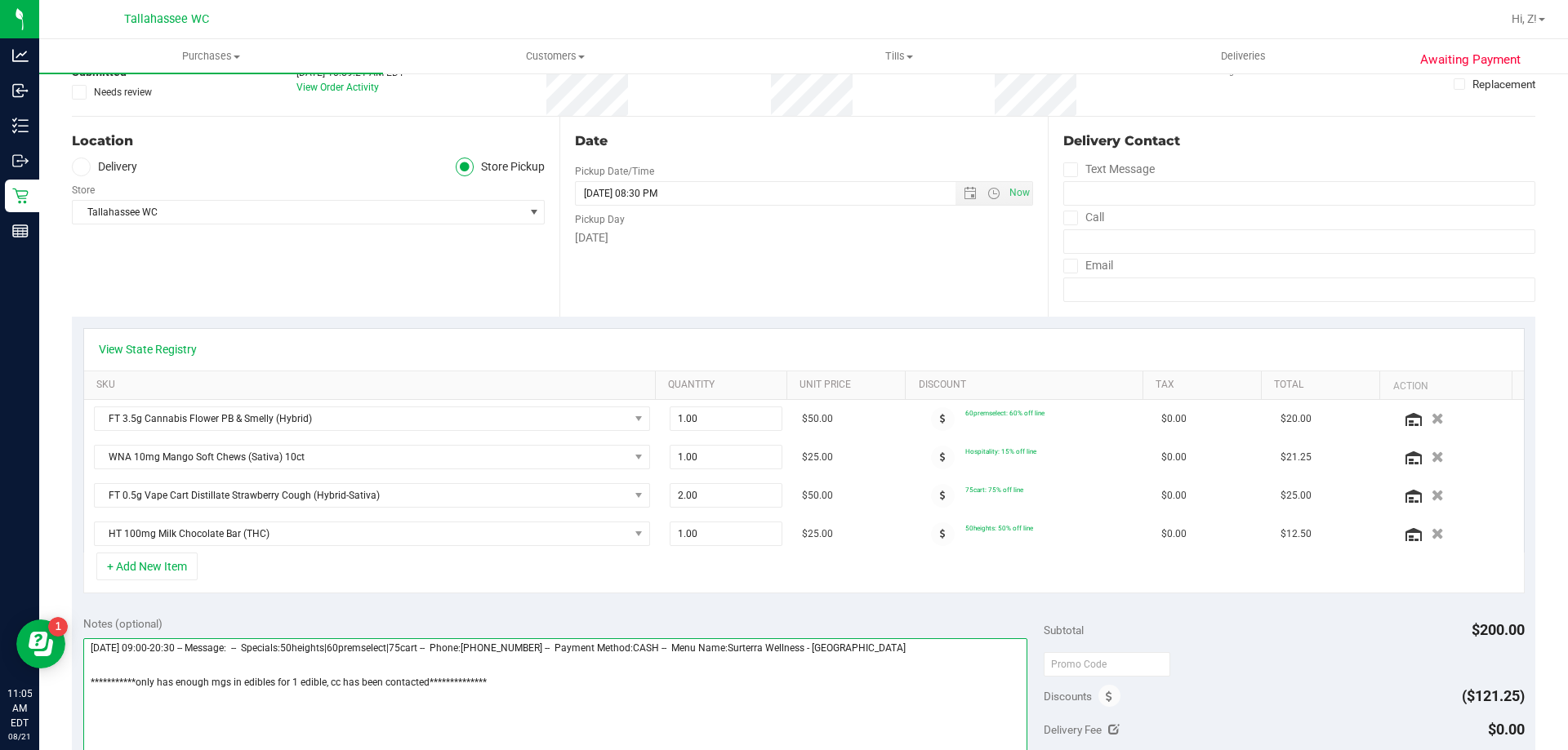
scroll to position [0, 0]
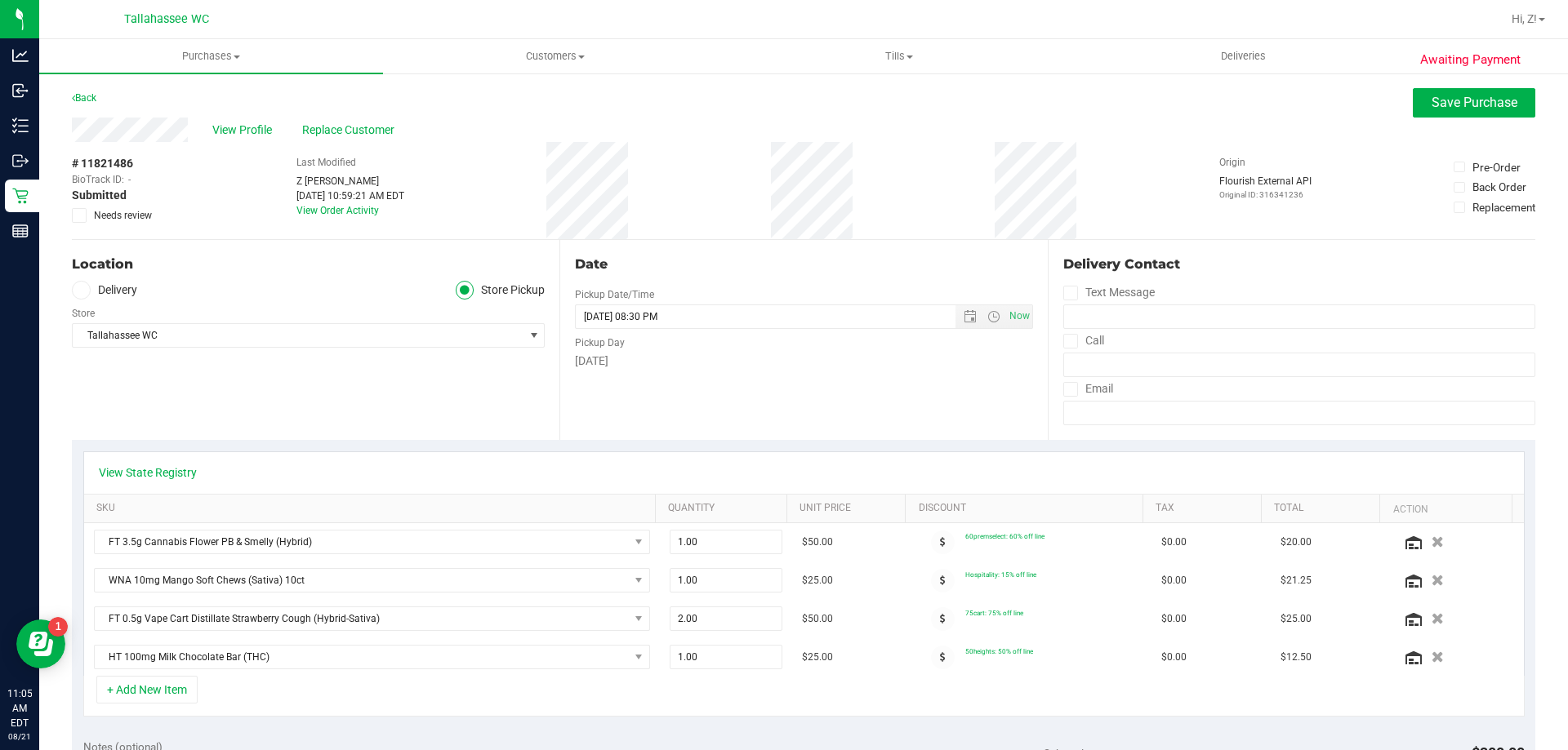
type textarea "**********"
click at [78, 216] on icon at bounding box center [80, 216] width 11 height 0
click at [0, 0] on input "Needs review" at bounding box center [0, 0] width 0 height 0
click at [1441, 110] on span "Save Purchase" at bounding box center [1474, 102] width 86 height 16
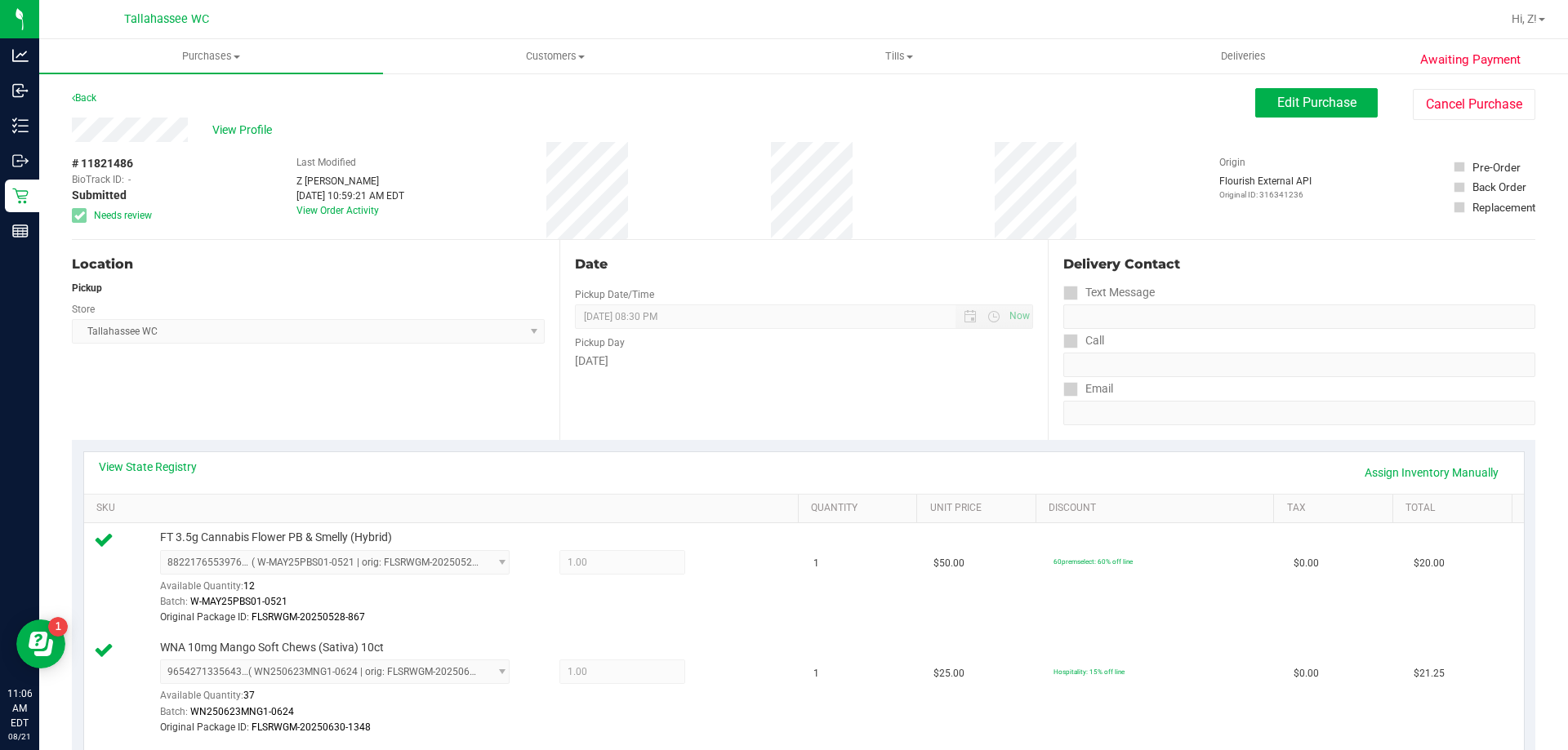
click at [243, 129] on span "View Profile" at bounding box center [245, 130] width 65 height 17
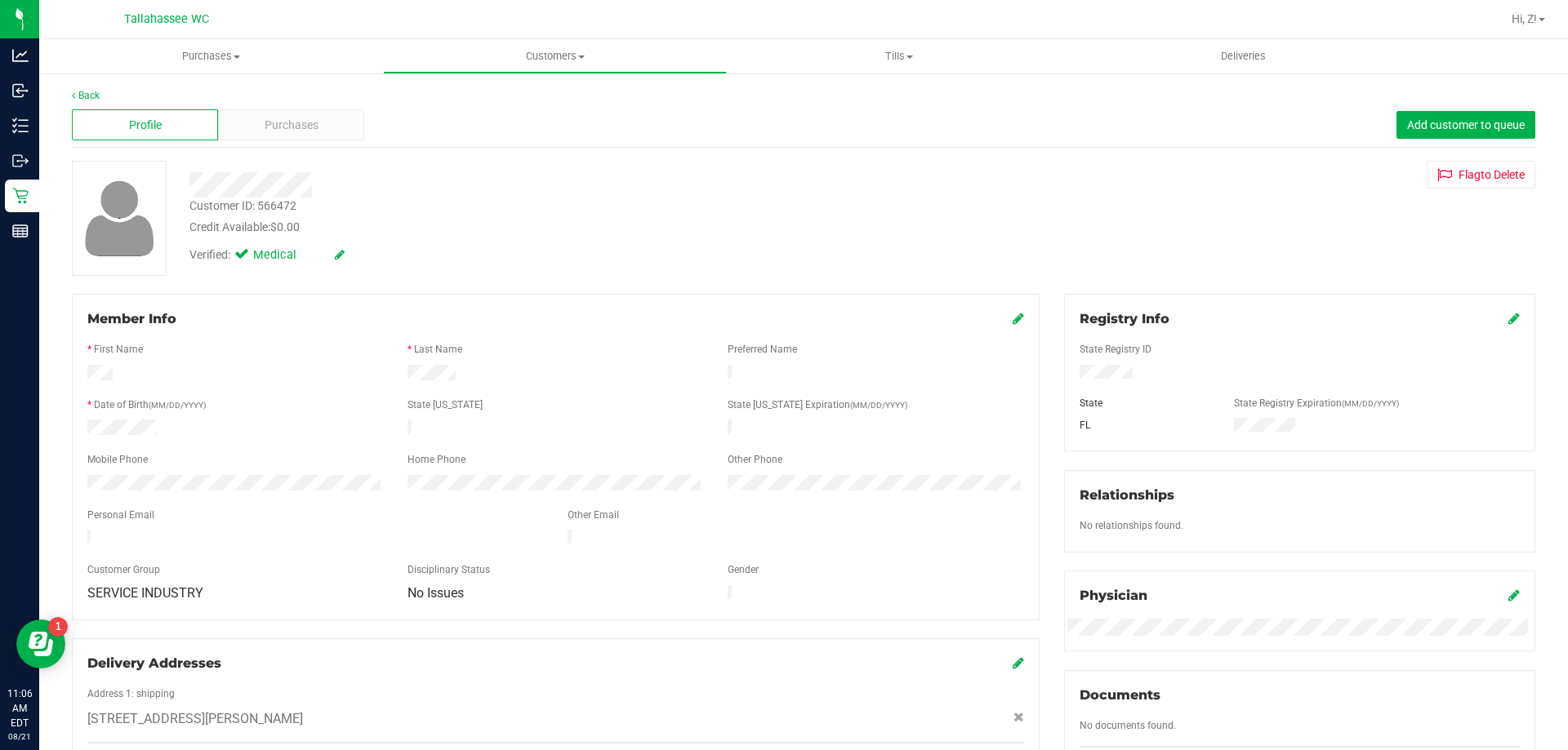
click at [267, 207] on div "Customer ID: 566472" at bounding box center [242, 206] width 107 height 17
click at [266, 207] on div "Customer ID: 566472" at bounding box center [242, 206] width 107 height 17
copy div "Customer ID: 566472"
drag, startPoint x: 222, startPoint y: 239, endPoint x: 232, endPoint y: 80, distance: 159.3
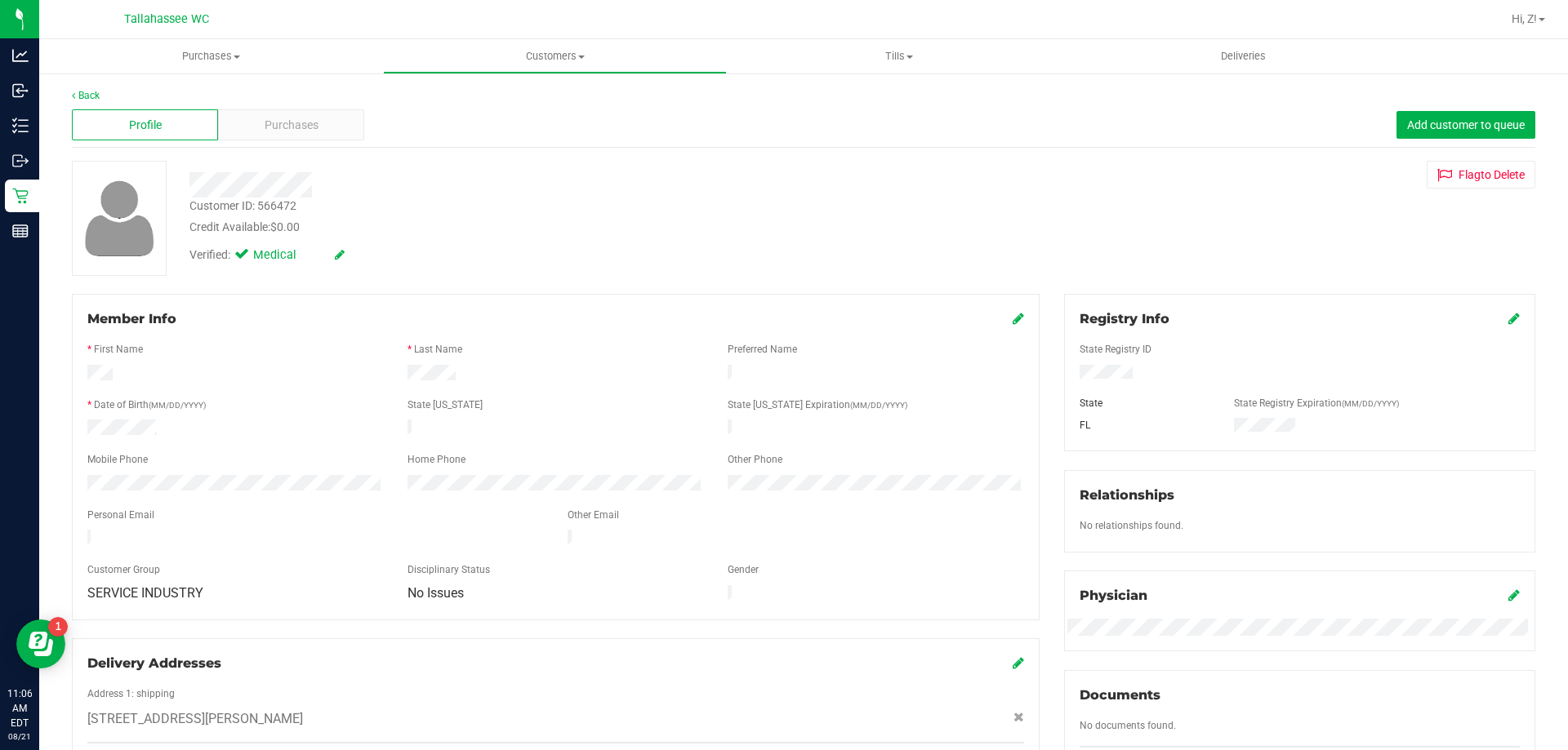
click at [222, 239] on div "Verified: Medical" at bounding box center [550, 254] width 744 height 36
click at [219, 59] on span "Purchases" at bounding box center [210, 56] width 344 height 15
click at [132, 118] on span "Fulfillment" at bounding box center [89, 118] width 102 height 14
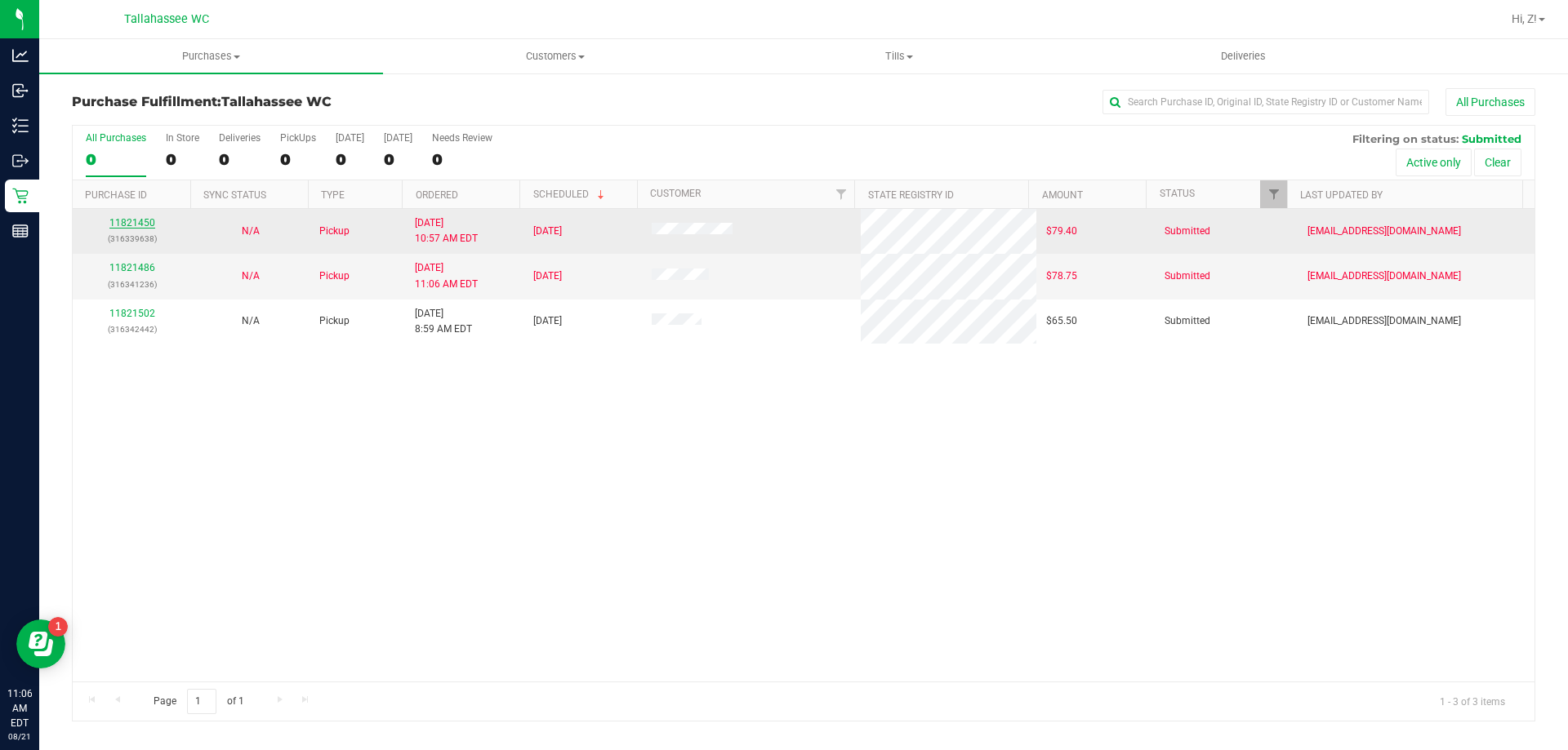
click at [135, 221] on link "11821450" at bounding box center [133, 223] width 46 height 11
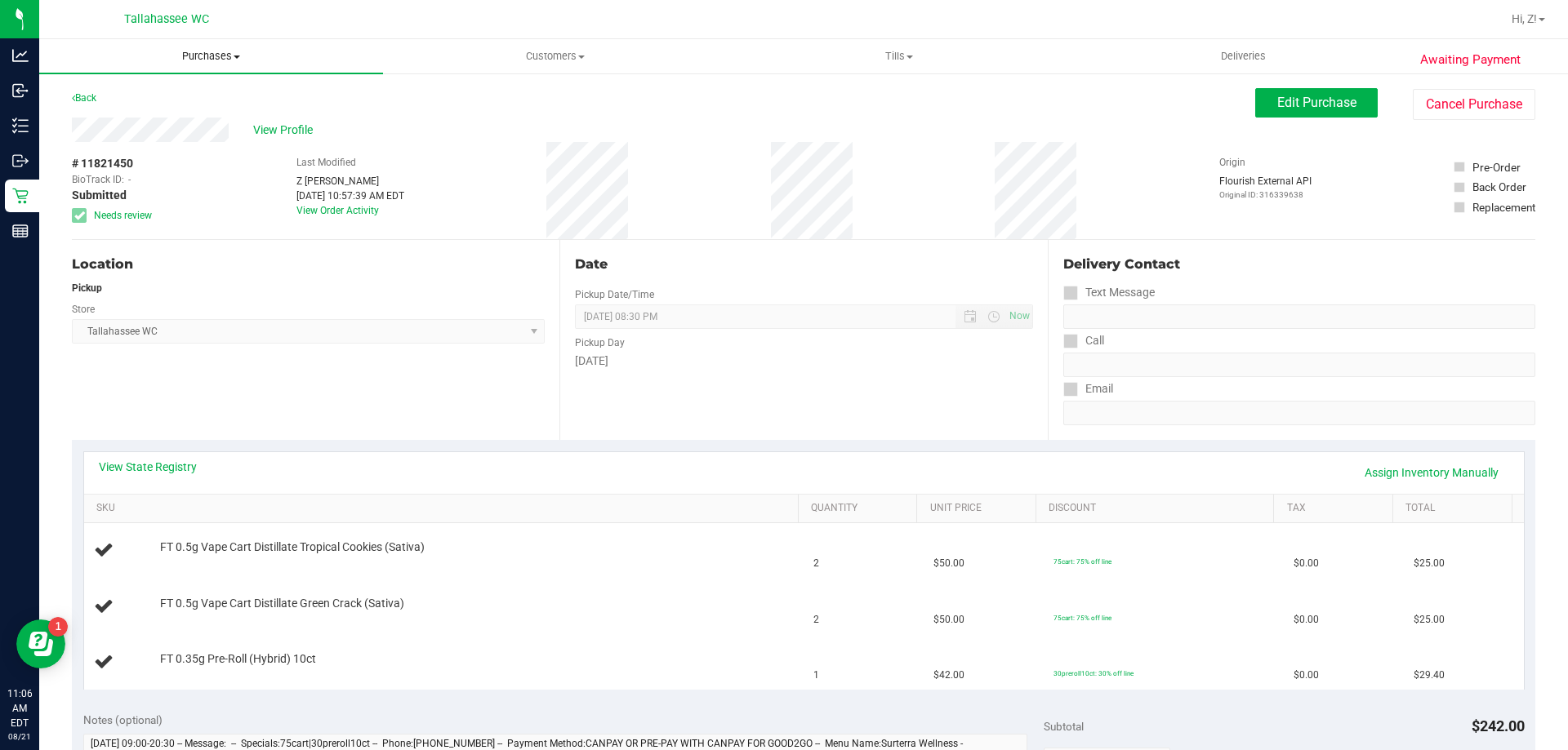
click at [181, 42] on uib-tab-heading "Purchases Summary of purchases Fulfillment All purchases" at bounding box center [210, 56] width 344 height 34
click at [194, 56] on span "Purchases" at bounding box center [210, 56] width 344 height 15
click at [201, 54] on span "Purchases" at bounding box center [210, 56] width 344 height 15
click at [110, 111] on span "Fulfillment" at bounding box center [89, 118] width 102 height 14
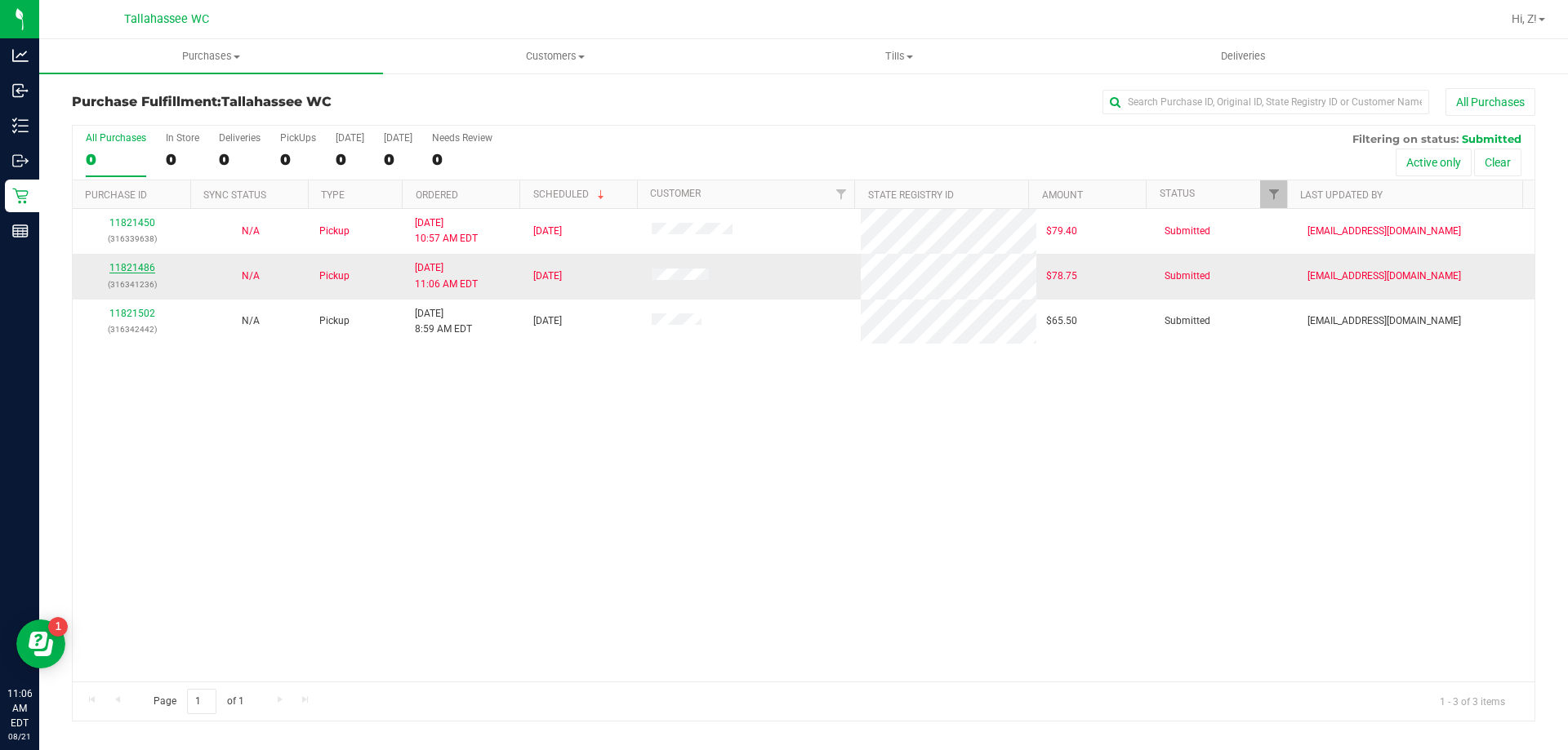
click at [151, 269] on link "11821486" at bounding box center [133, 268] width 46 height 11
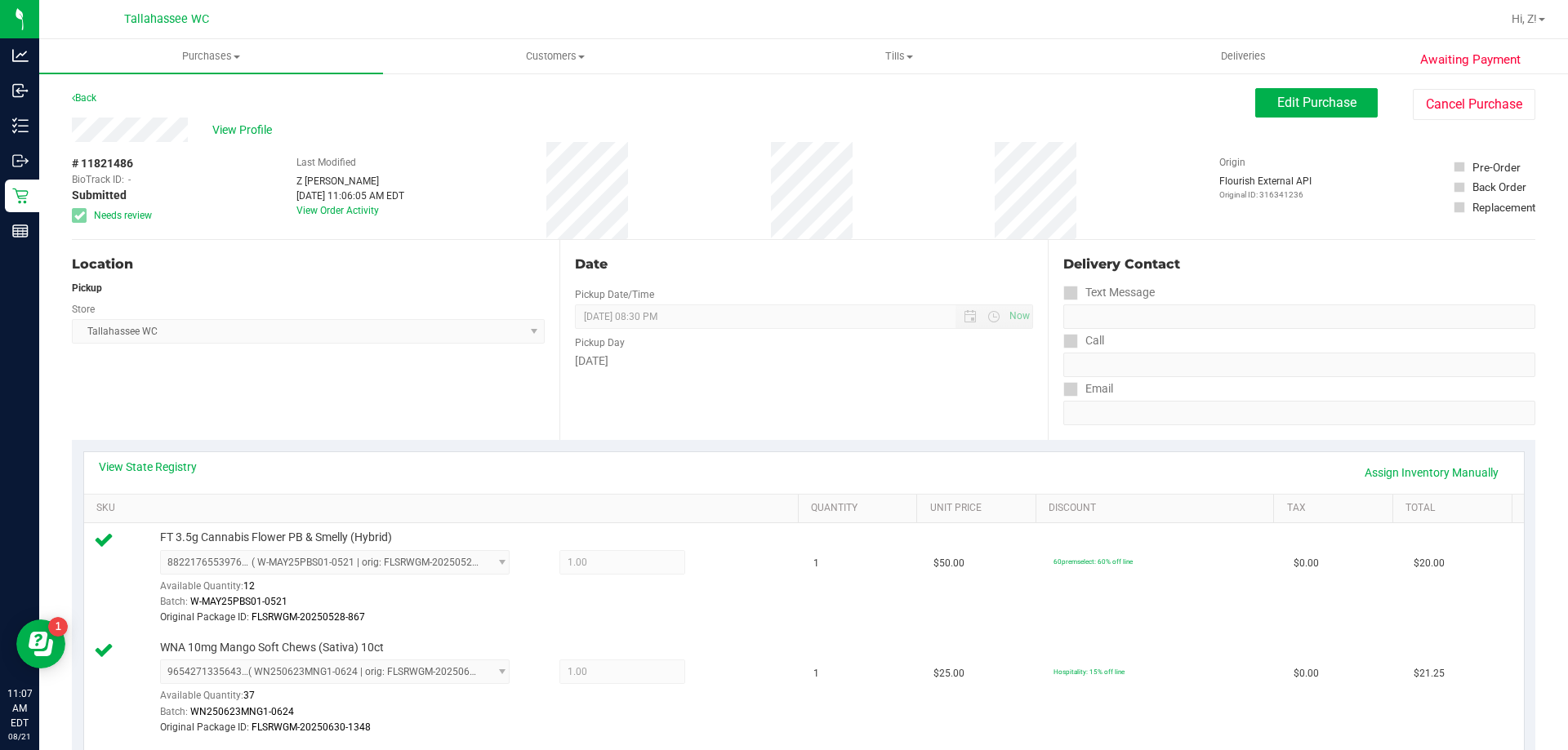
drag, startPoint x: 156, startPoint y: 338, endPoint x: 190, endPoint y: 149, distance: 192.0
click at [157, 331] on span "Tallahassee WC Select Store Bonita Springs WC Boynton Beach WC Bradenton WC Bra…" at bounding box center [308, 331] width 473 height 25
click at [223, 117] on div "Back Edit Purchase Cancel Purchase" at bounding box center [803, 102] width 1464 height 29
click at [231, 125] on span "View Profile" at bounding box center [245, 130] width 65 height 17
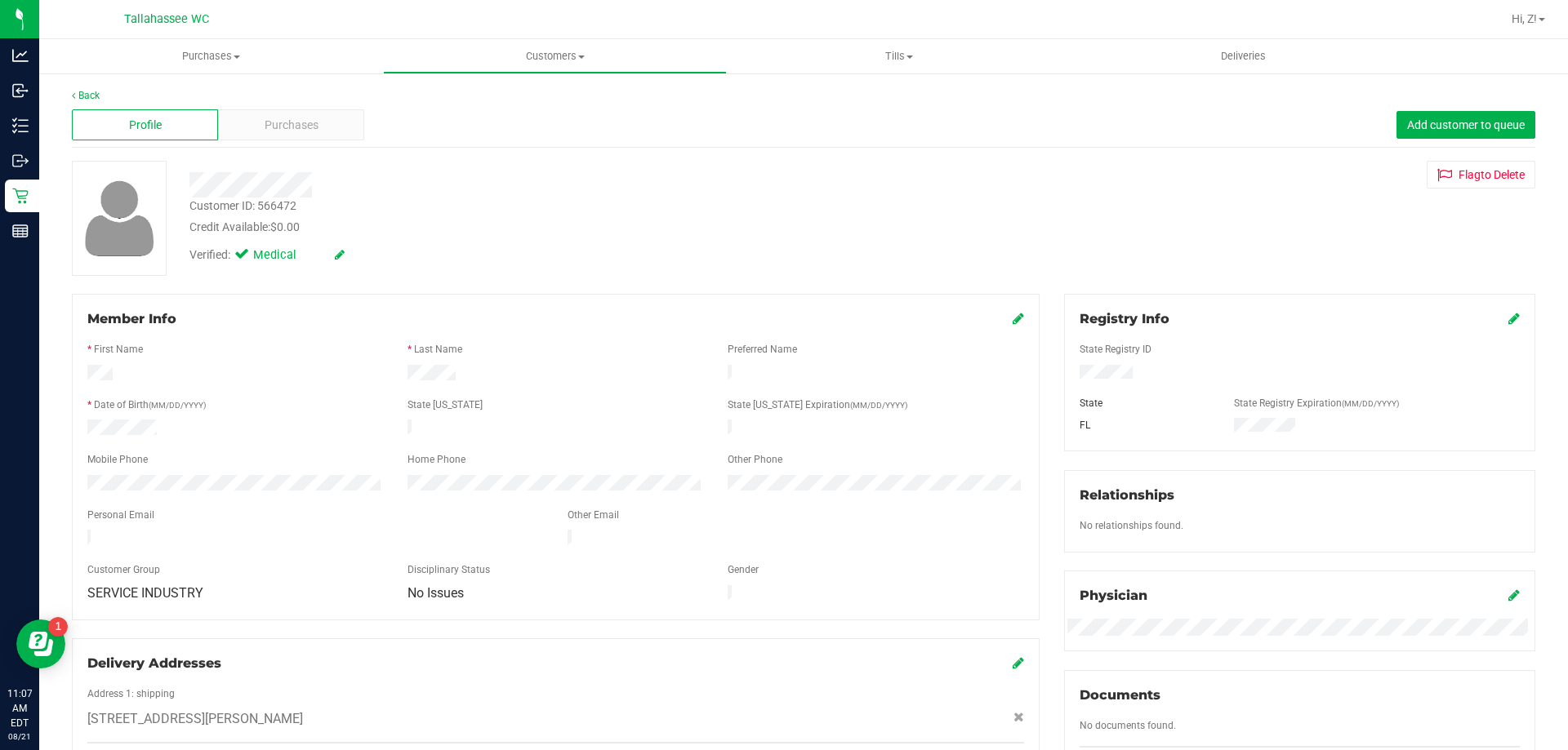
click at [247, 202] on div "Customer ID: 566472" at bounding box center [242, 206] width 107 height 17
copy div "Customer ID: 566472"
click at [1362, 640] on div "Physician" at bounding box center [1299, 610] width 471 height 80
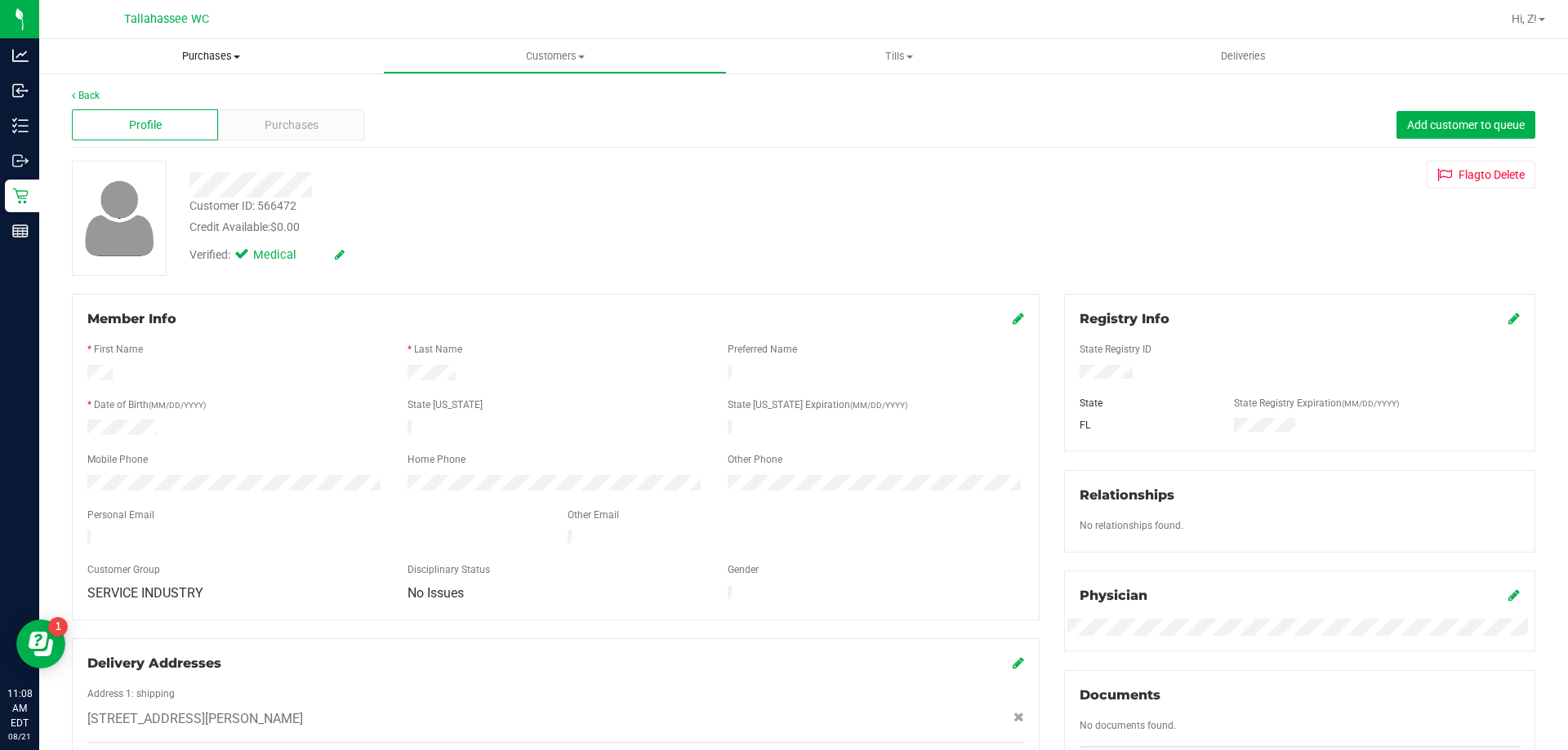
click at [200, 57] on span "Purchases" at bounding box center [210, 56] width 344 height 15
click at [110, 114] on span "Fulfillment" at bounding box center [89, 118] width 102 height 14
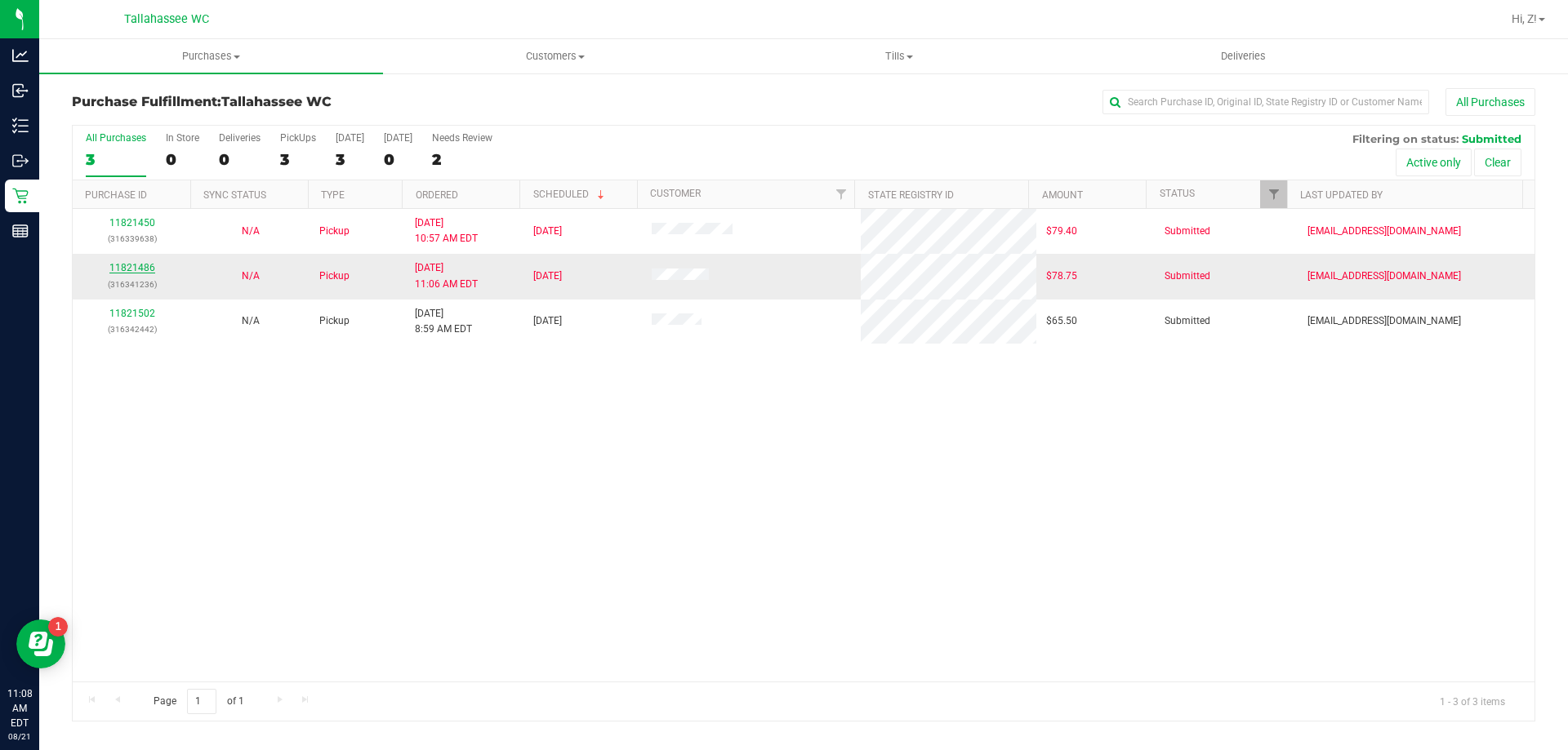
click at [120, 270] on link "11821486" at bounding box center [133, 268] width 46 height 11
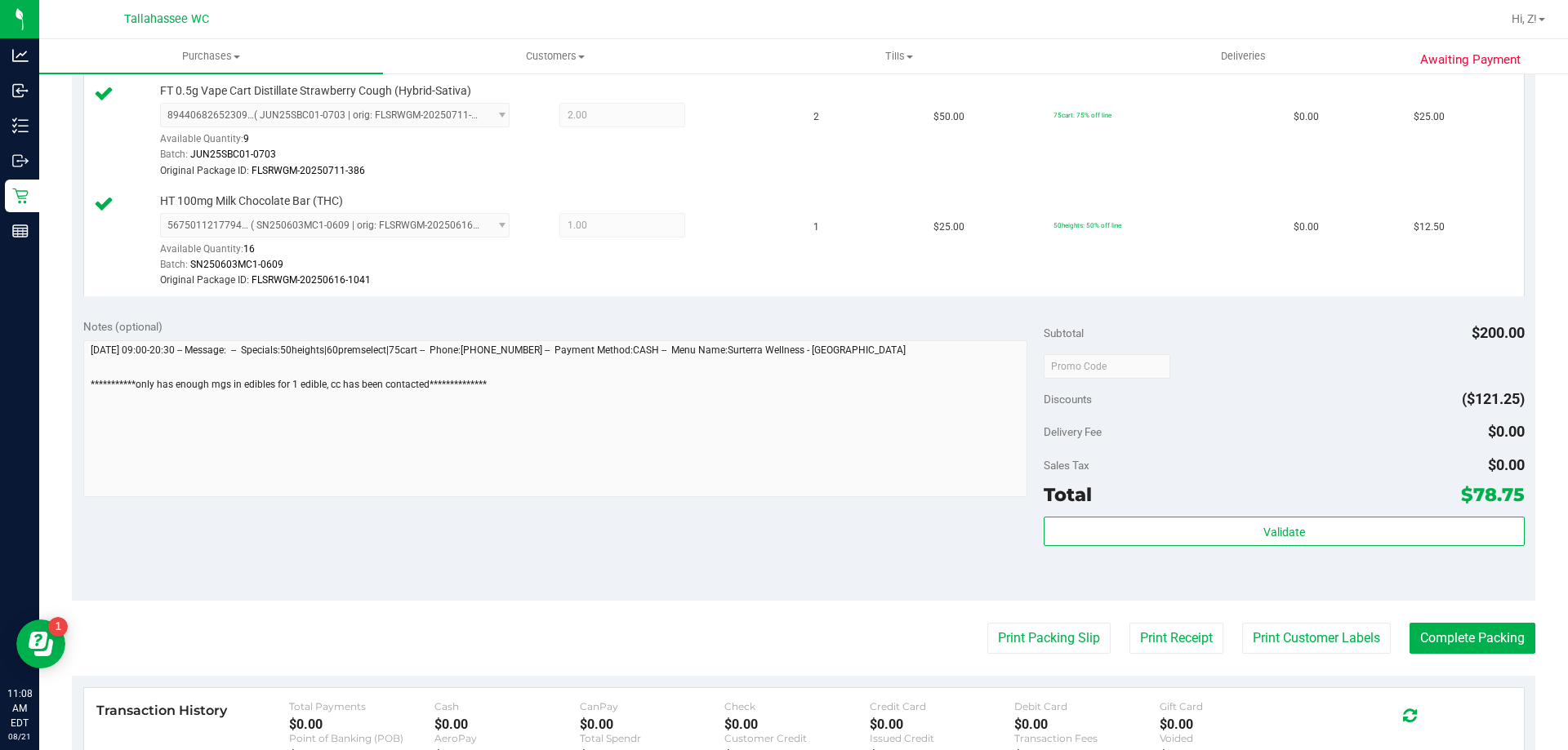
scroll to position [898, 0]
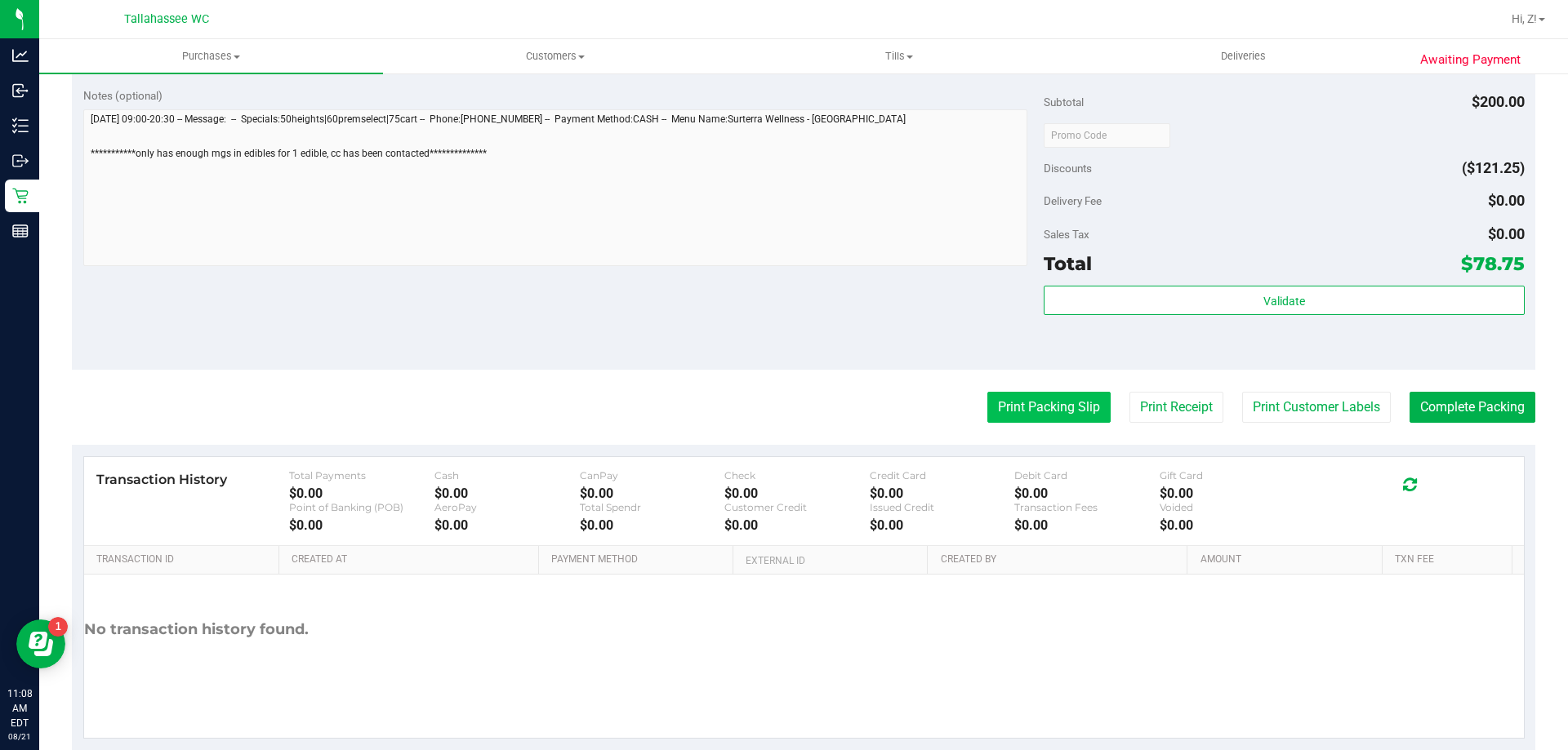
click at [1033, 414] on button "Print Packing Slip" at bounding box center [1049, 407] width 124 height 31
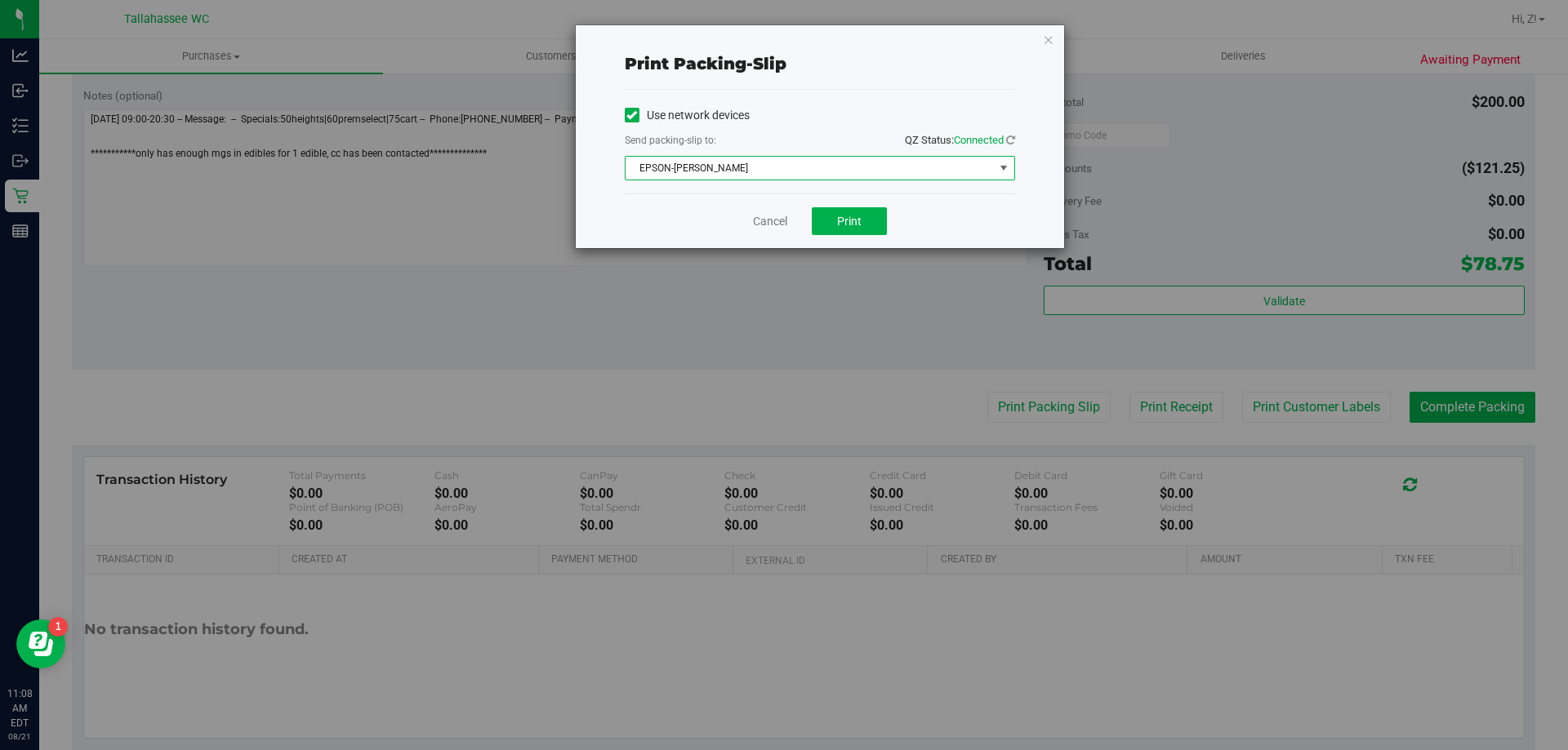
click at [877, 165] on span "EPSON-AKON" at bounding box center [810, 168] width 369 height 23
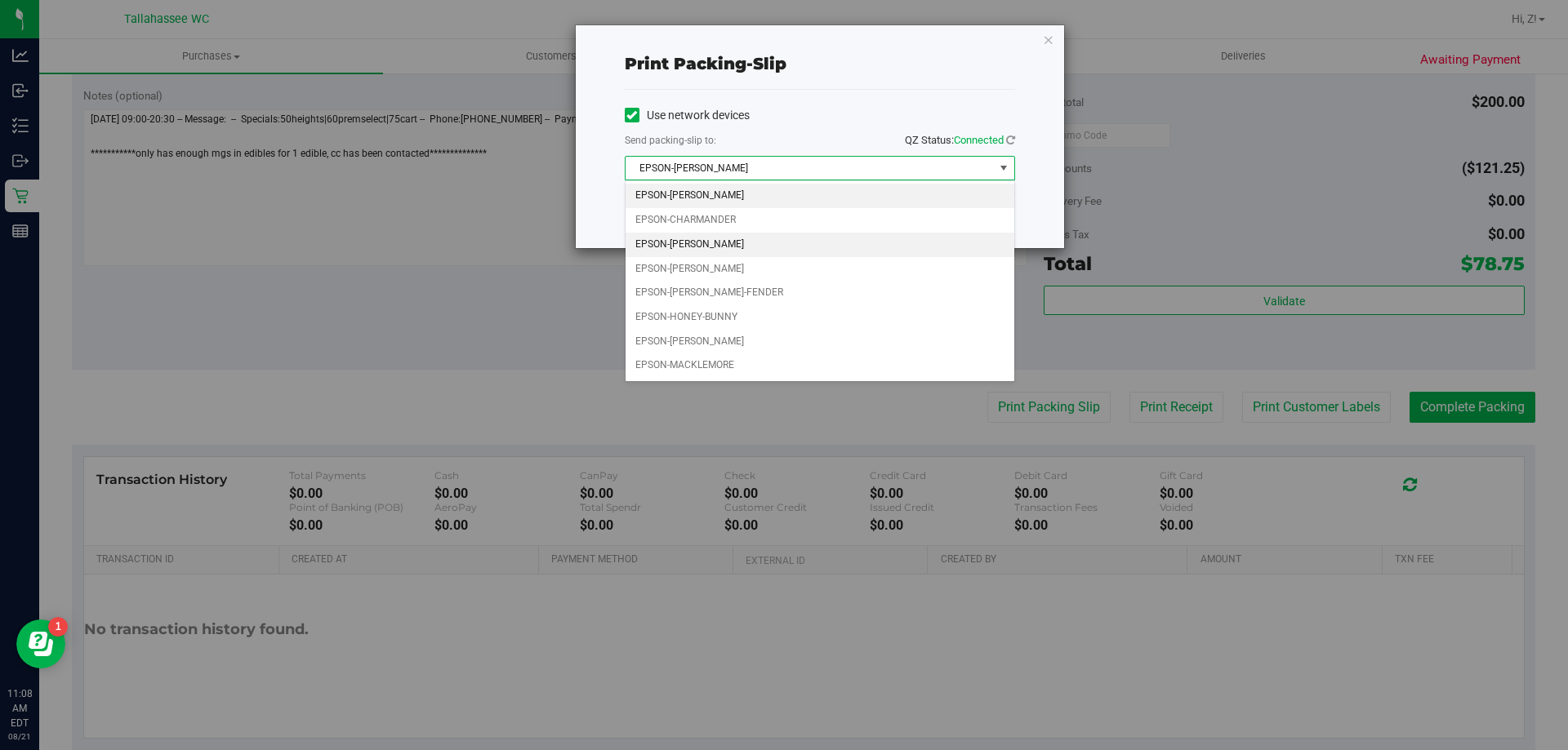
drag, startPoint x: 705, startPoint y: 239, endPoint x: 735, endPoint y: 229, distance: 31.6
click at [706, 239] on li "EPSON-CHER" at bounding box center [820, 245] width 389 height 25
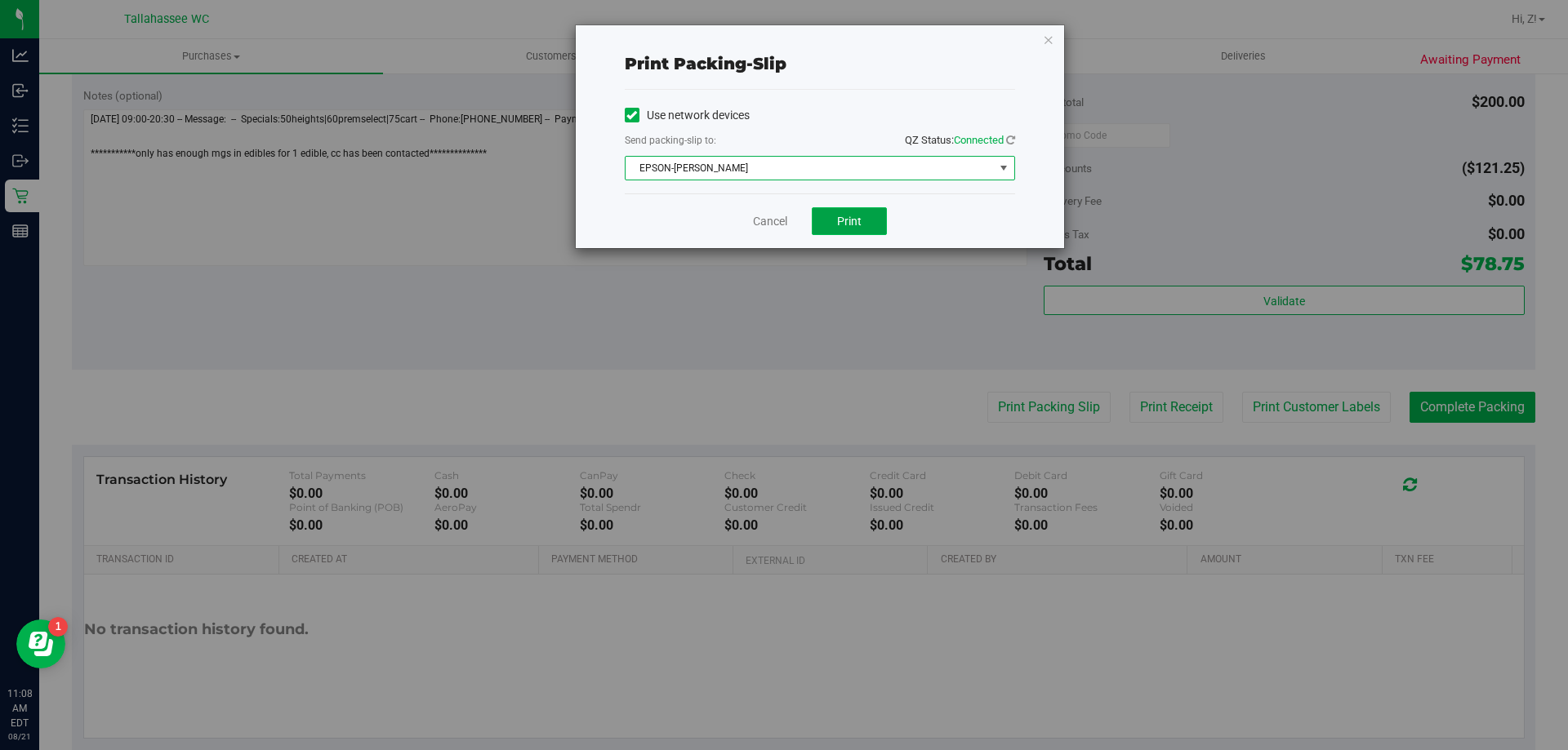
click at [881, 220] on button "Print" at bounding box center [849, 221] width 75 height 27
click at [1313, 655] on div "Print packing-slip Use network devices Send packing-slip to: QZ Status: Connect…" at bounding box center [790, 375] width 1580 height 750
click at [1048, 35] on icon "button" at bounding box center [1048, 39] width 11 height 19
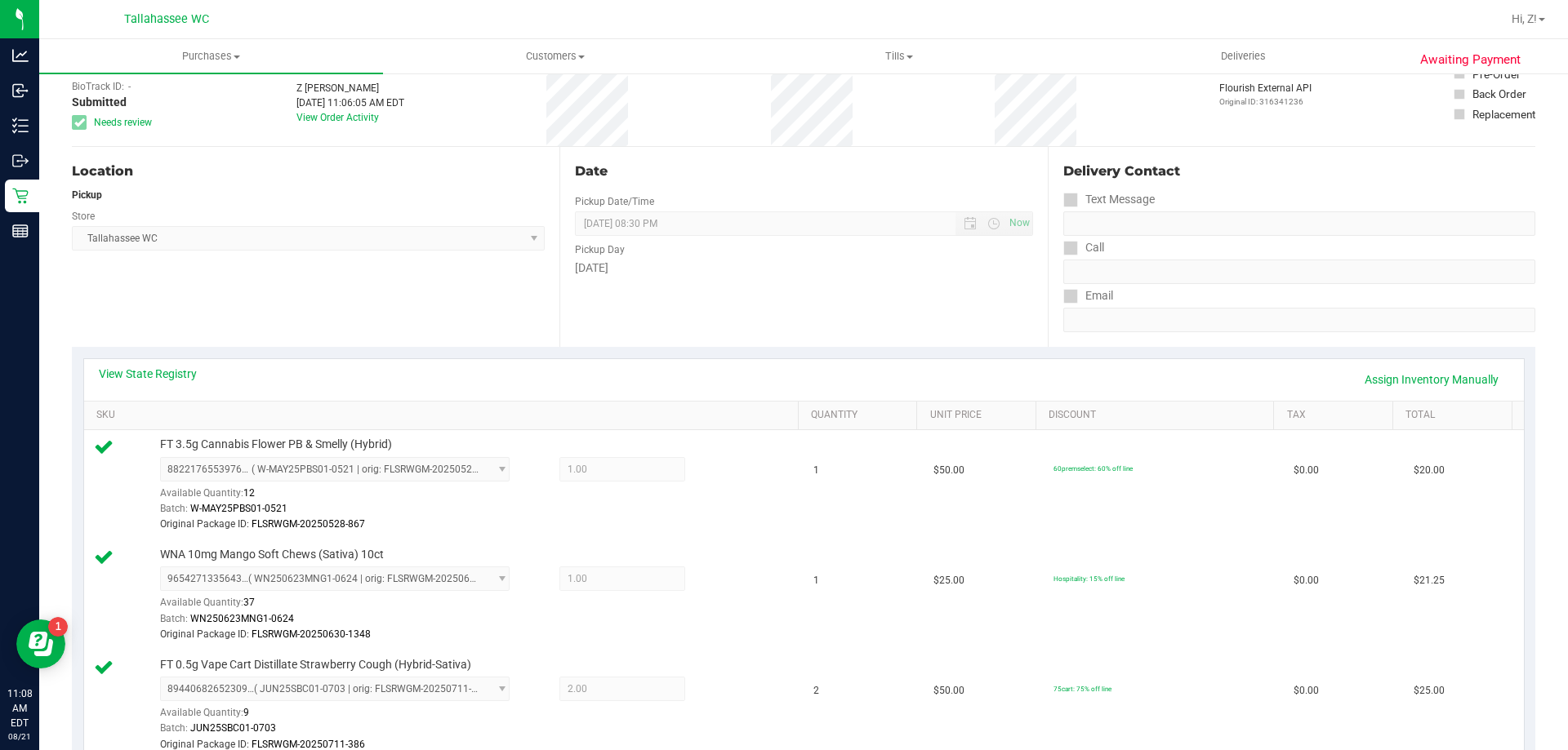
scroll to position [0, 0]
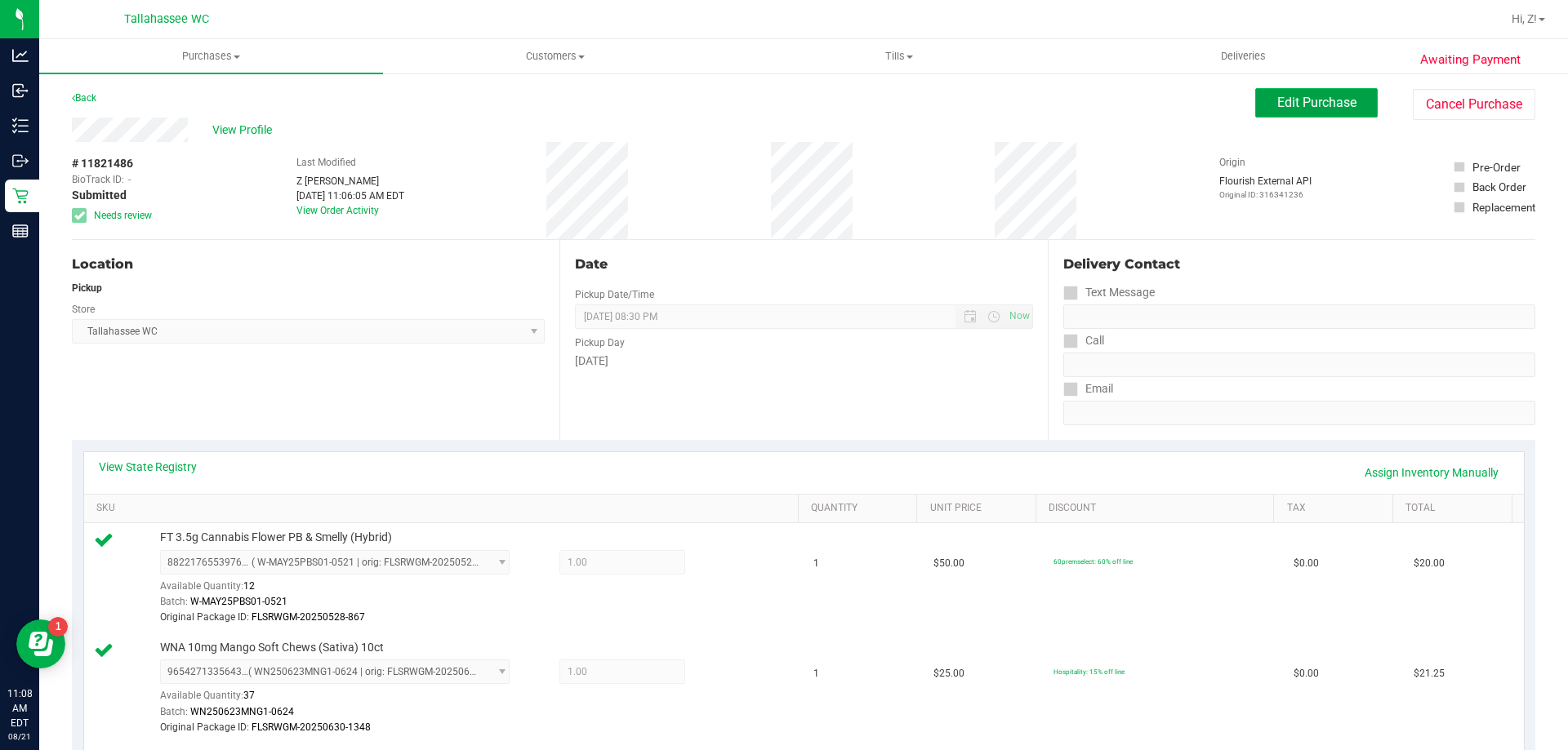
click at [1279, 102] on span "Edit Purchase" at bounding box center [1317, 102] width 80 height 16
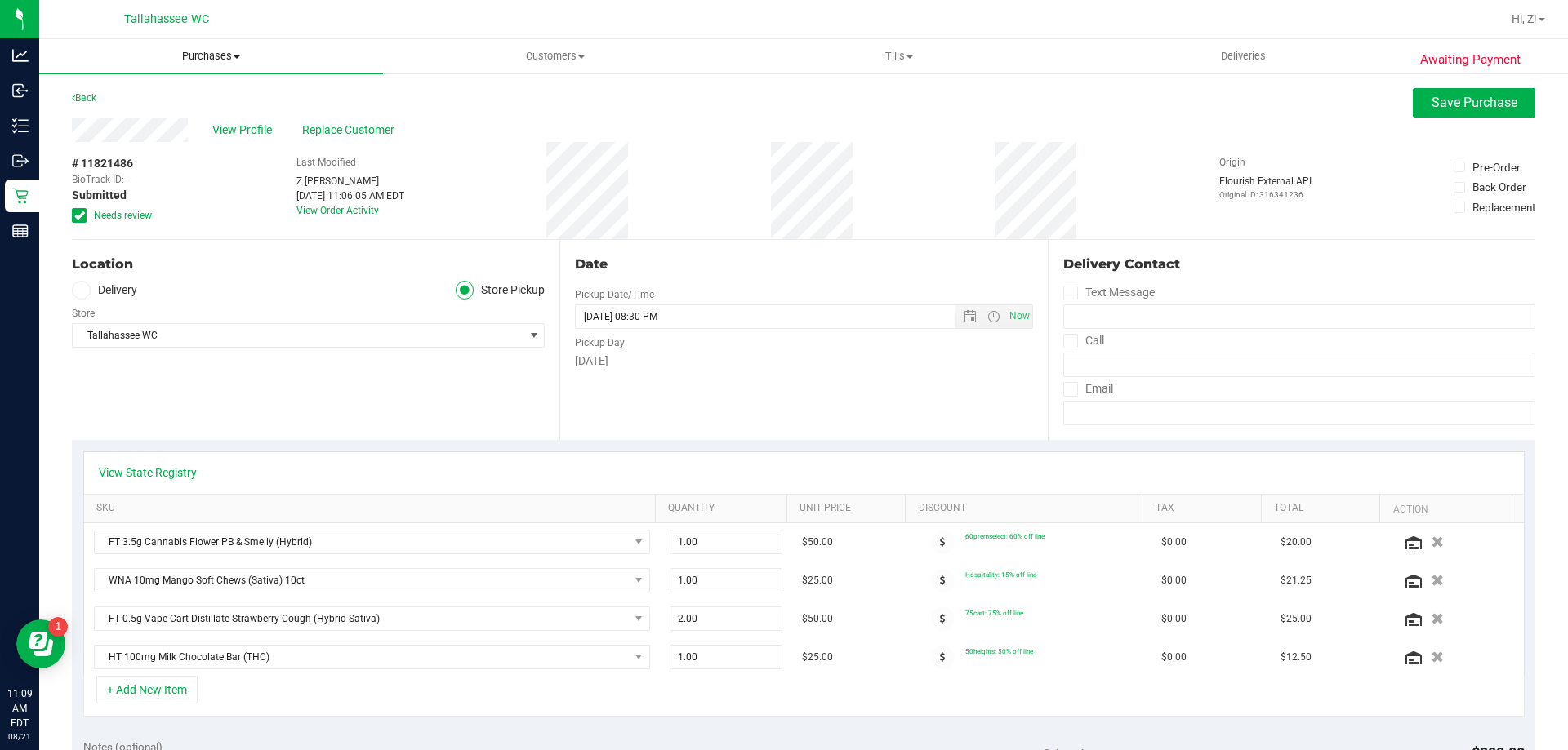
click at [207, 64] on uib-tab-heading "Purchases Summary of purchases Fulfillment All purchases" at bounding box center [210, 56] width 344 height 34
click at [133, 117] on span "Fulfillment" at bounding box center [89, 118] width 102 height 14
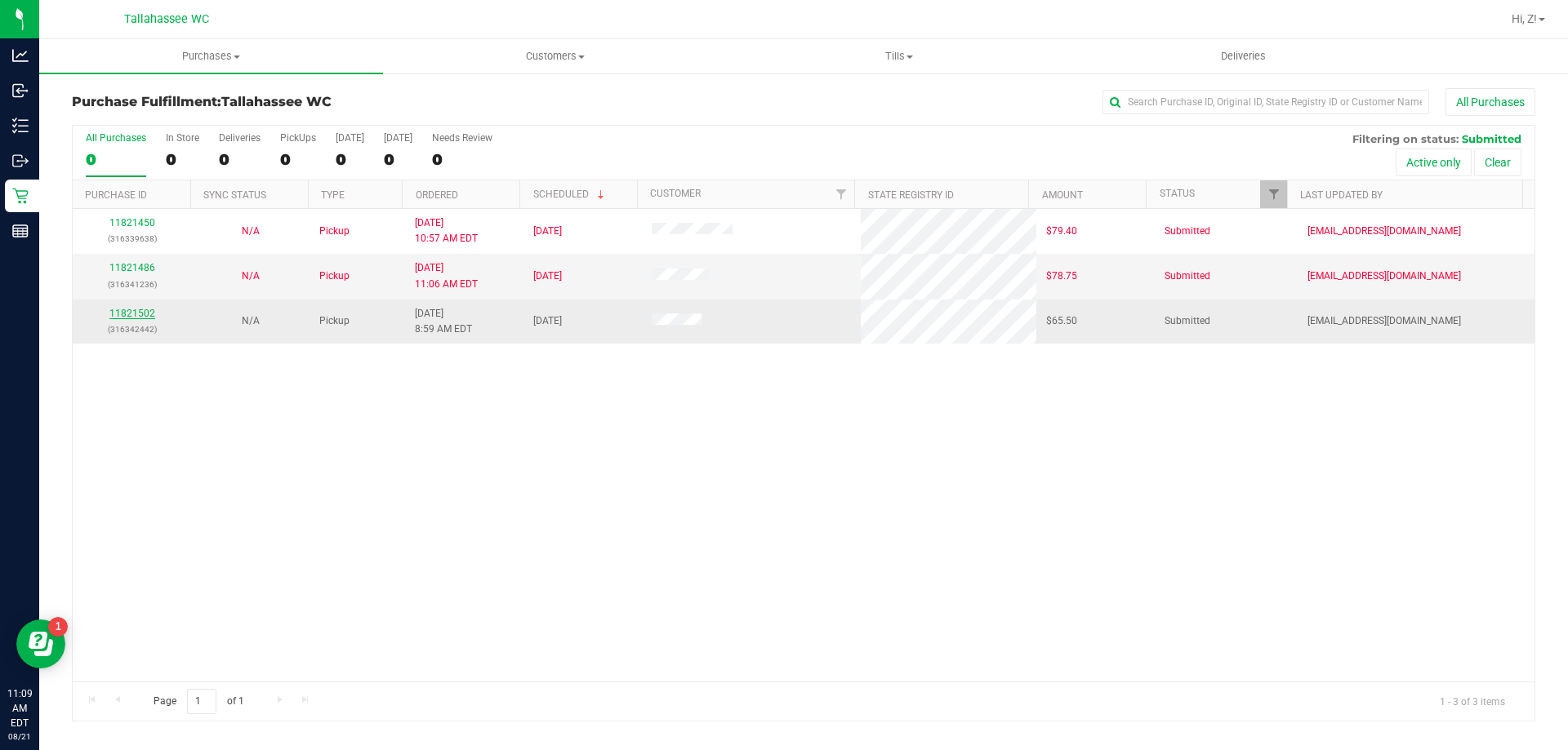
click at [140, 316] on link "11821502" at bounding box center [133, 313] width 46 height 11
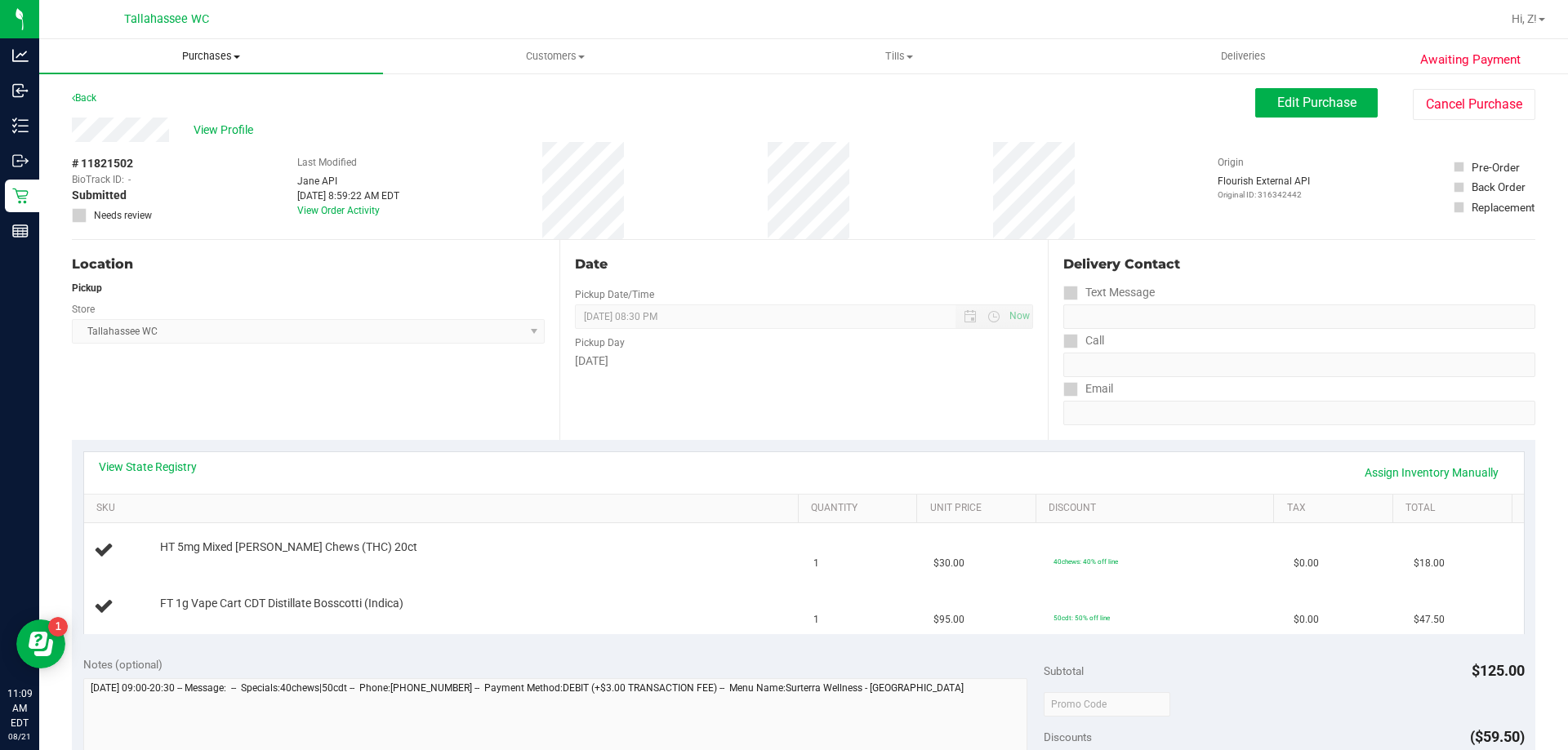
click at [196, 62] on span "Purchases" at bounding box center [210, 56] width 344 height 15
click at [118, 111] on span "Fulfillment" at bounding box center [89, 118] width 102 height 14
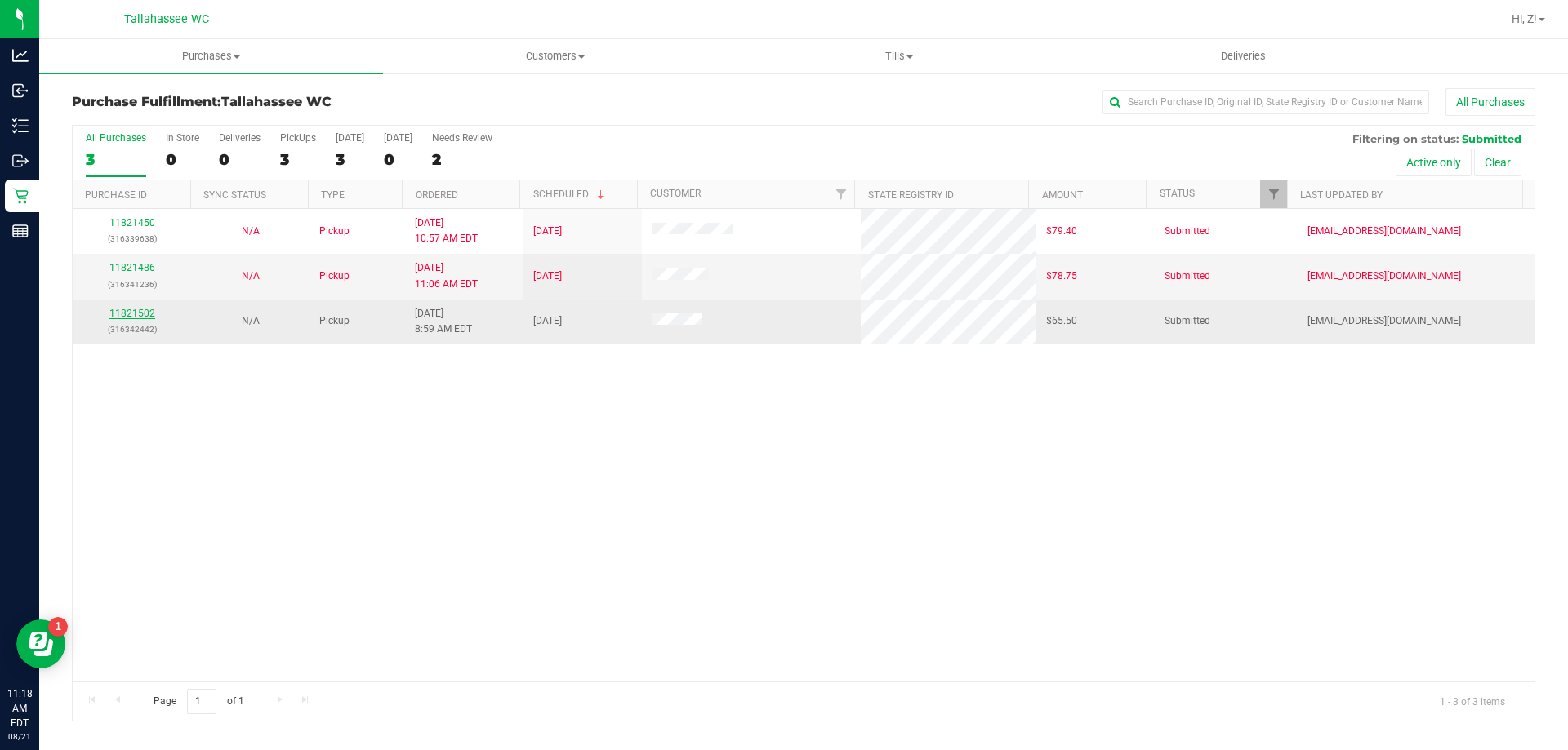
click at [136, 311] on link "11821502" at bounding box center [133, 313] width 46 height 11
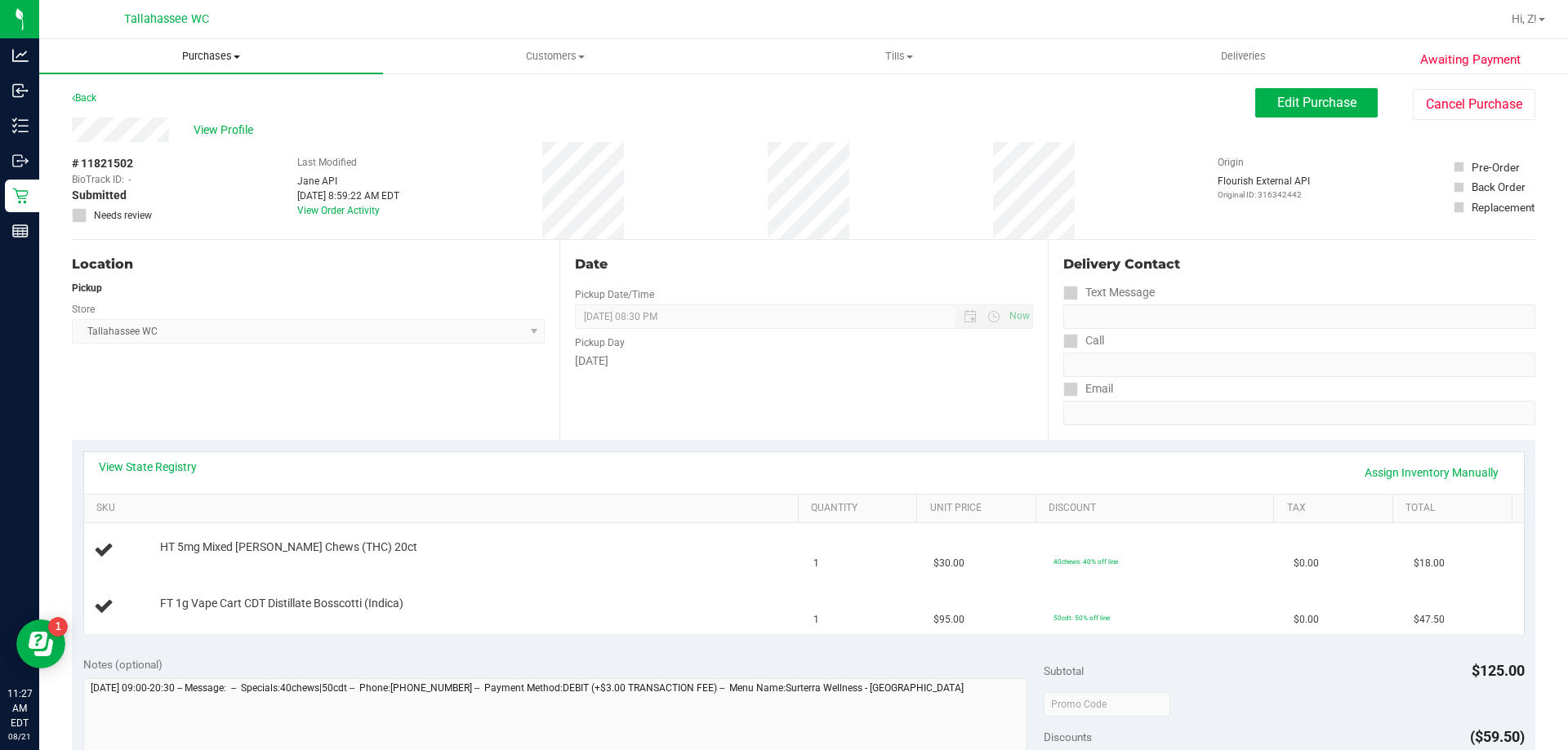
click at [210, 54] on span "Purchases" at bounding box center [210, 56] width 344 height 15
click at [96, 111] on span "Fulfillment" at bounding box center [89, 118] width 102 height 14
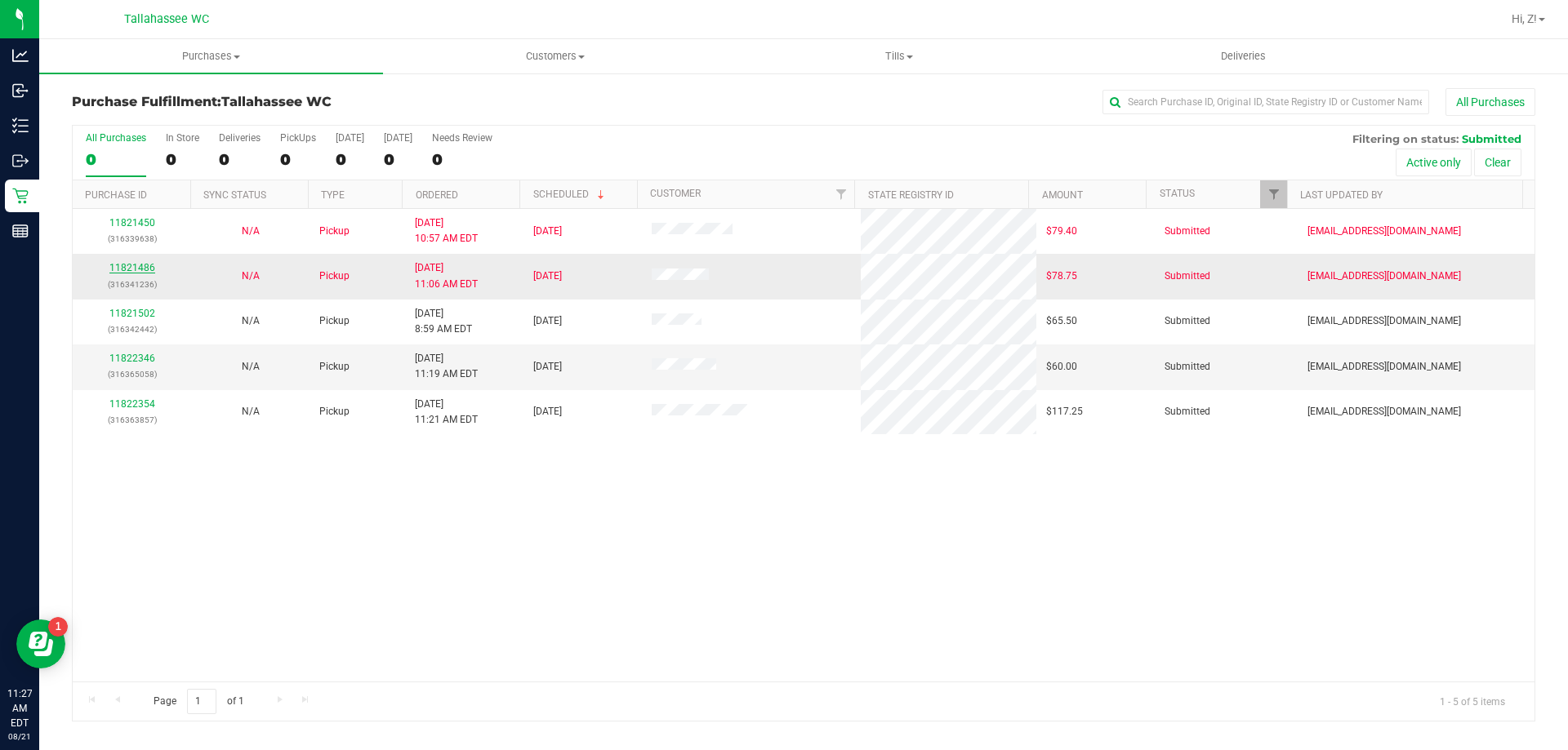
click at [147, 268] on link "11821486" at bounding box center [133, 268] width 46 height 11
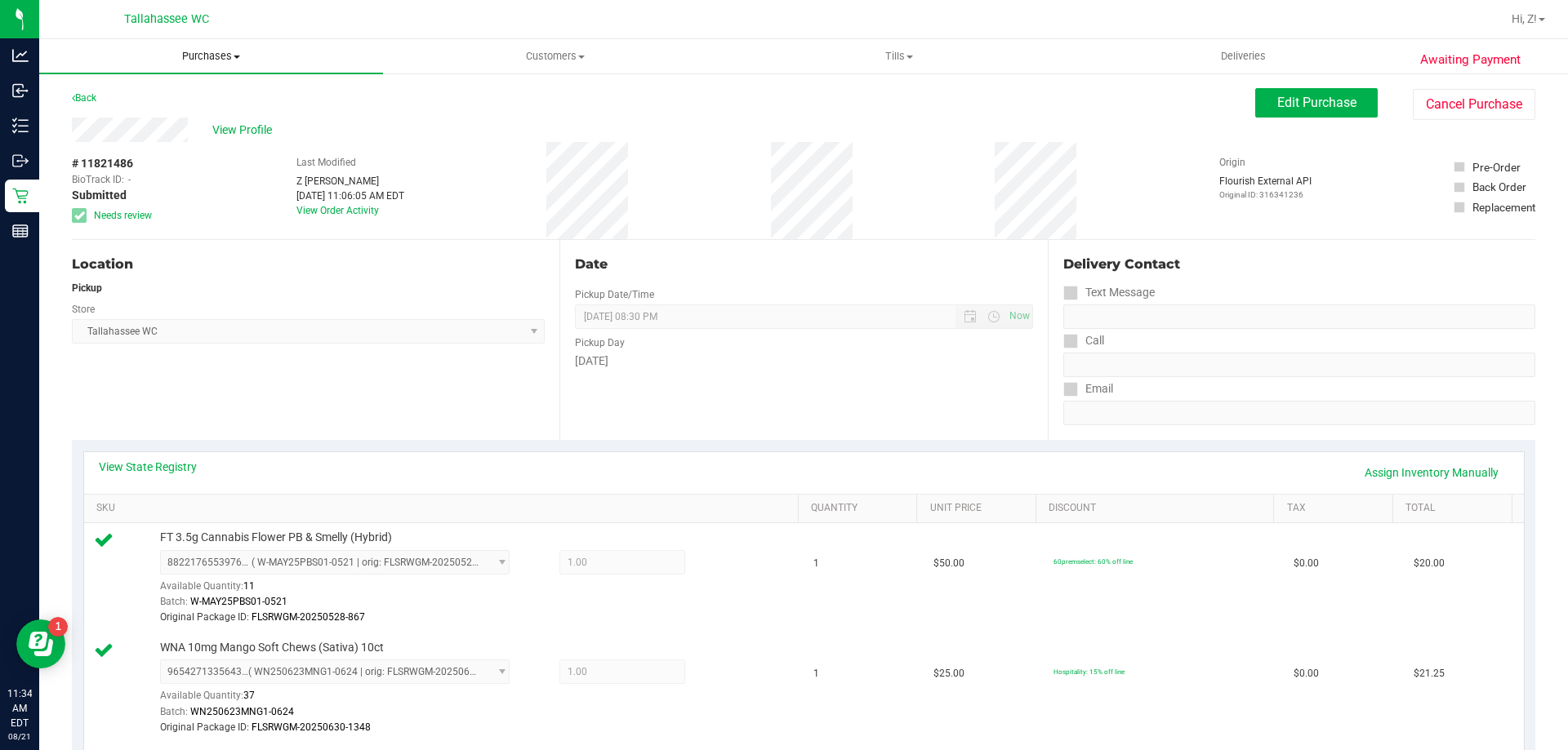
click at [208, 49] on uib-tab-heading "Purchases Summary of purchases Fulfillment All purchases" at bounding box center [210, 56] width 344 height 34
click at [95, 128] on li "All purchases" at bounding box center [210, 138] width 344 height 19
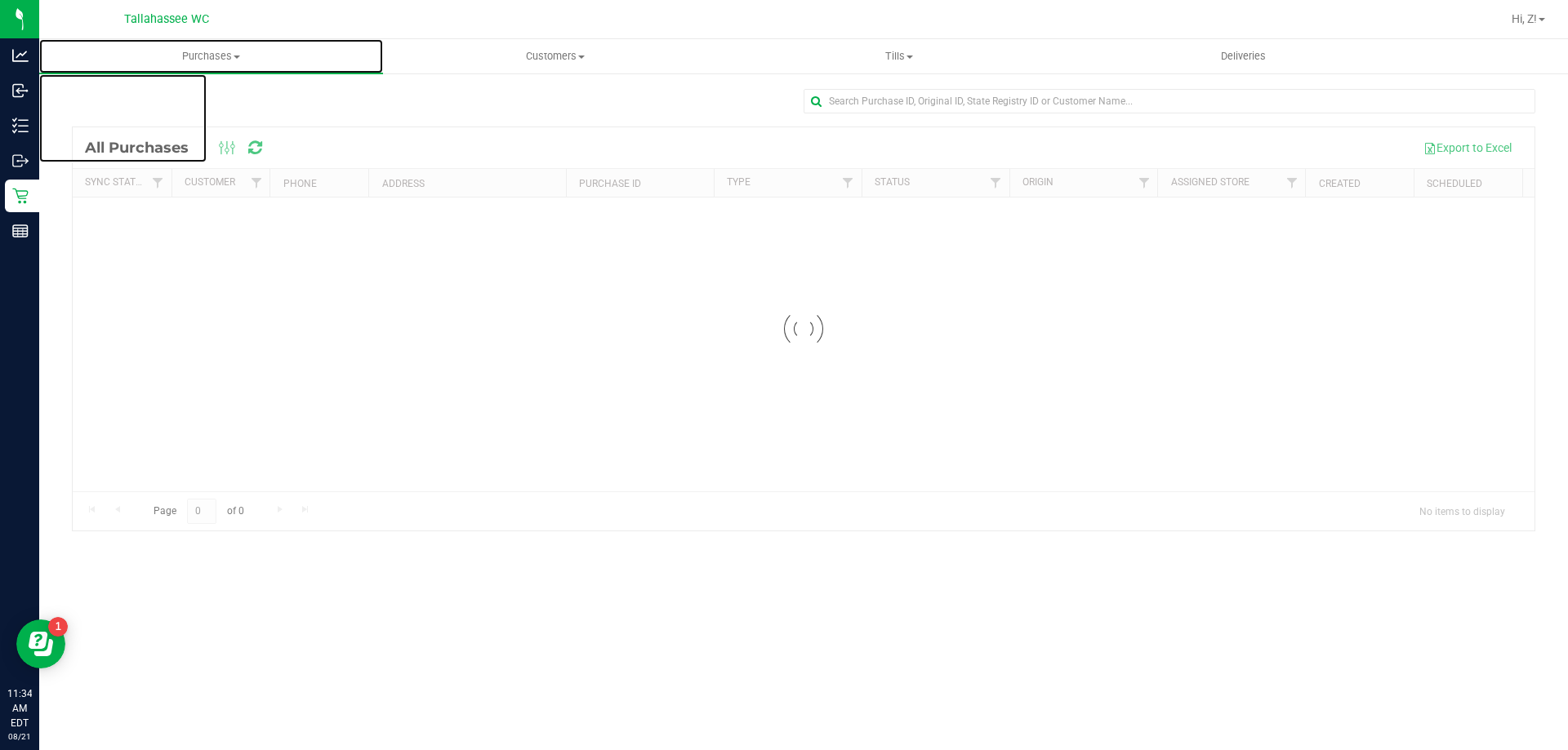
click at [209, 54] on span "Purchases" at bounding box center [210, 56] width 344 height 15
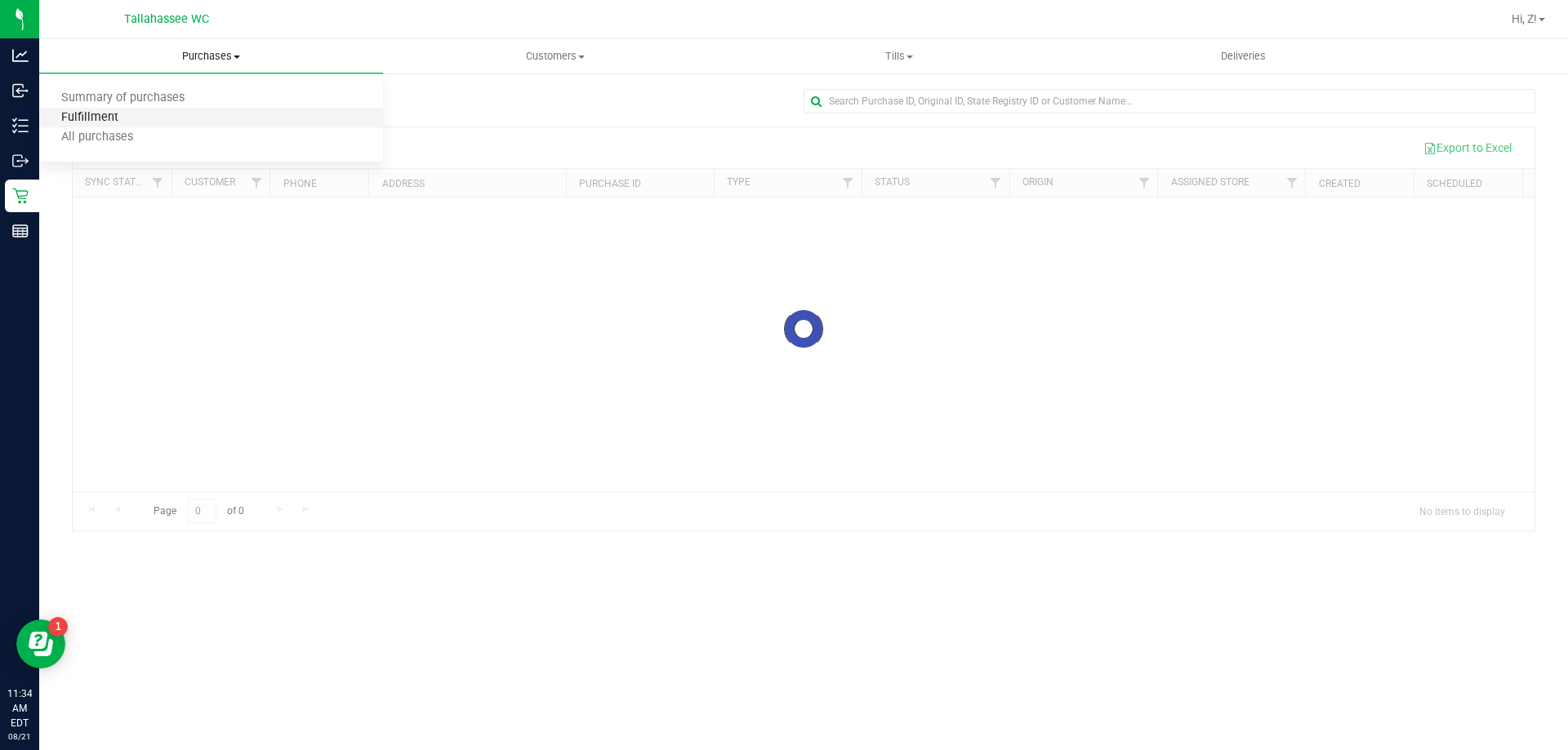
click at [132, 122] on span "Fulfillment" at bounding box center [89, 118] width 102 height 14
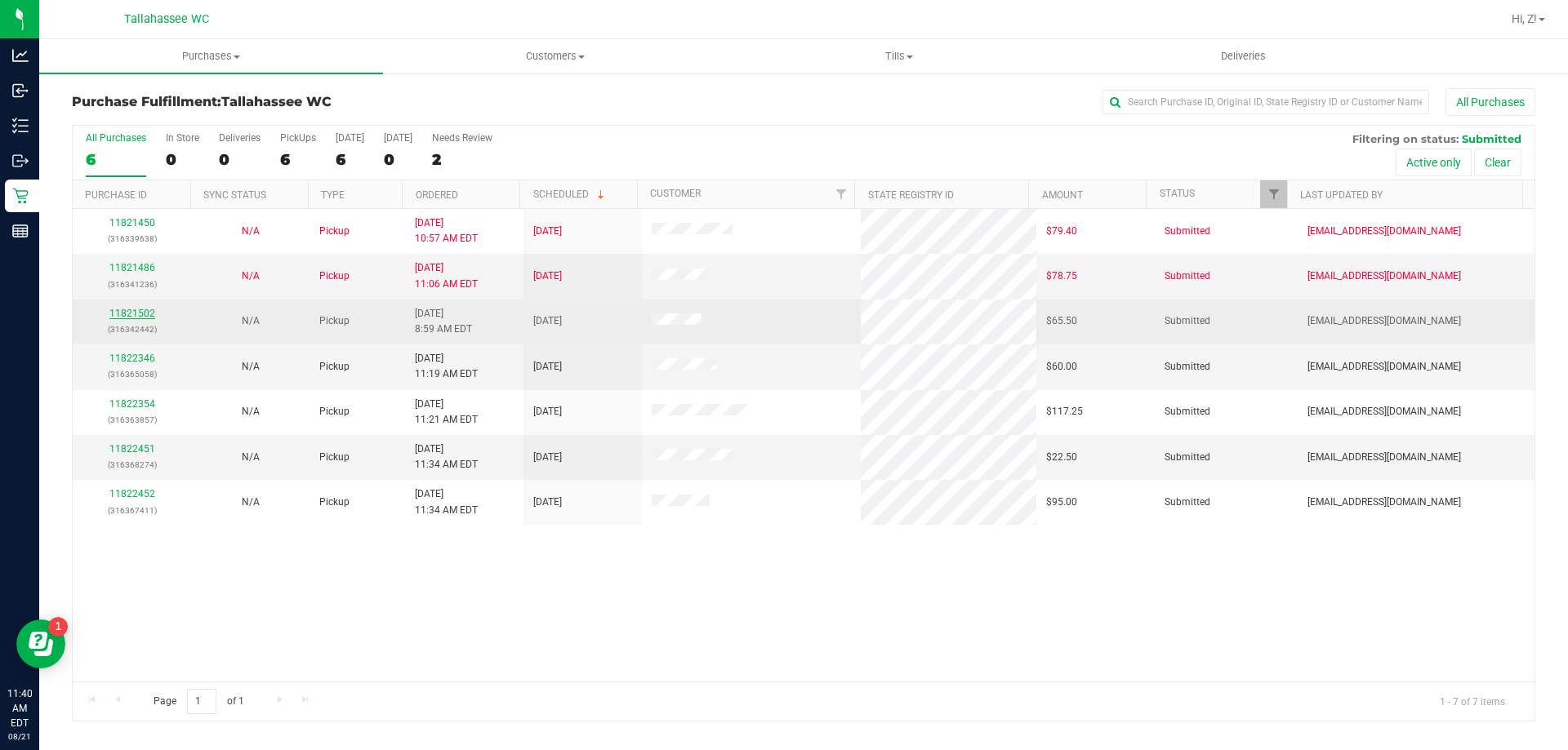
click at [126, 312] on link "11821502" at bounding box center [133, 313] width 46 height 11
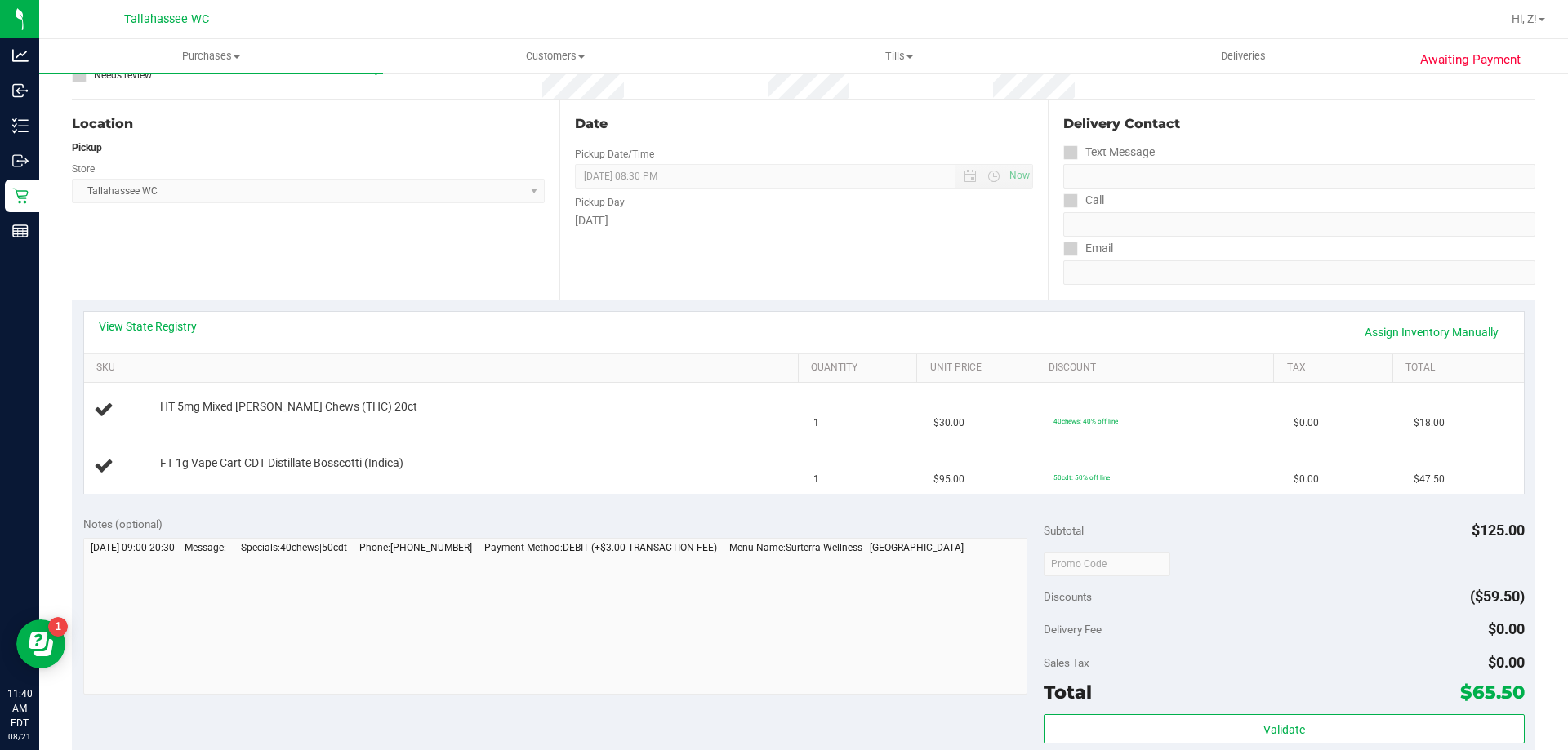
scroll to position [163, 0]
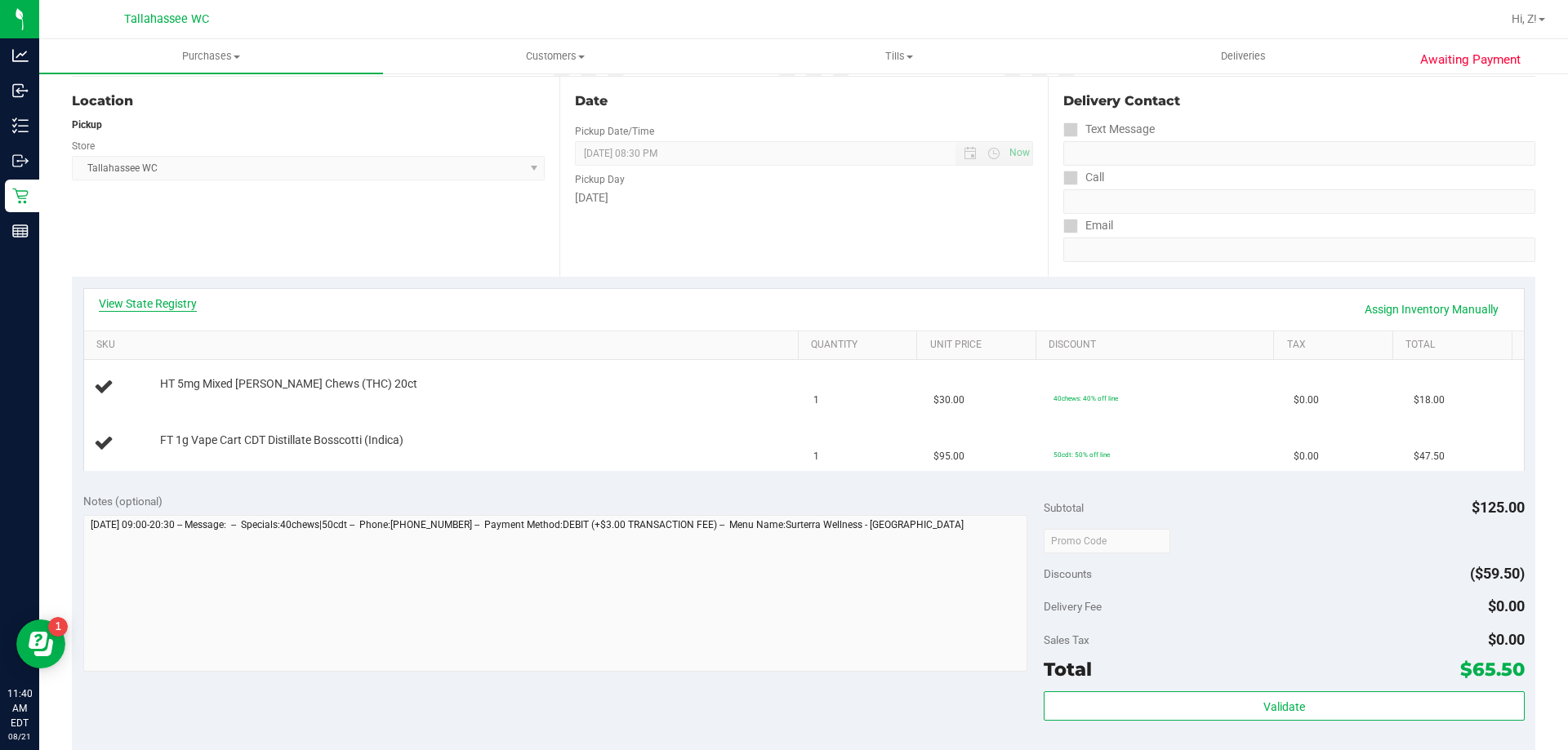
click at [150, 304] on link "View State Registry" at bounding box center [148, 304] width 98 height 16
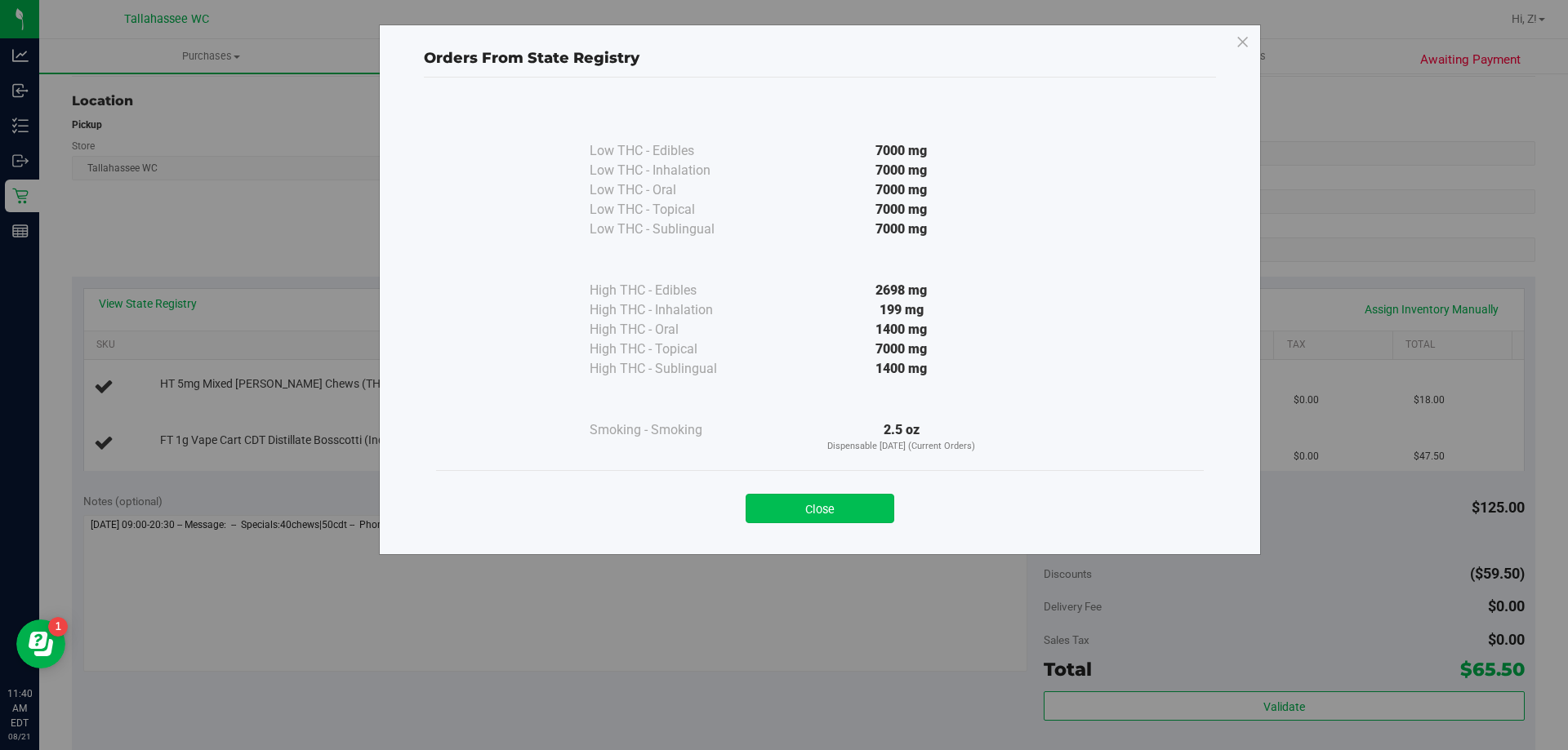
click at [867, 506] on button "Close" at bounding box center [820, 508] width 148 height 29
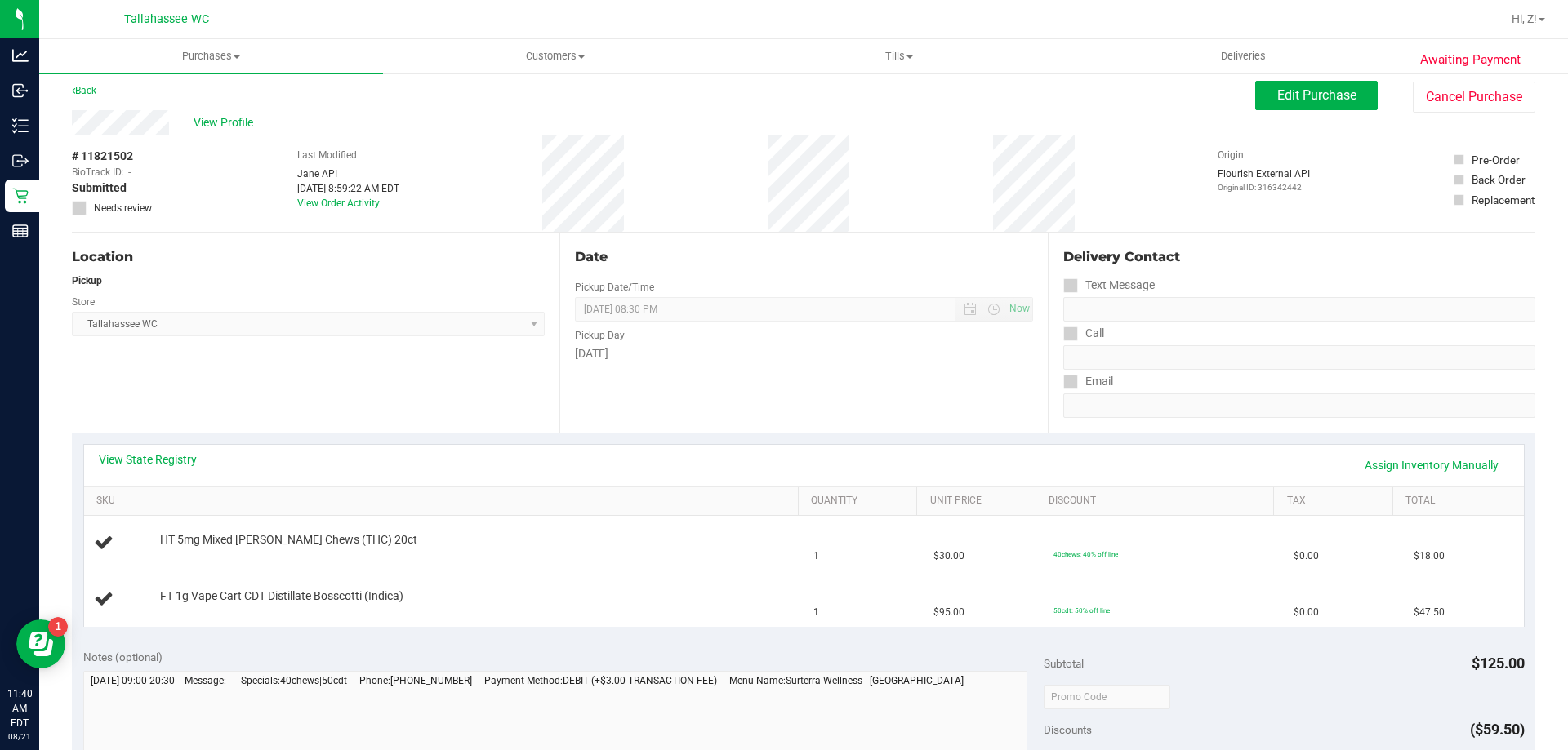
scroll to position [0, 0]
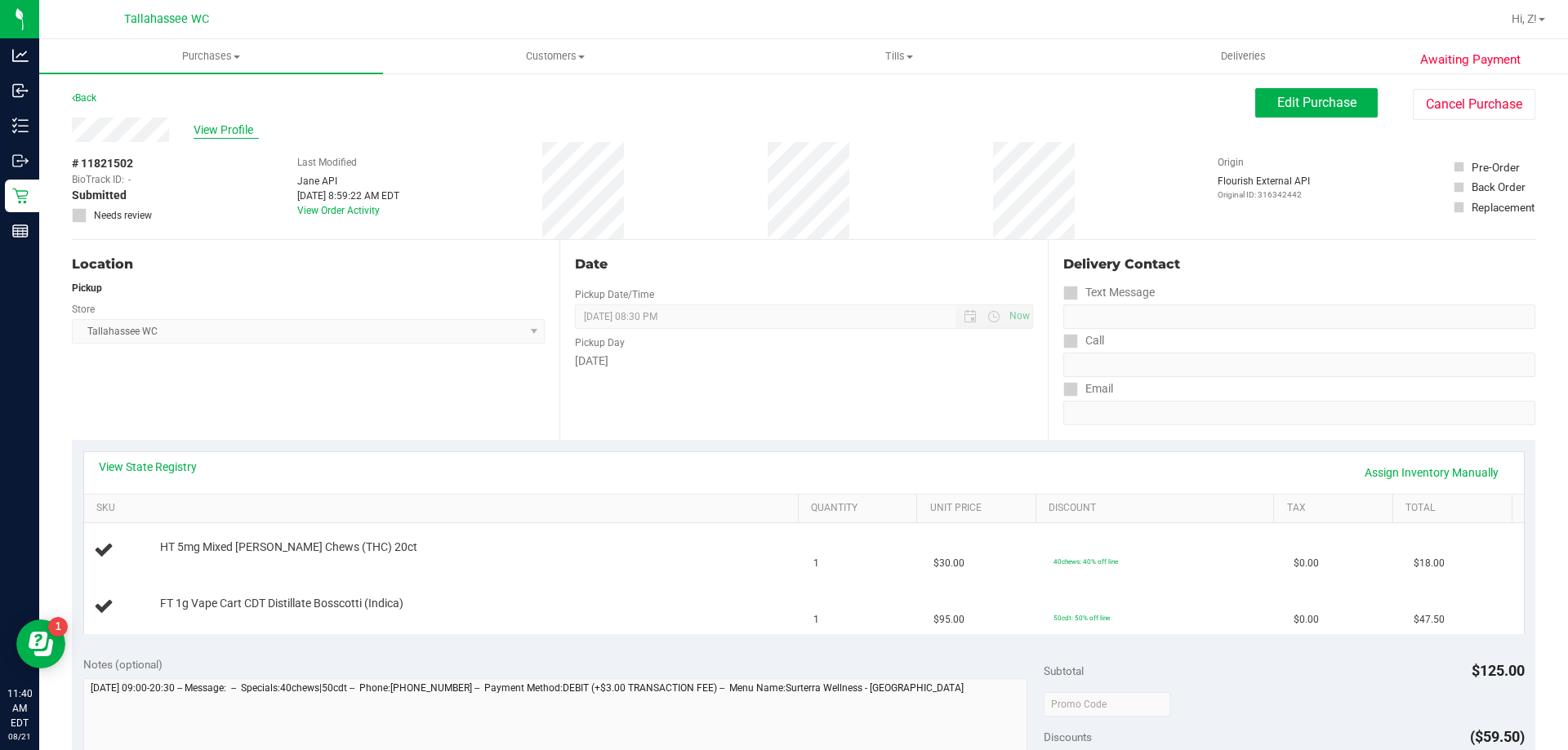
click at [223, 133] on span "View Profile" at bounding box center [226, 130] width 65 height 17
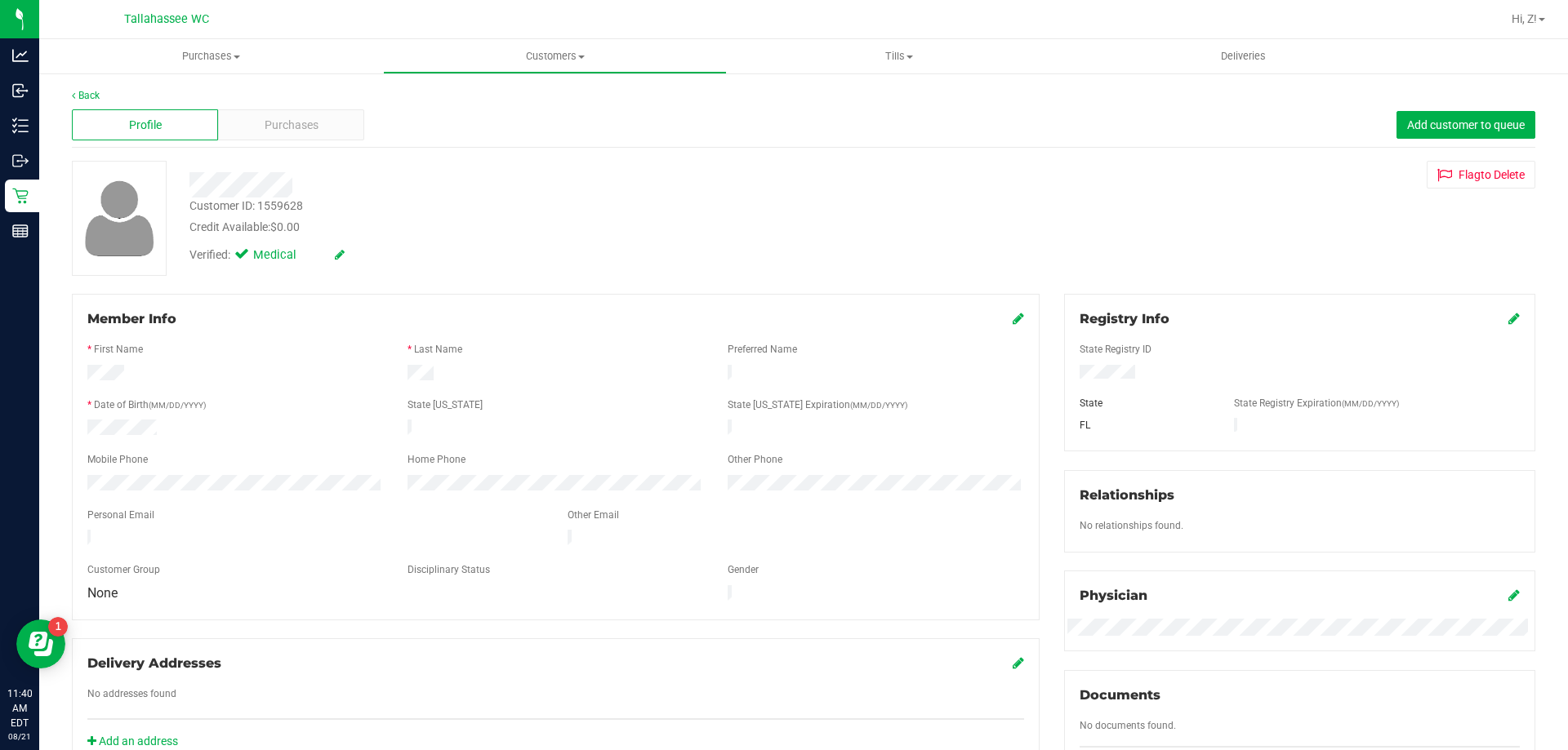
click at [264, 208] on div "Customer ID: 1559628" at bounding box center [246, 206] width 113 height 17
copy div "Customer ID: 1559628"
click at [247, 408] on div "* Date of Birth (MM/DD/YYYY)" at bounding box center [235, 406] width 320 height 19
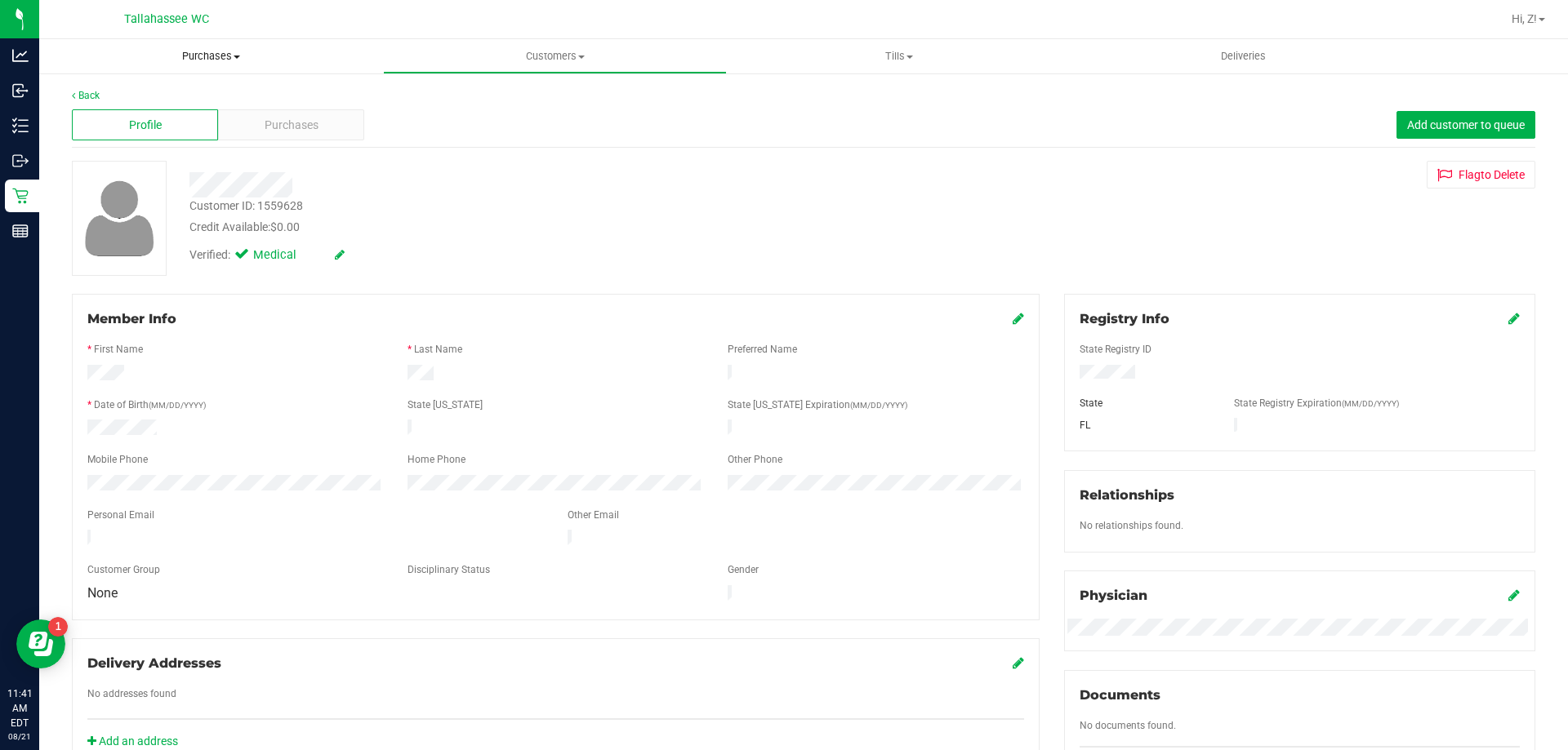
click at [222, 58] on span "Purchases" at bounding box center [210, 56] width 344 height 15
click at [160, 117] on li "Fulfillment" at bounding box center [210, 118] width 344 height 19
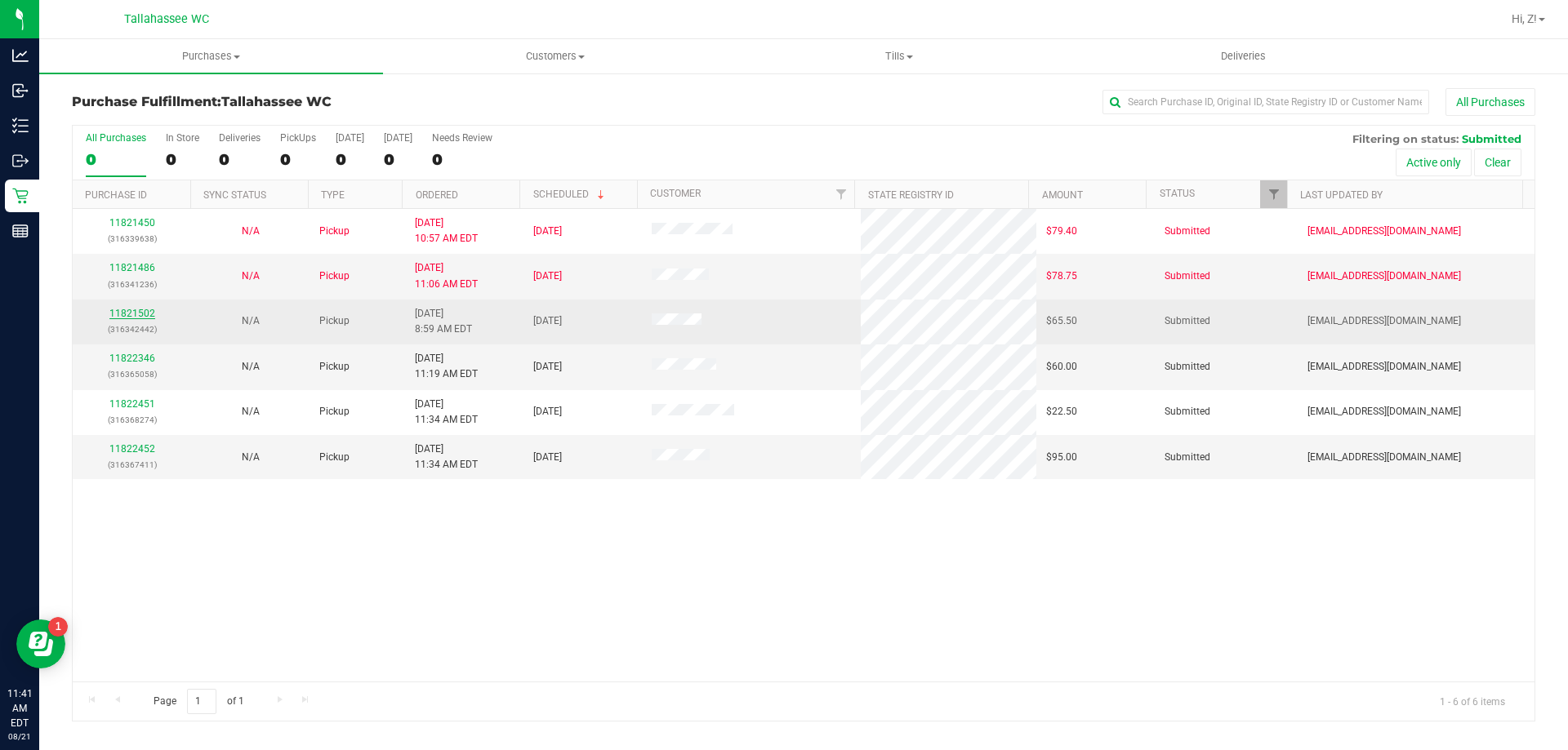
click at [149, 308] on link "11821502" at bounding box center [133, 313] width 46 height 11
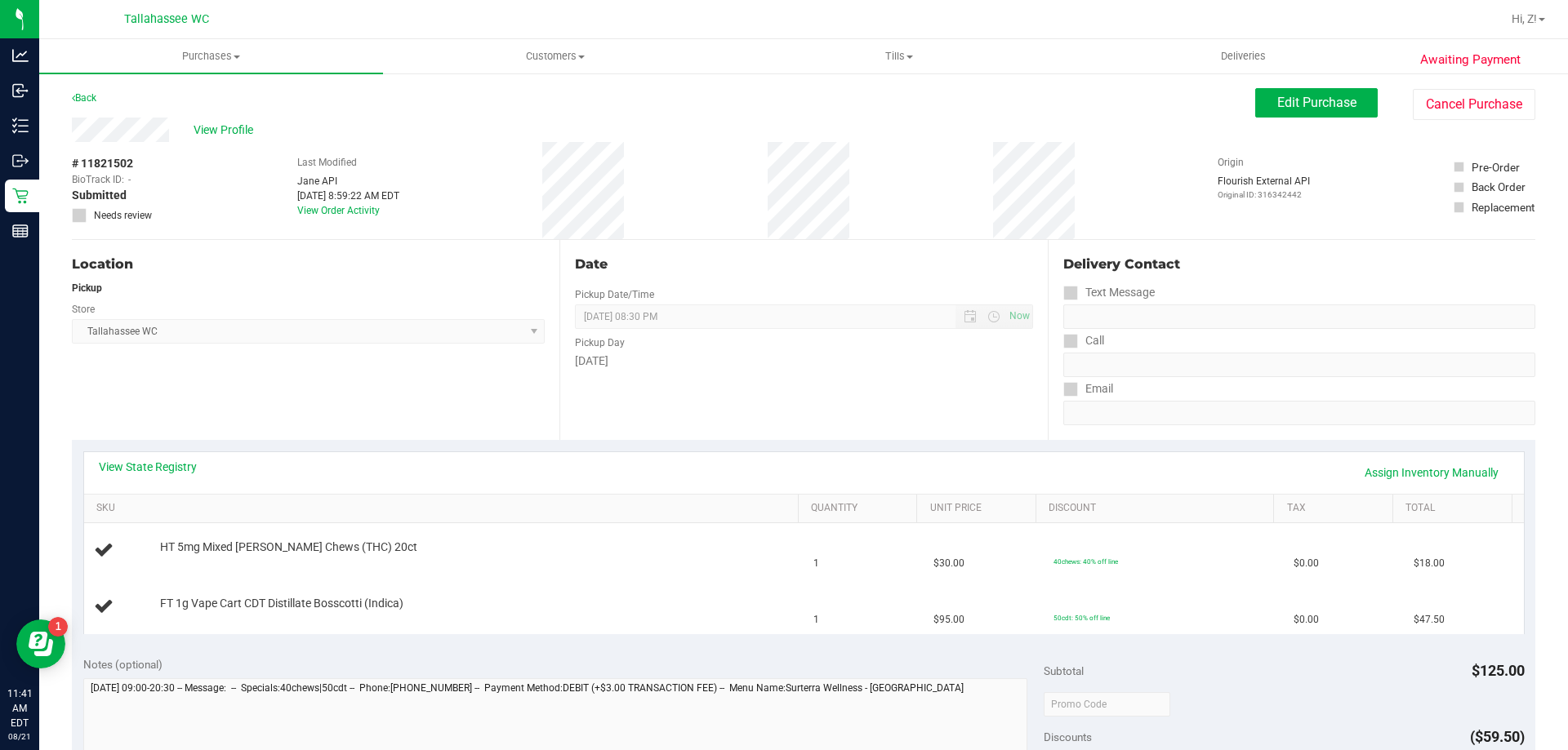
click at [1340, 121] on div "View Profile # 11821502 BioTrack ID: - Submitted Needs review Last Modified Jan…" at bounding box center [803, 178] width 1464 height 123
click at [1328, 109] on span "Edit Purchase" at bounding box center [1317, 102] width 80 height 16
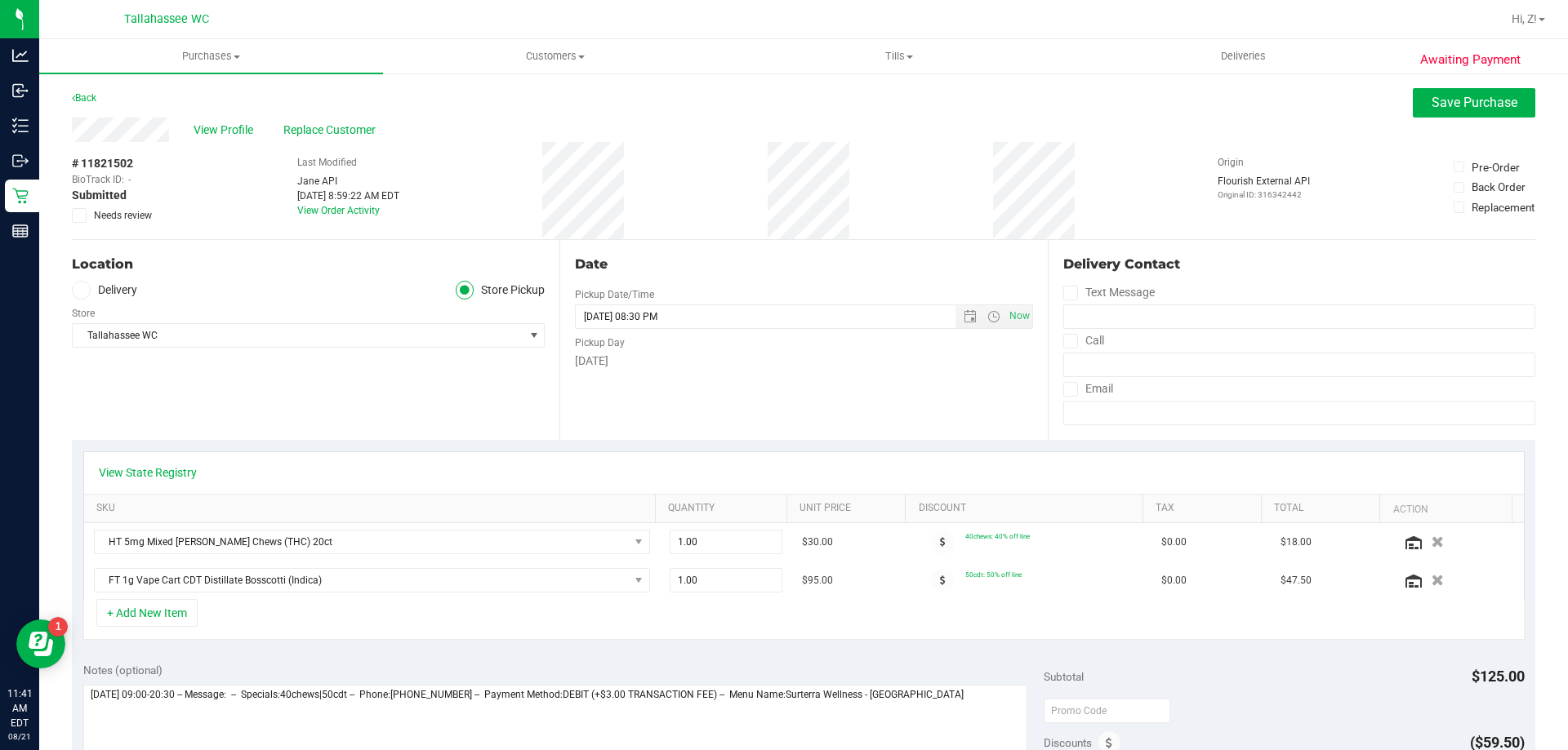
click at [83, 216] on icon at bounding box center [80, 216] width 11 height 0
click at [0, 0] on input "Needs review" at bounding box center [0, 0] width 0 height 0
click at [1442, 109] on span "Save Purchase" at bounding box center [1474, 102] width 86 height 16
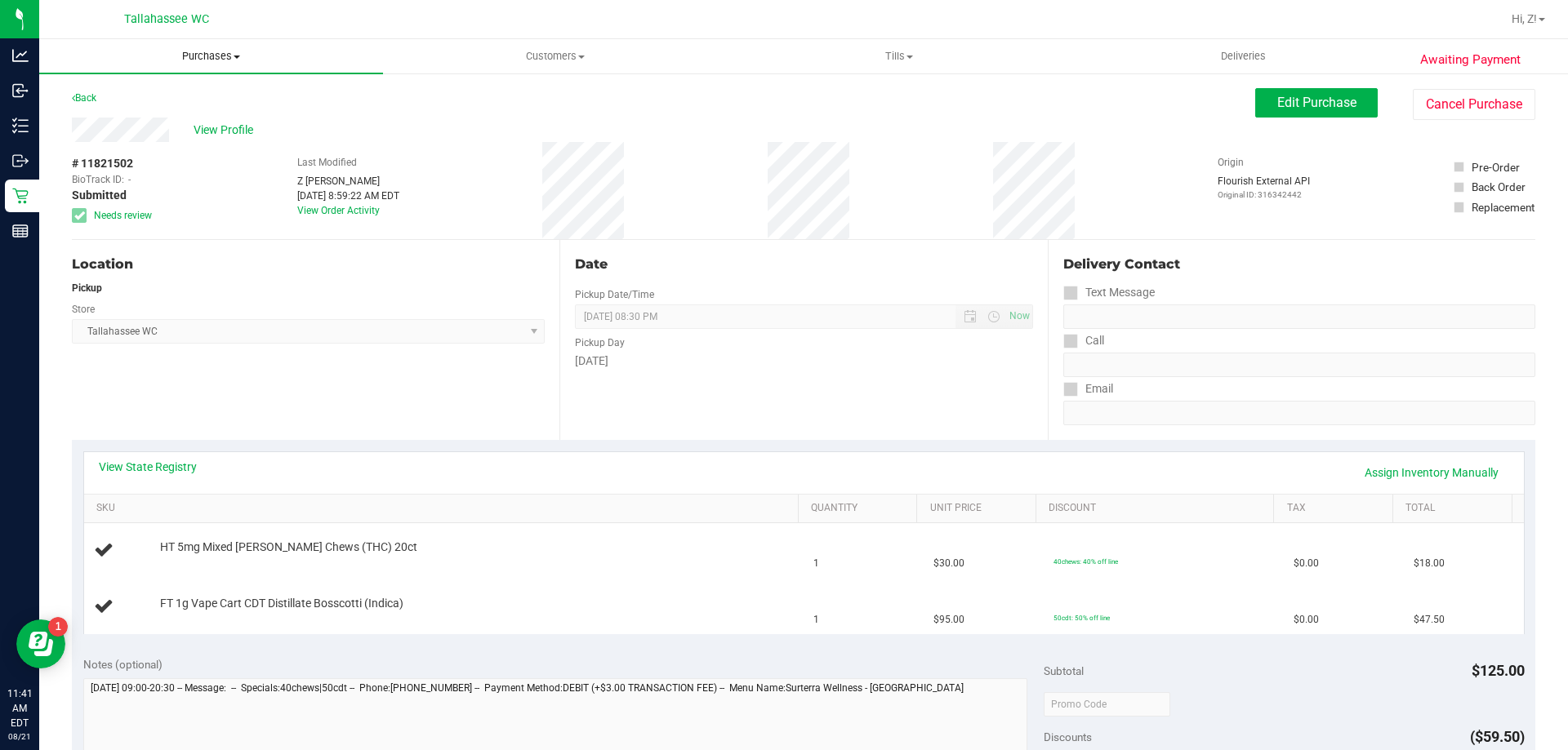
click at [207, 64] on uib-tab-heading "Purchases Summary of purchases Fulfillment All purchases" at bounding box center [210, 56] width 344 height 34
click at [118, 121] on span "Fulfillment" at bounding box center [89, 118] width 102 height 14
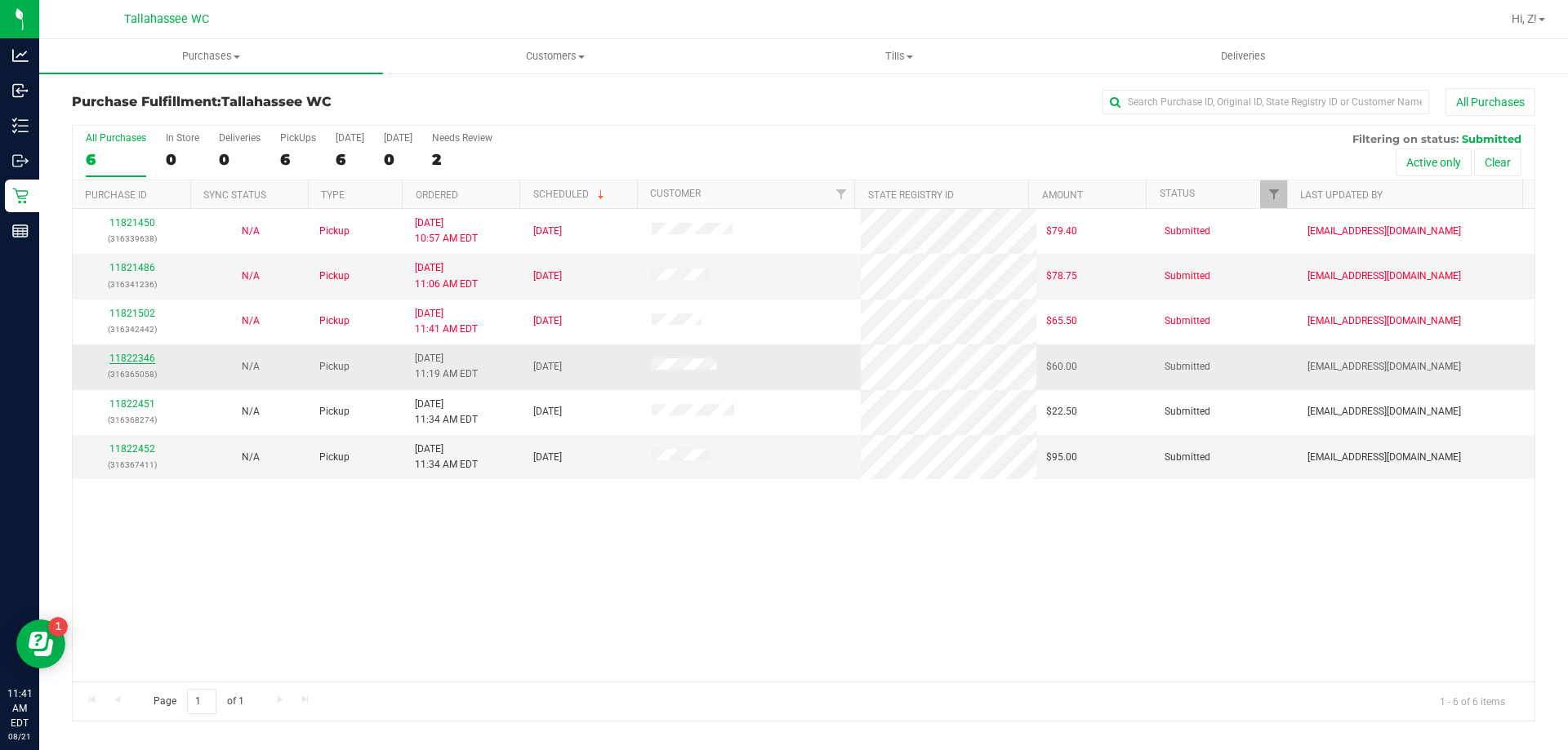
click at [124, 354] on link "11822346" at bounding box center [133, 358] width 46 height 11
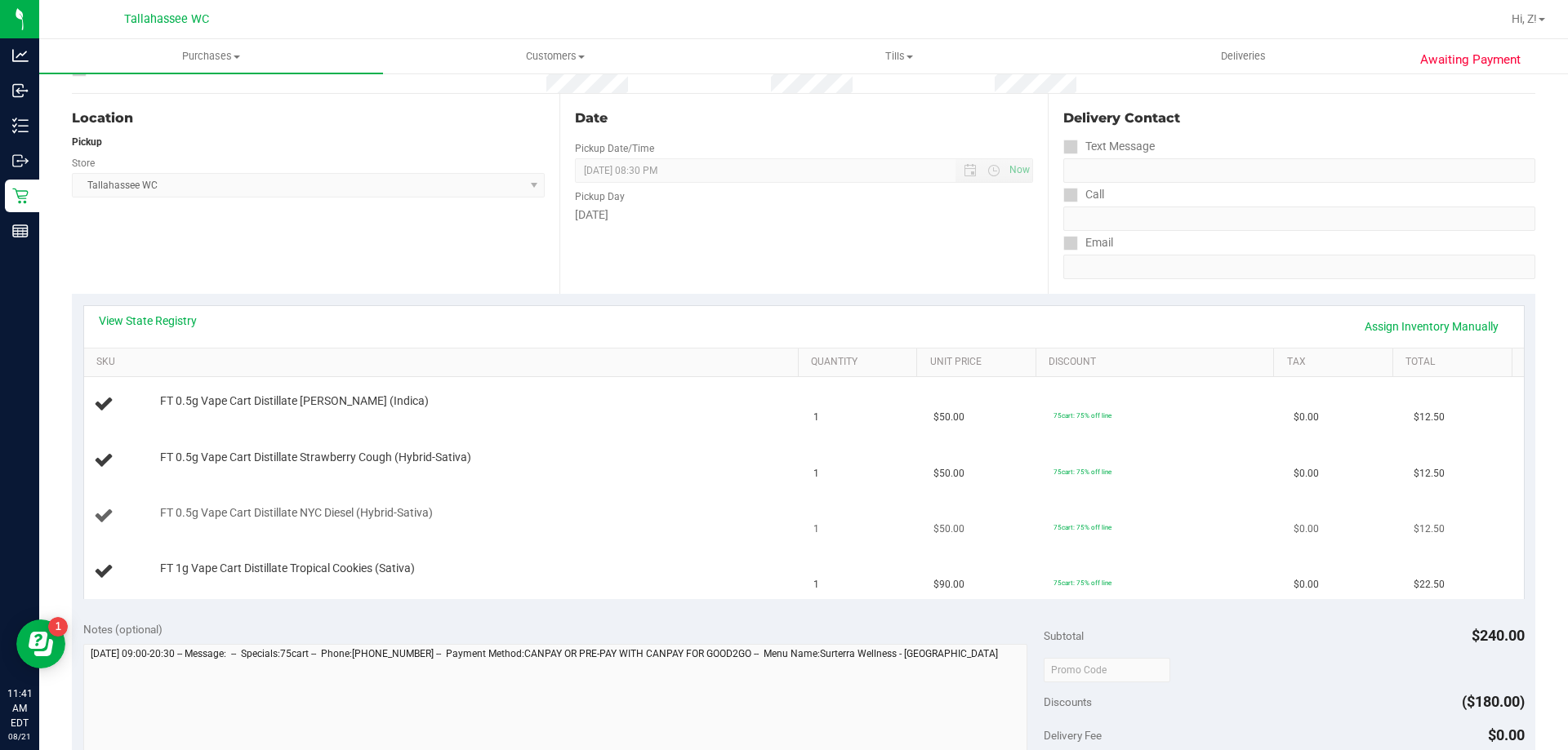
scroll to position [245, 0]
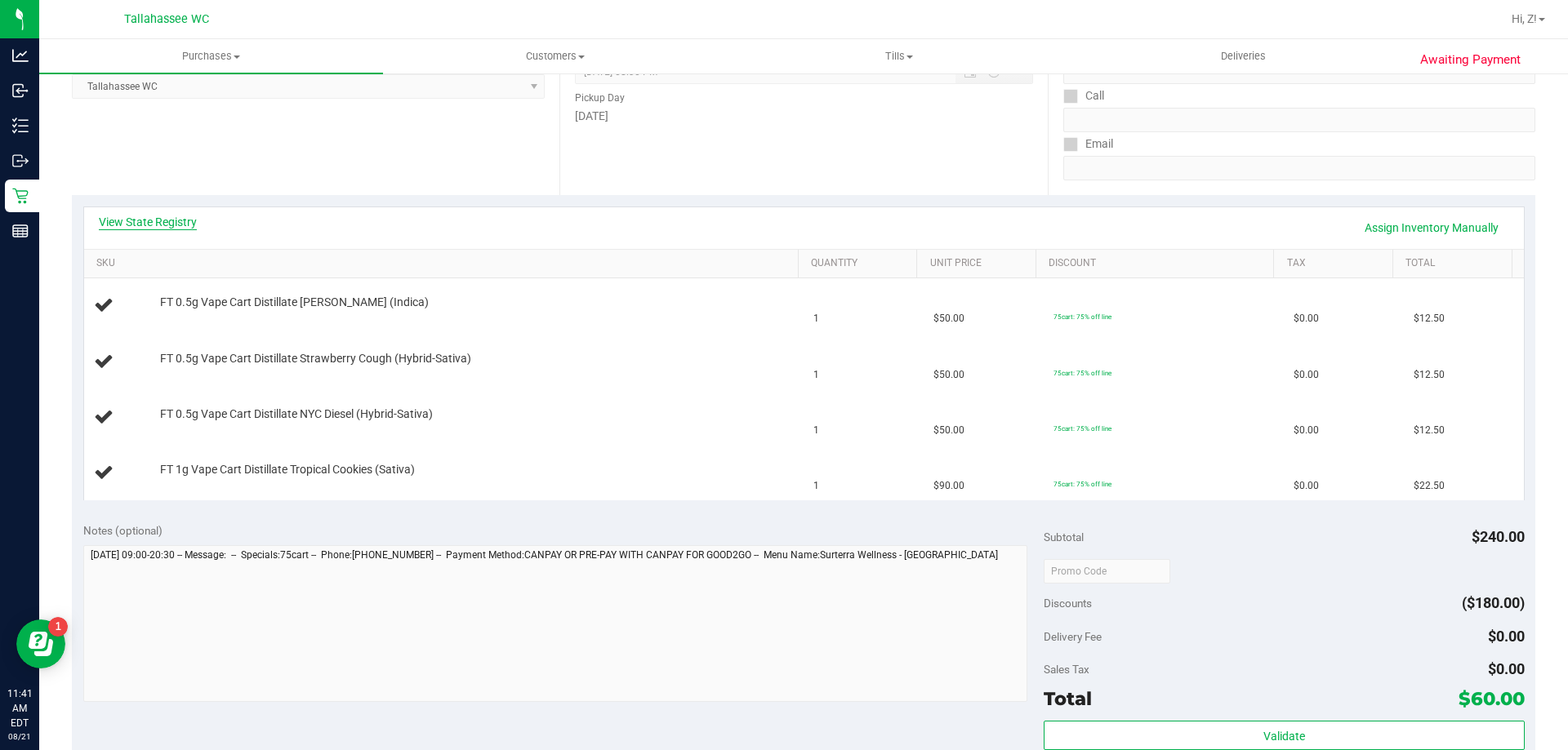
click at [175, 222] on link "View State Registry" at bounding box center [148, 222] width 98 height 16
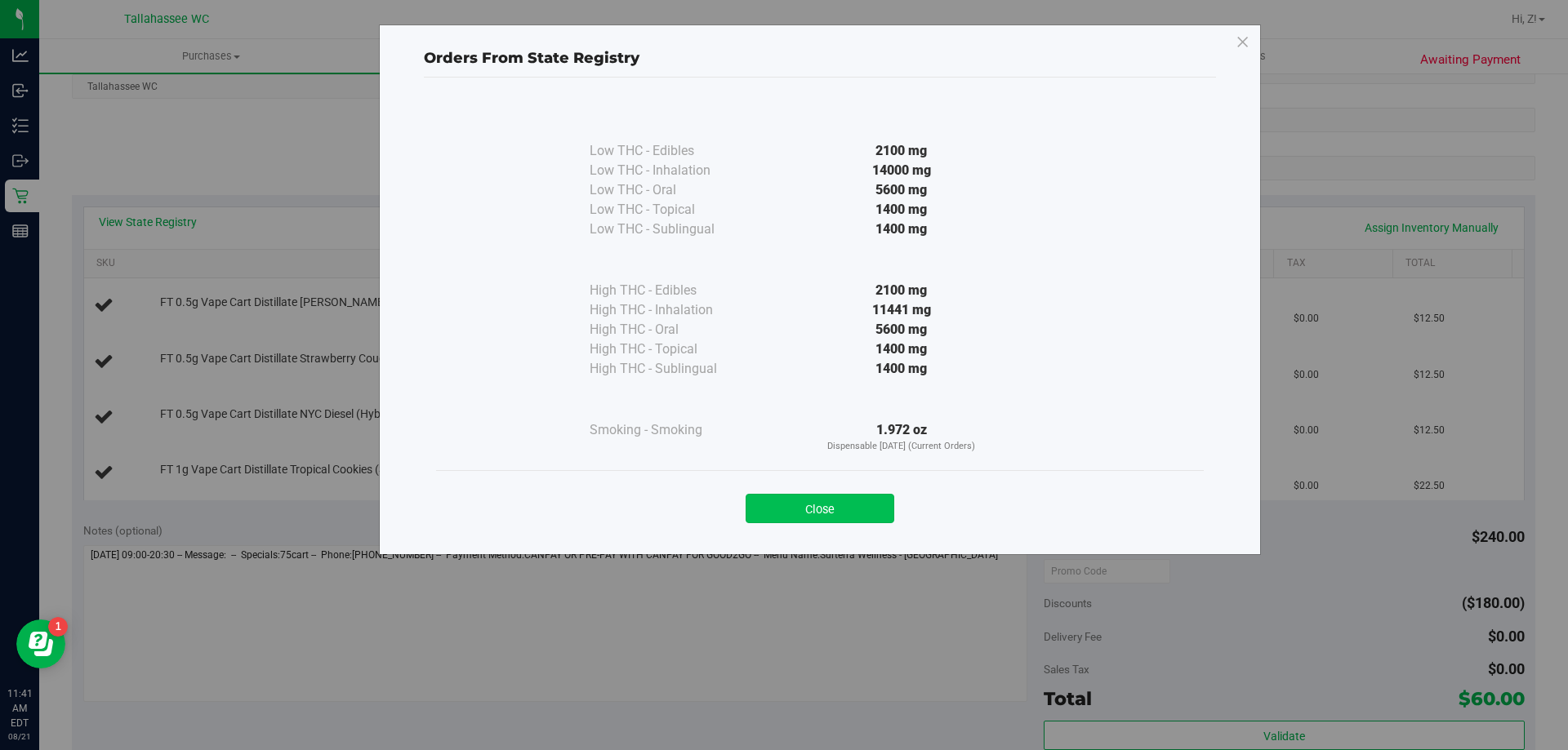
click at [868, 511] on button "Close" at bounding box center [820, 508] width 148 height 29
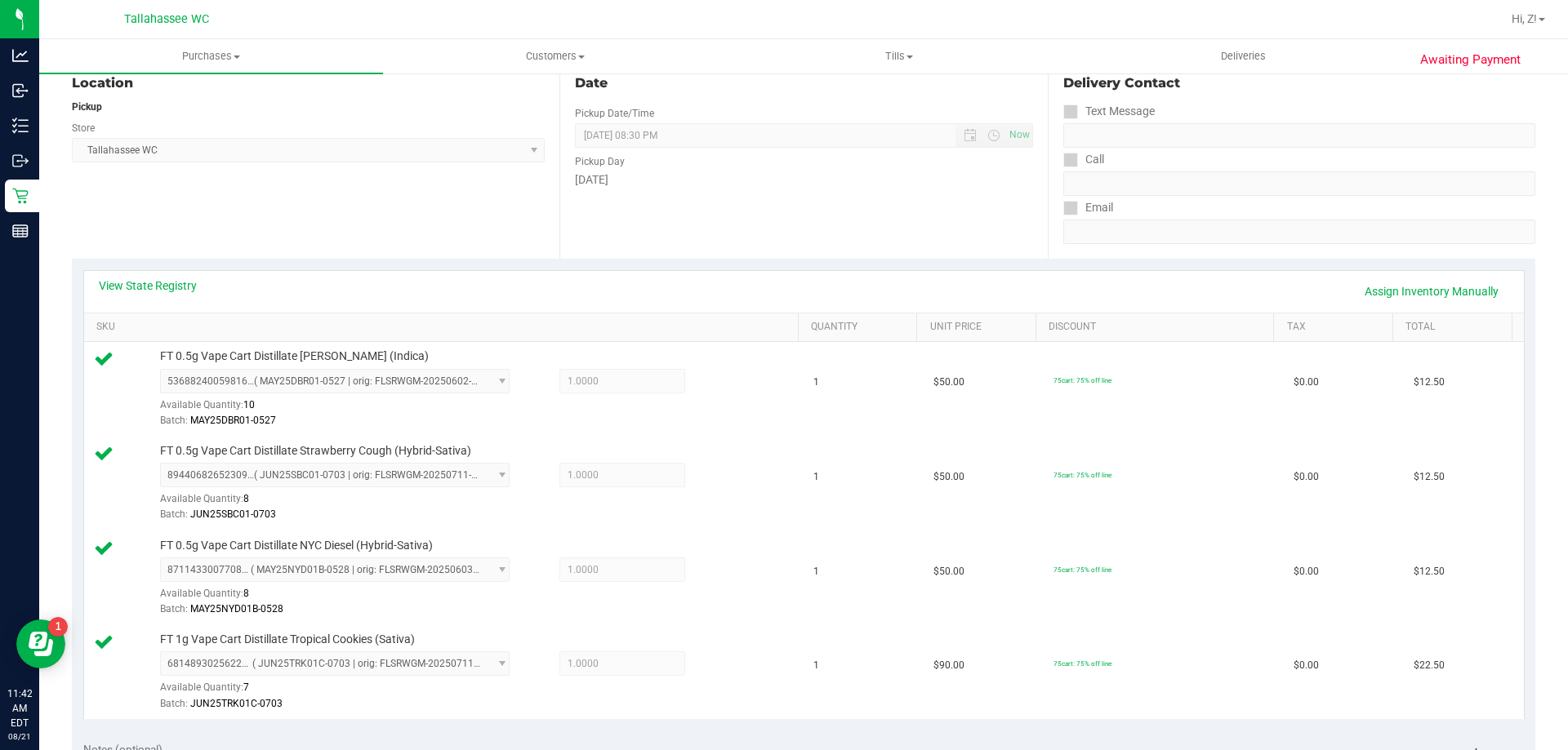
scroll to position [653, 0]
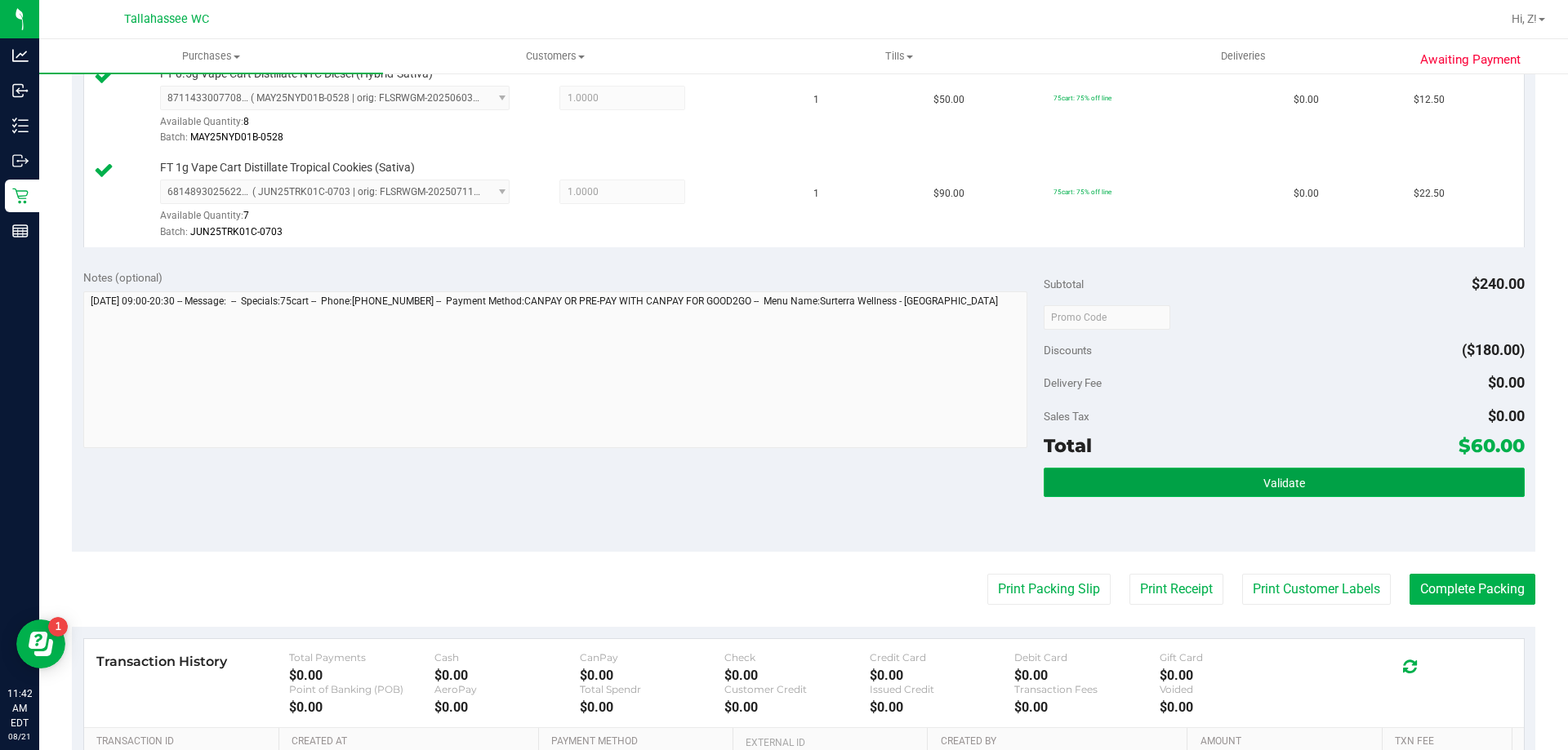
click at [1291, 479] on span "Validate" at bounding box center [1284, 483] width 42 height 13
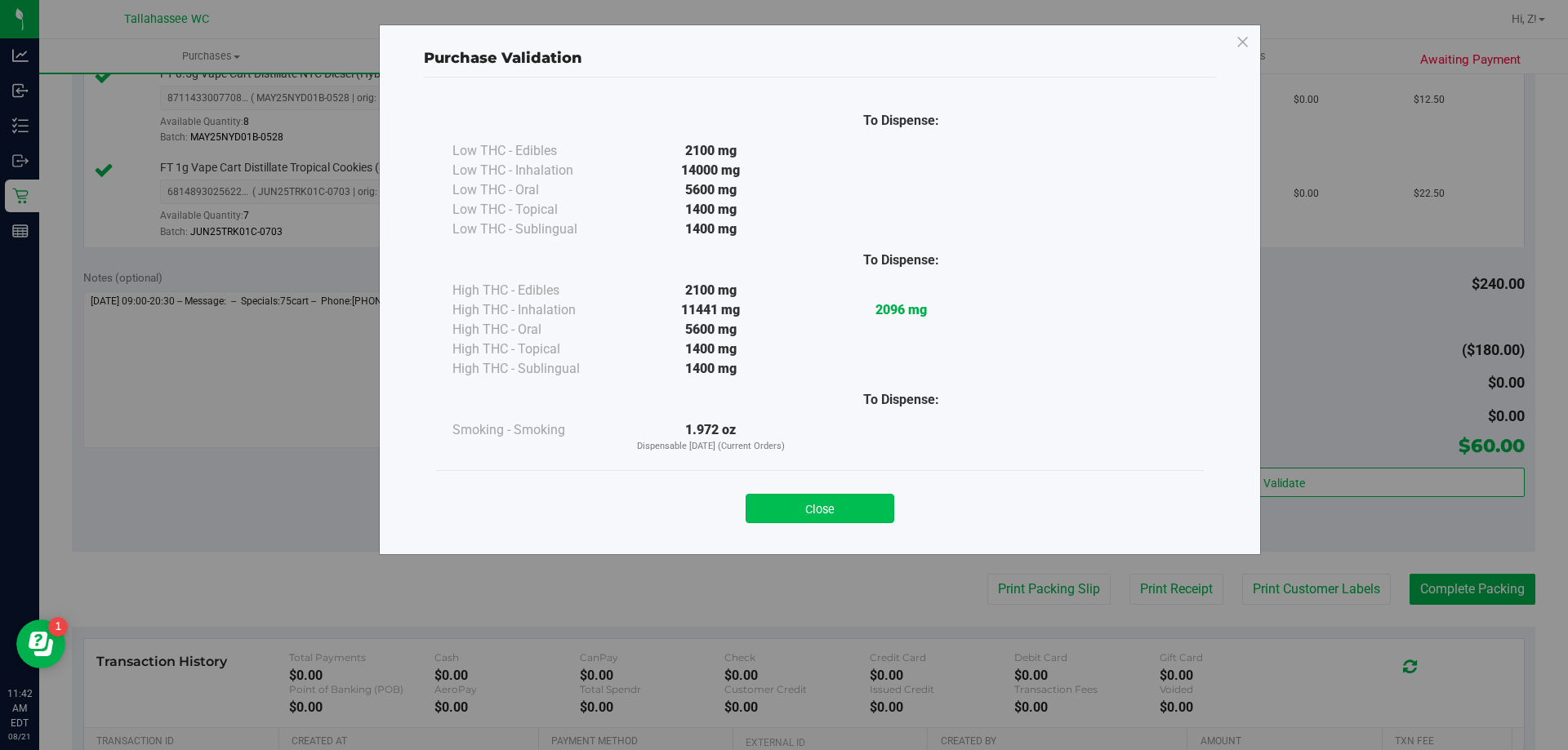
click at [868, 506] on button "Close" at bounding box center [820, 508] width 148 height 29
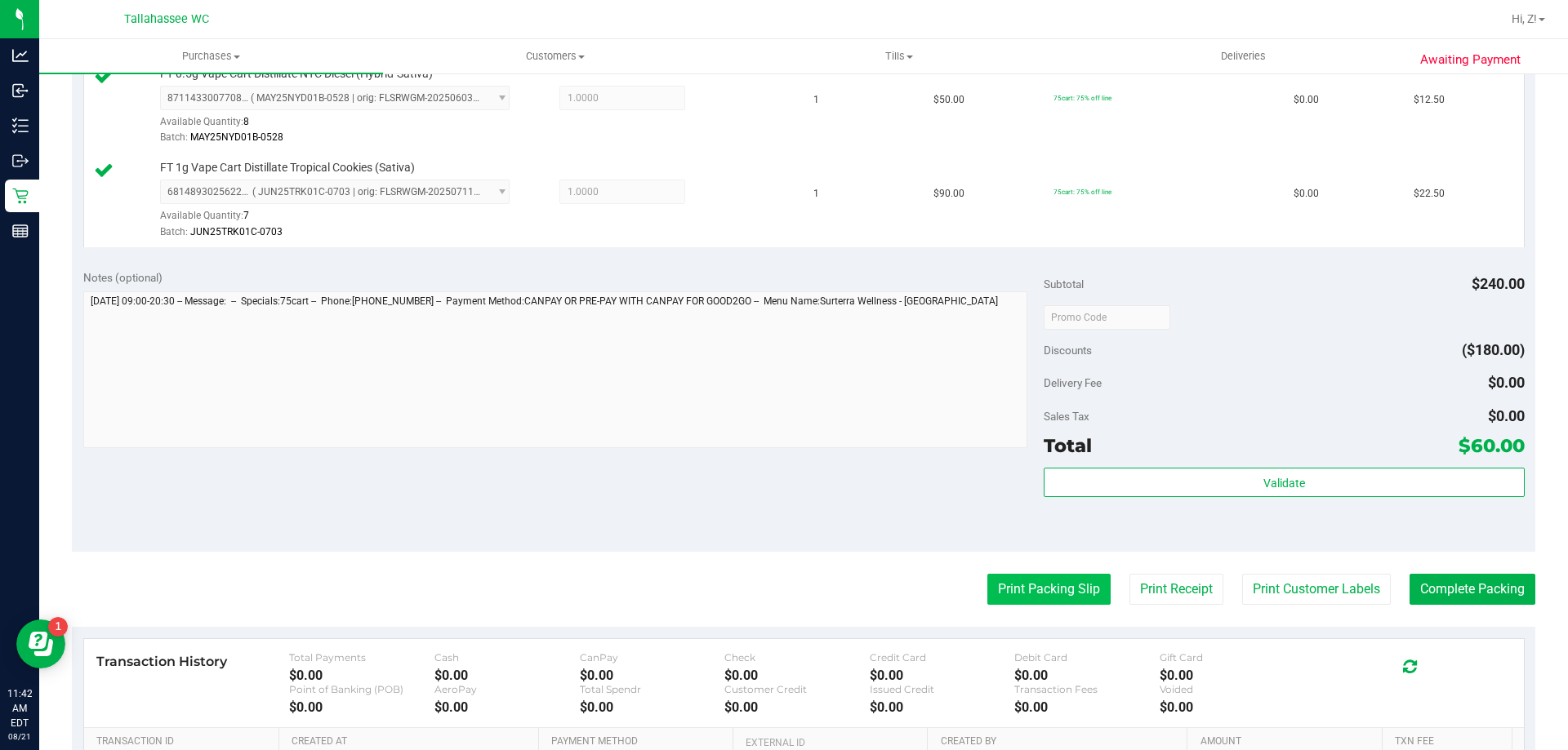
click at [1038, 584] on button "Print Packing Slip" at bounding box center [1049, 589] width 124 height 31
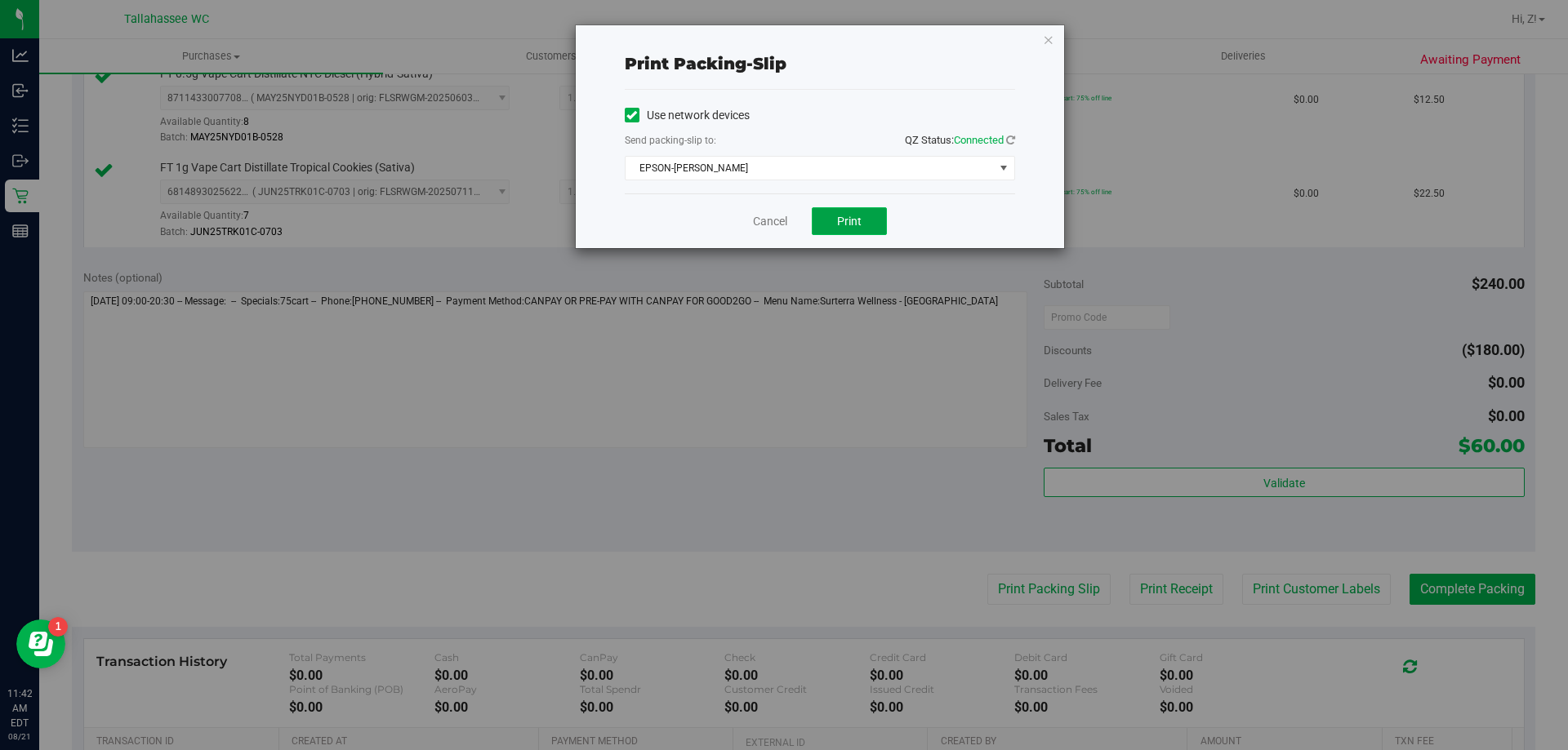
click at [840, 215] on span "Print" at bounding box center [849, 221] width 25 height 13
click at [1051, 42] on icon "button" at bounding box center [1048, 39] width 11 height 19
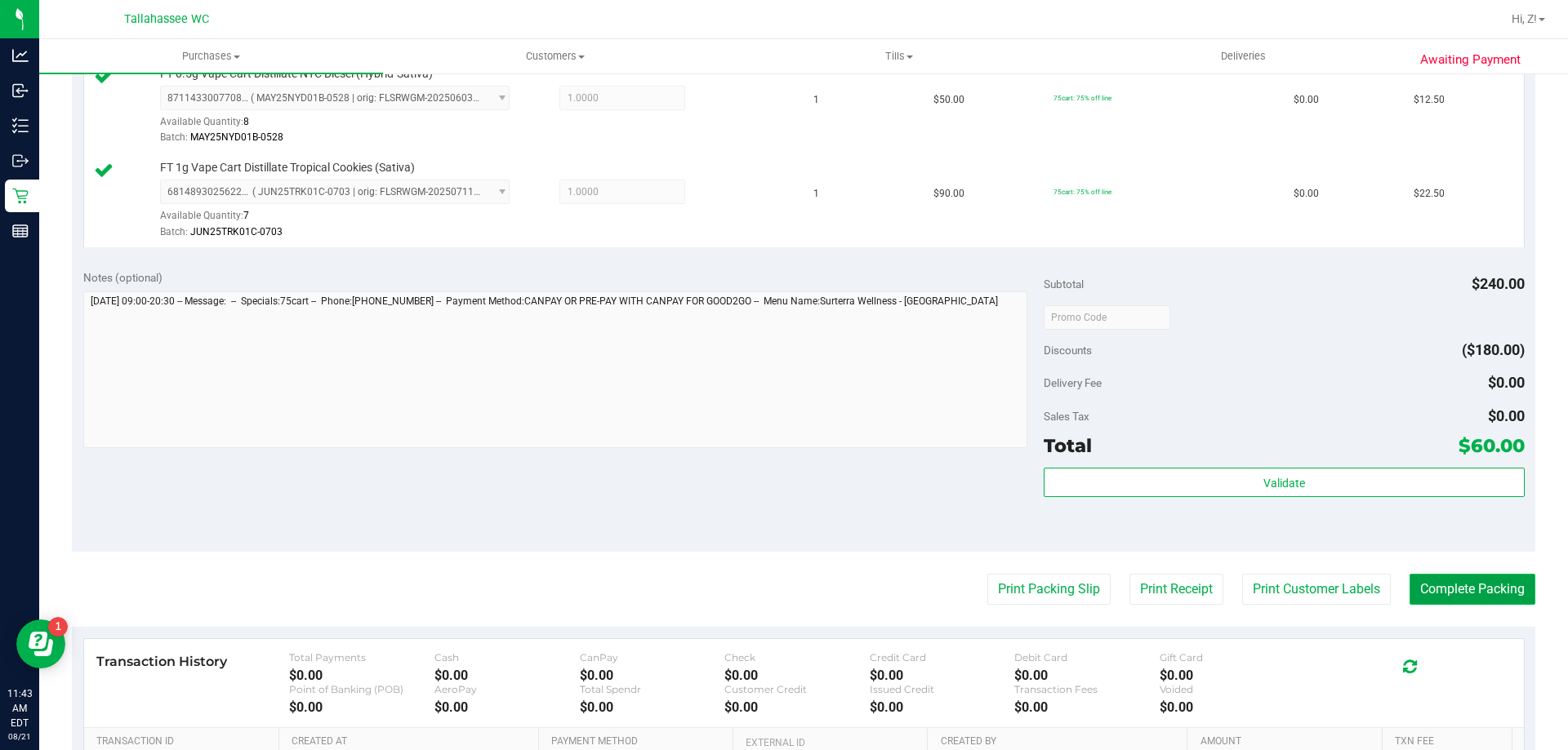
click at [1456, 597] on button "Complete Packing" at bounding box center [1473, 589] width 126 height 31
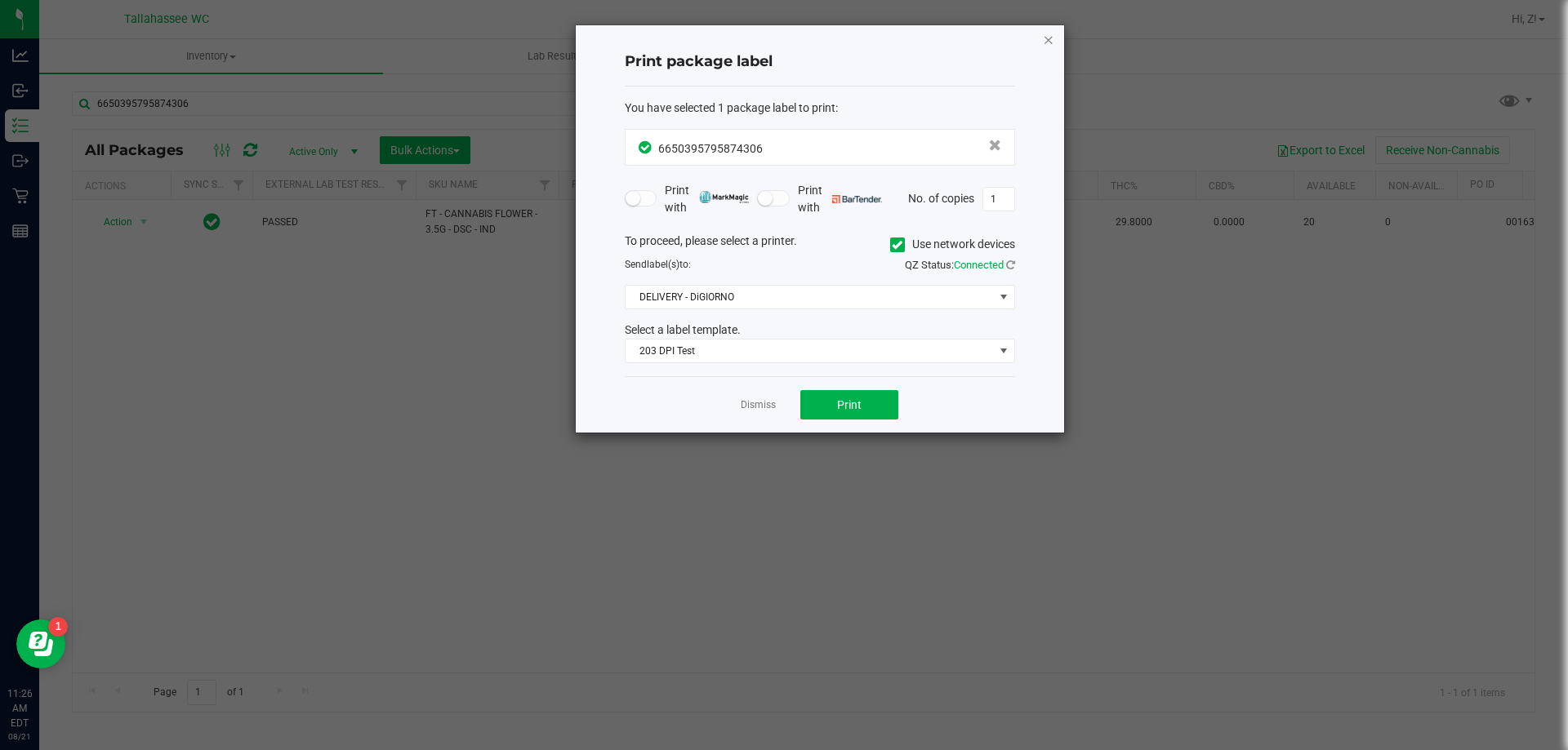
click at [1047, 37] on icon "button" at bounding box center [1048, 39] width 11 height 19
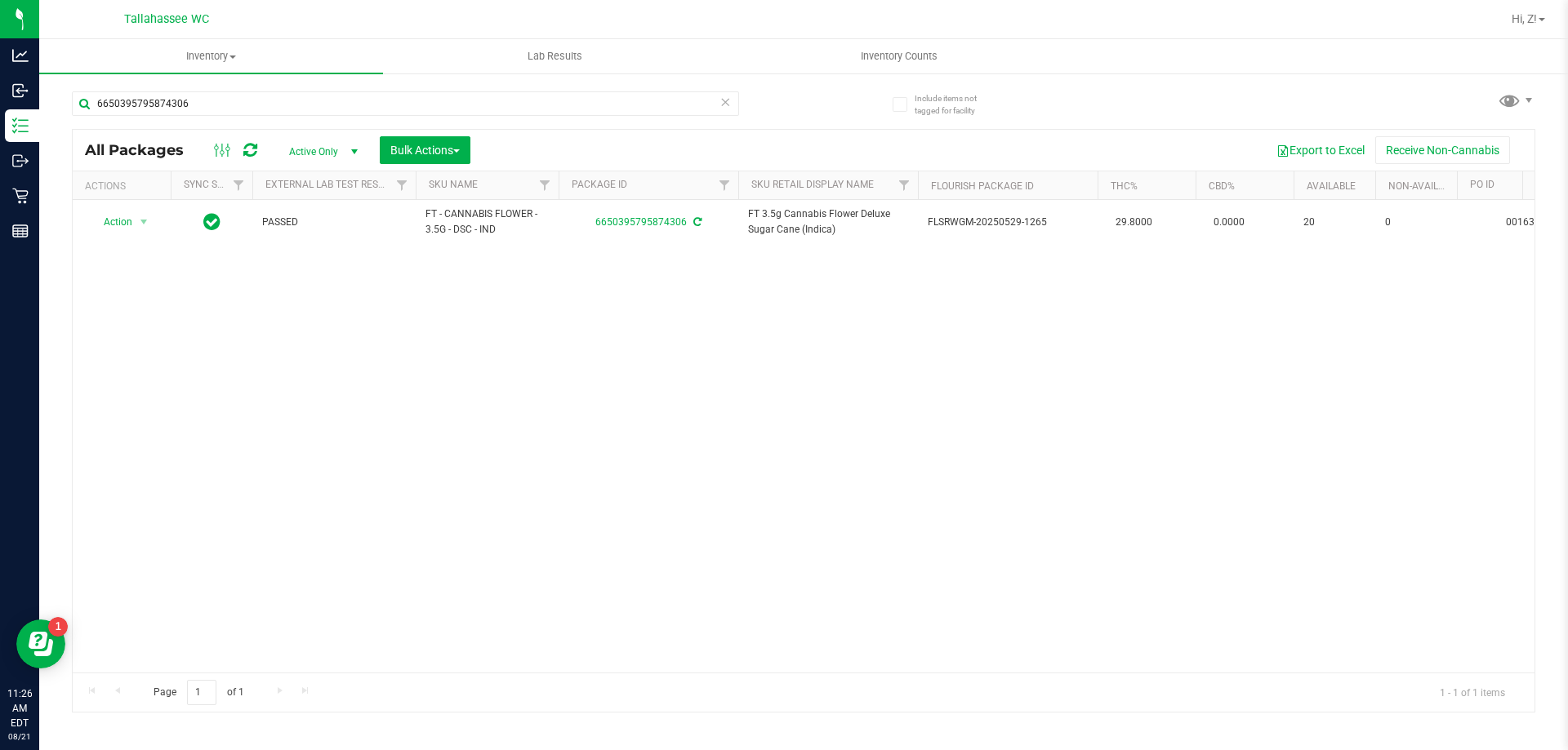
click at [1313, 414] on div "Action Action Adjust qty Create package Edit attributes Global inventory Locate…" at bounding box center [803, 436] width 1462 height 473
click at [234, 109] on input "6650395795874306" at bounding box center [405, 104] width 667 height 25
click at [232, 110] on input "6650395795874306" at bounding box center [405, 104] width 667 height 25
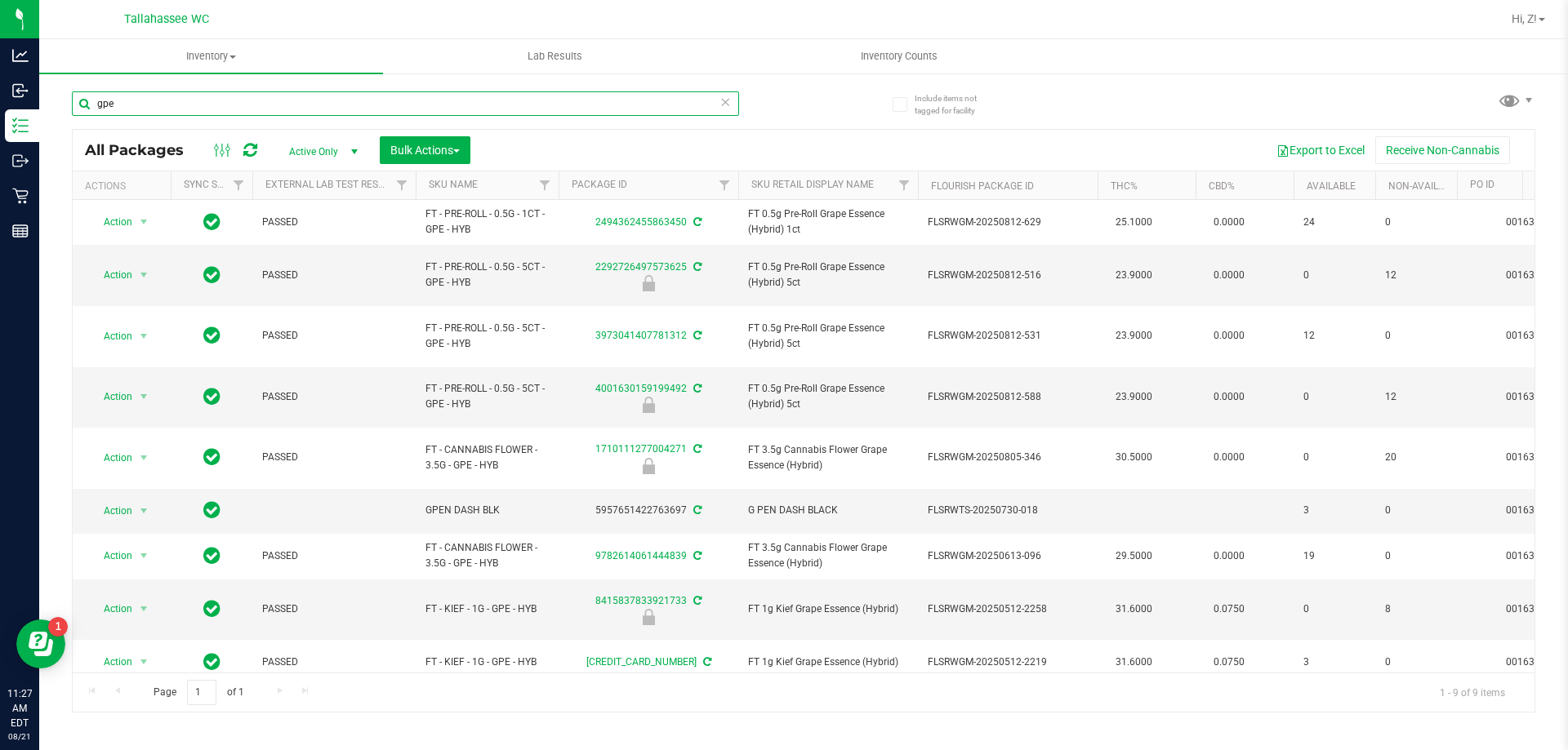
click at [156, 95] on input "gpe" at bounding box center [405, 104] width 667 height 25
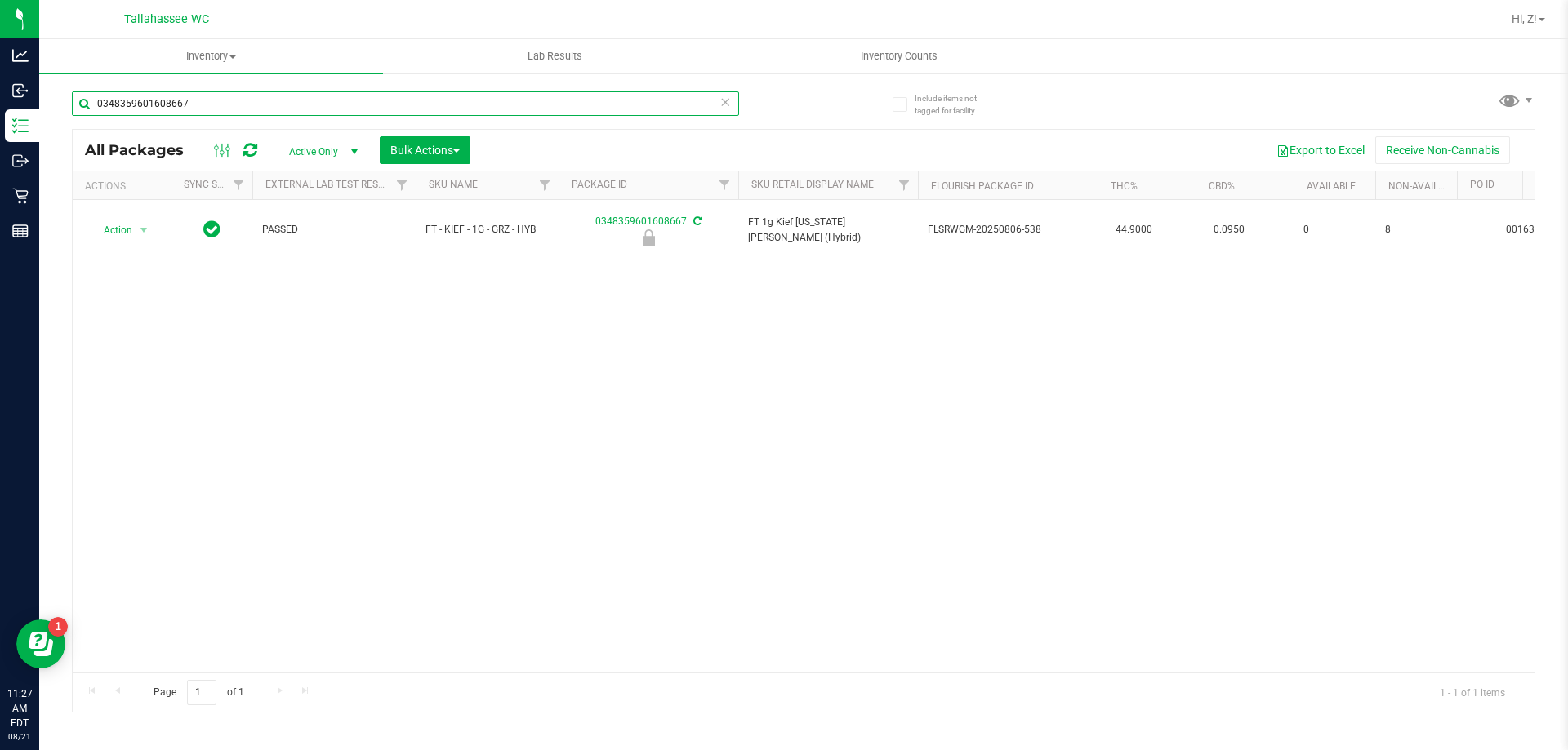
type input "0348359601608667"
click at [215, 107] on input "1429646715746542" at bounding box center [405, 104] width 667 height 25
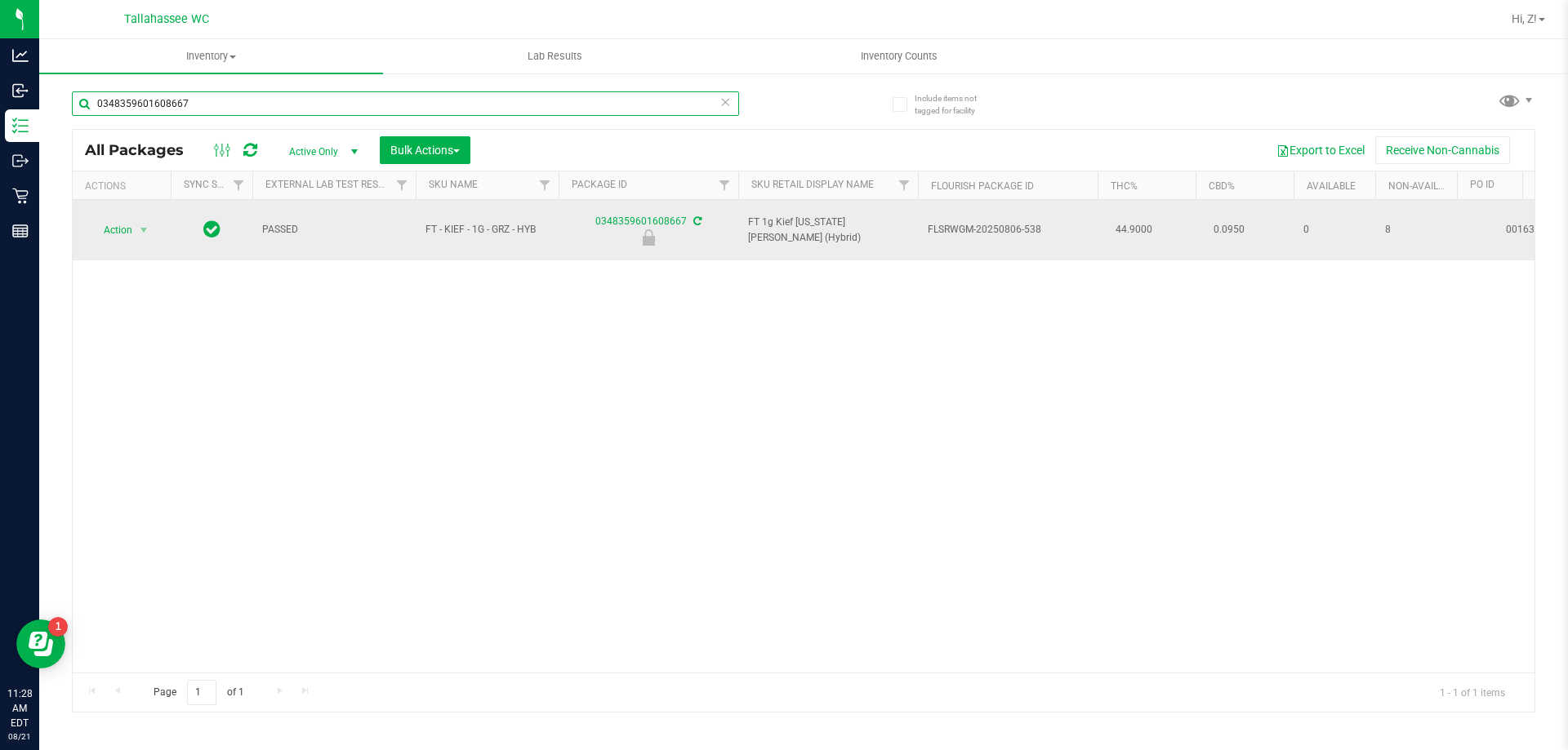
type input "0348359601608667"
click at [119, 221] on span "Action" at bounding box center [111, 231] width 44 height 23
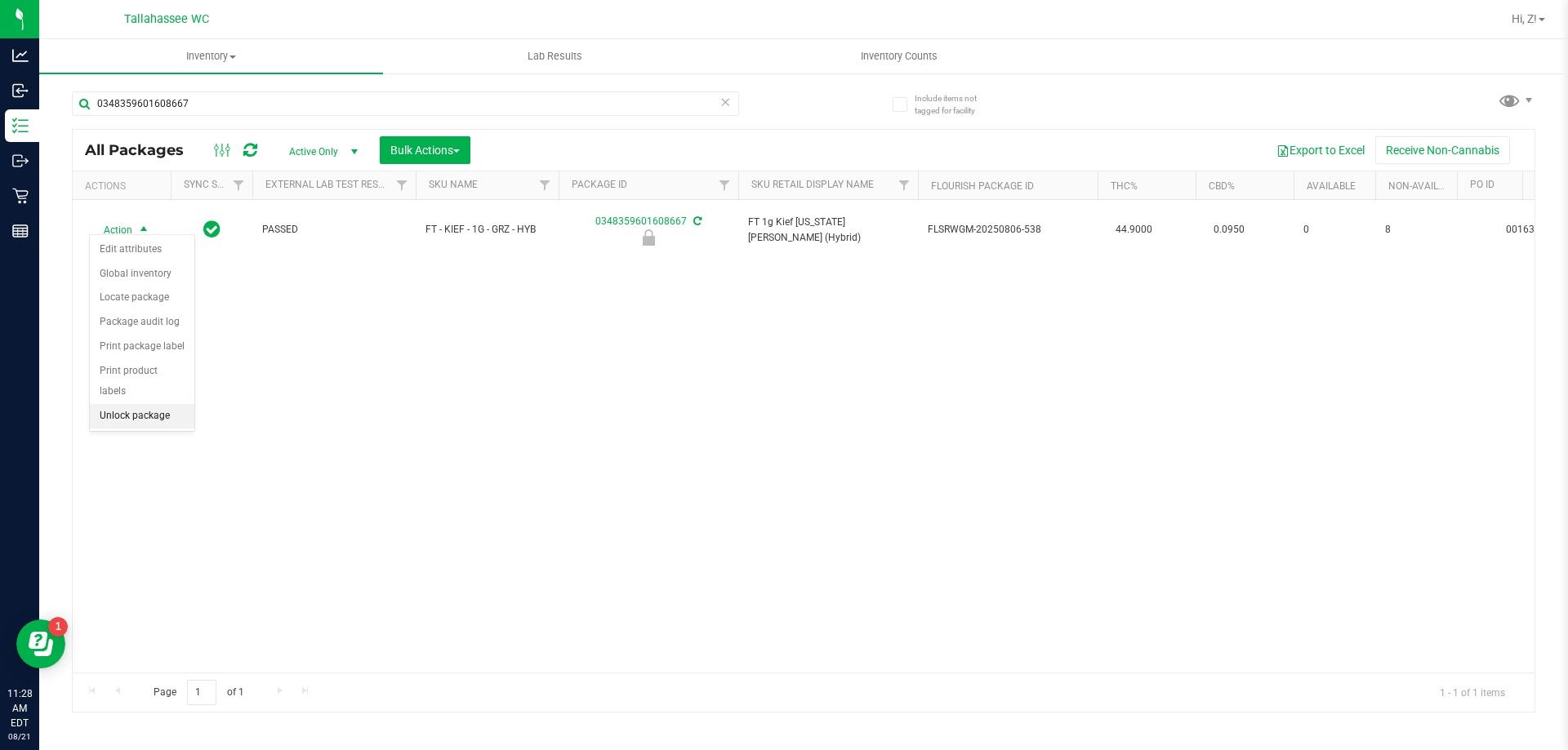
click at [156, 404] on li "Unlock package" at bounding box center [142, 416] width 104 height 25
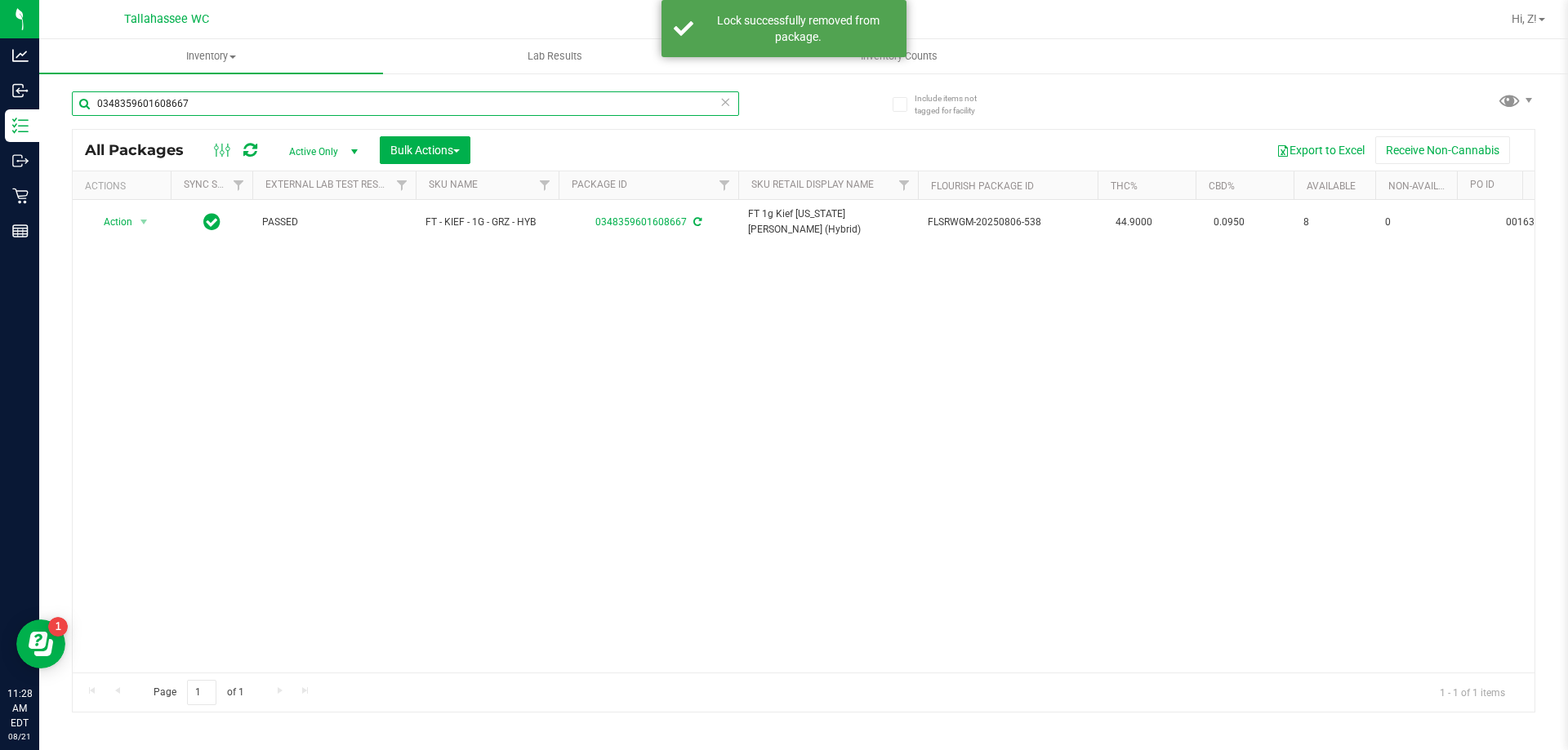
click at [209, 110] on input "0348359601608667" at bounding box center [405, 104] width 667 height 25
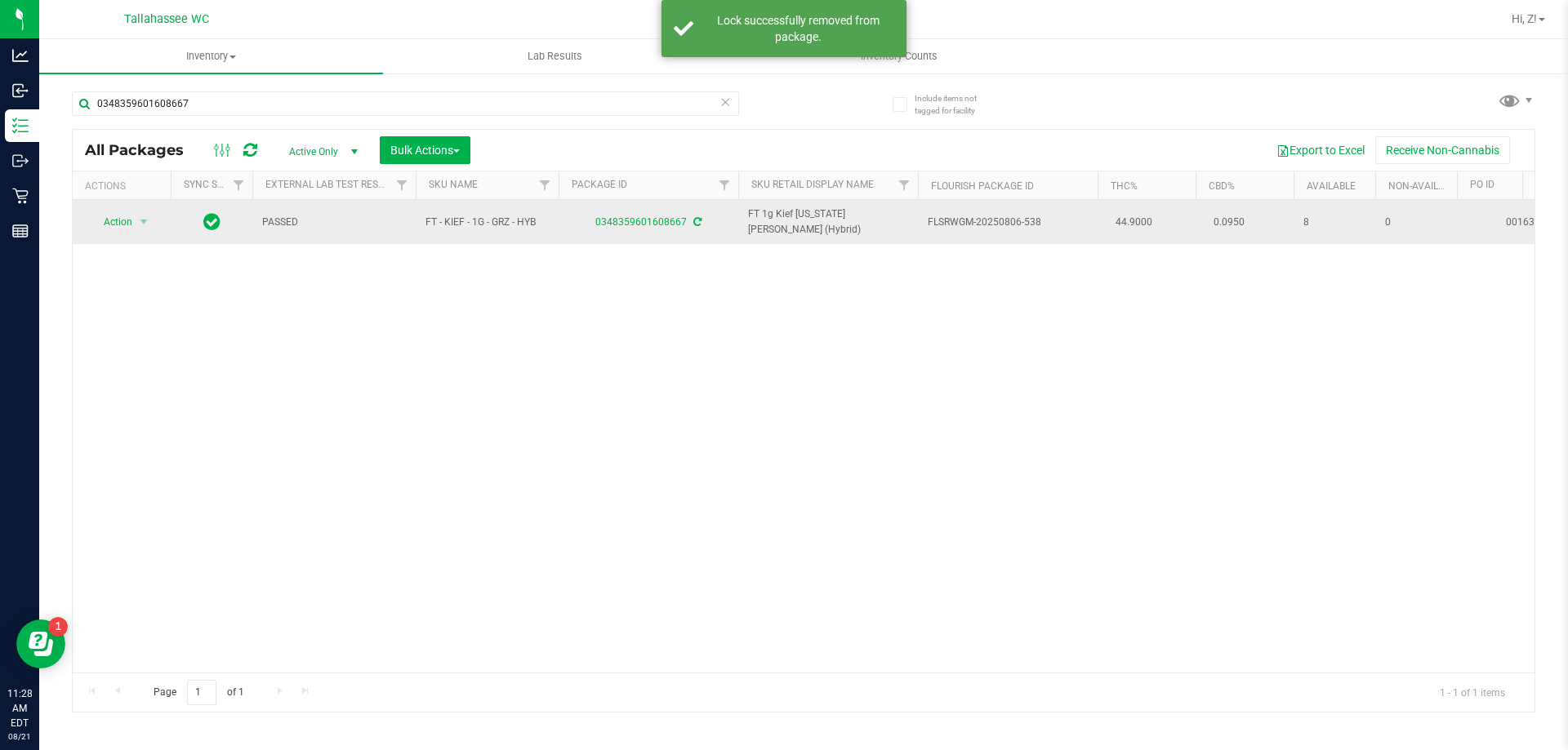
click at [129, 231] on span "Action" at bounding box center [111, 222] width 44 height 23
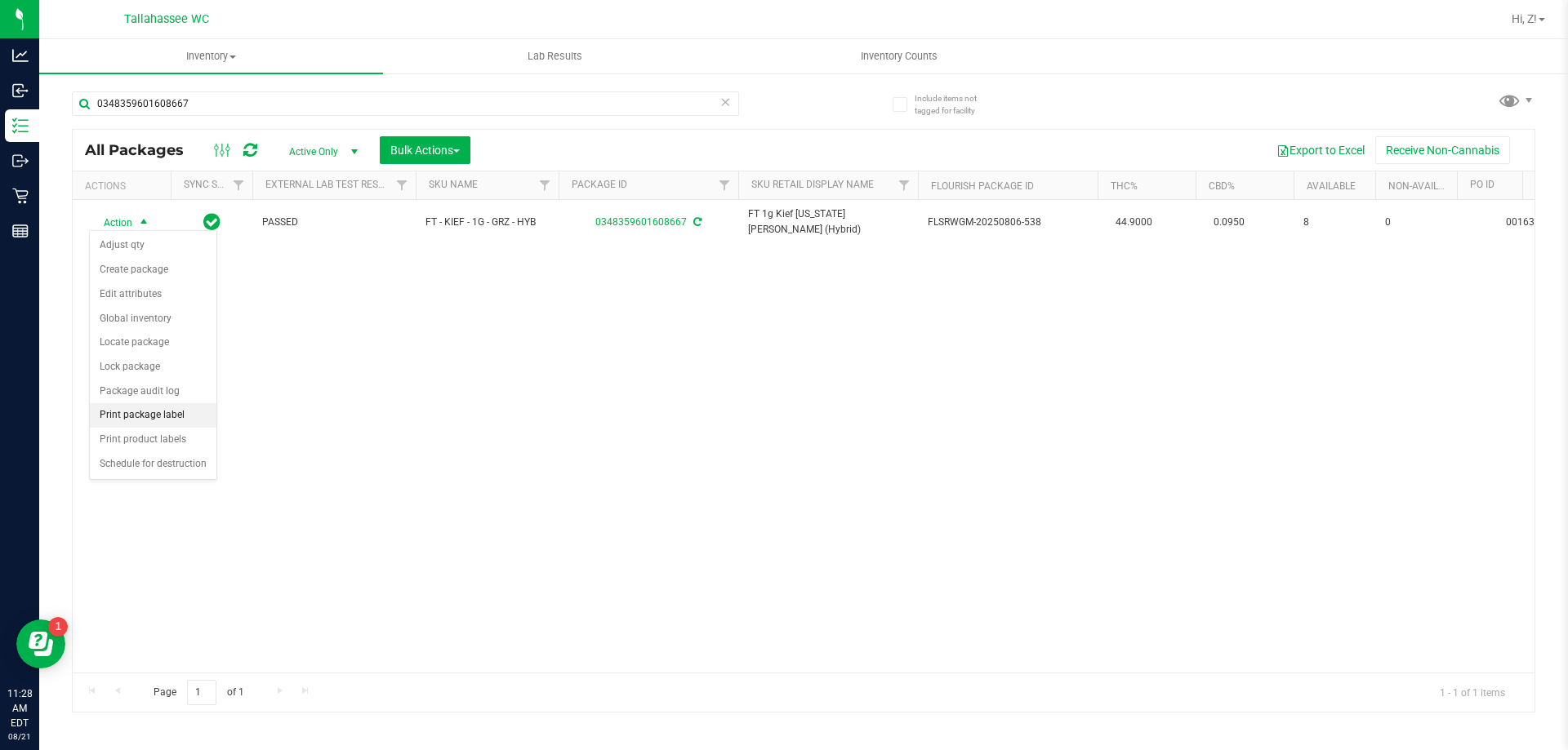
click at [158, 411] on li "Print package label" at bounding box center [153, 416] width 126 height 25
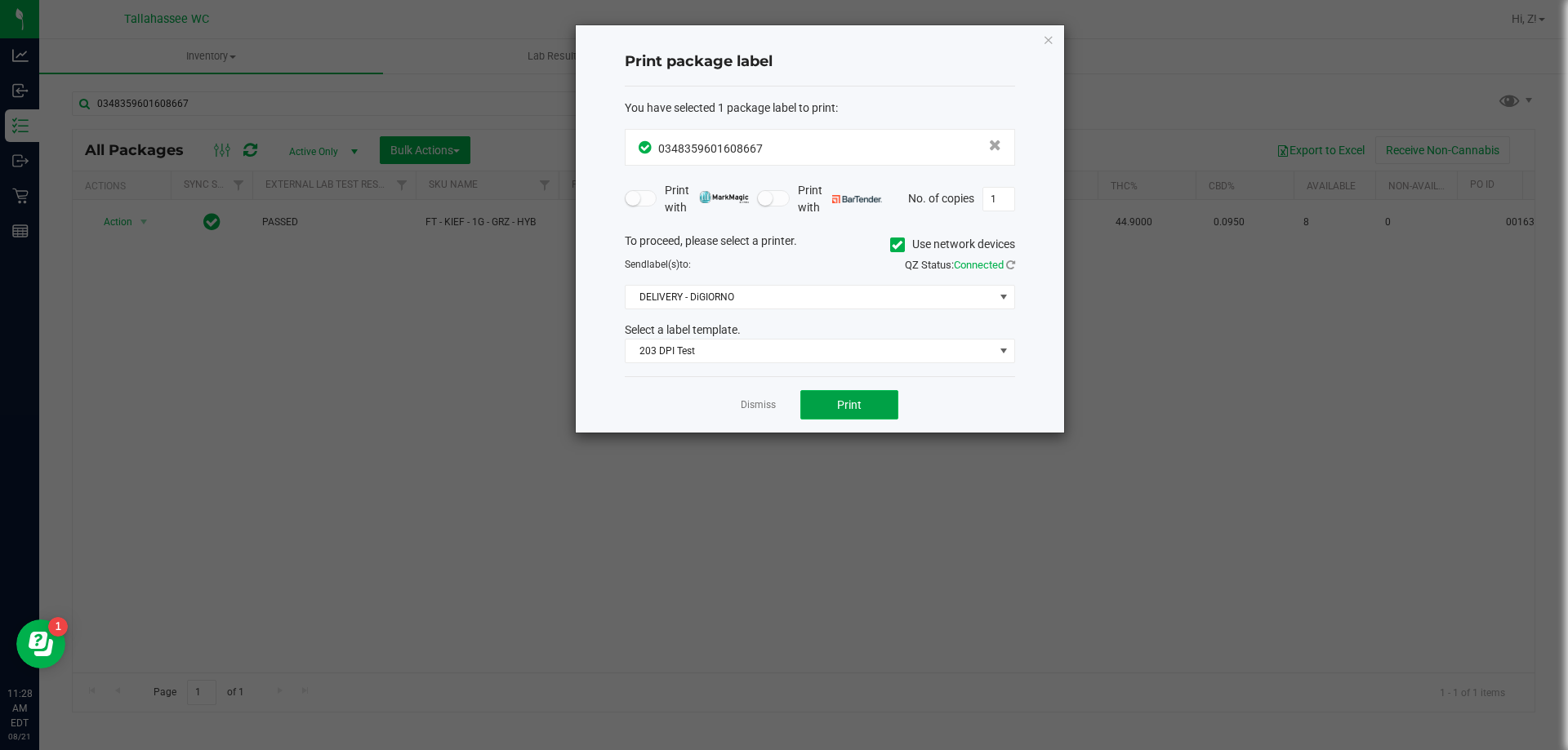
click at [834, 403] on button "Print" at bounding box center [849, 405] width 98 height 29
drag, startPoint x: 217, startPoint y: 403, endPoint x: 133, endPoint y: 40, distance: 372.6
click at [217, 385] on ngb-modal-window "Print package label You have selected 1 package label to print : 03483596016086…" at bounding box center [790, 375] width 1580 height 750
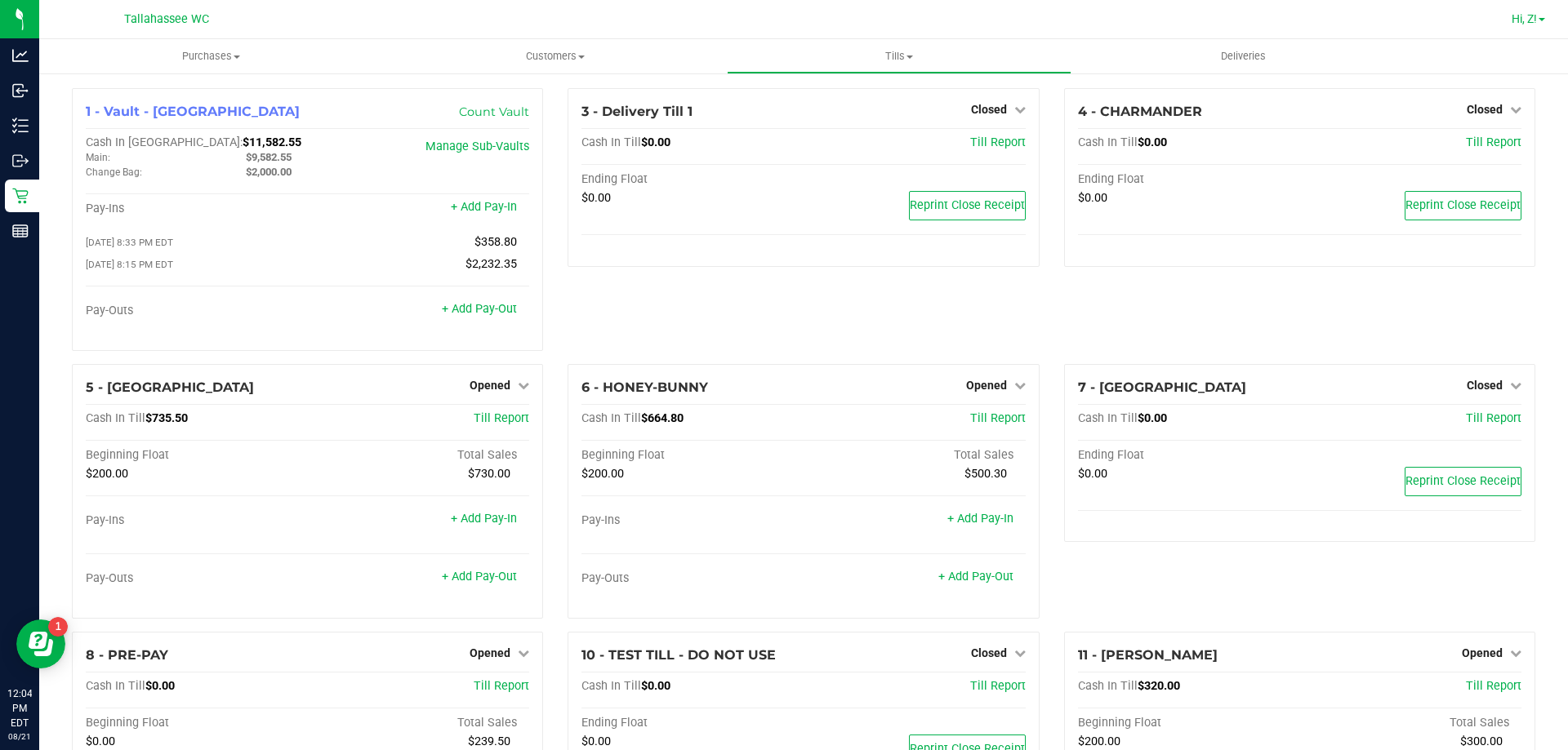
click at [1530, 14] on span "Hi, Z!" at bounding box center [1525, 19] width 26 height 13
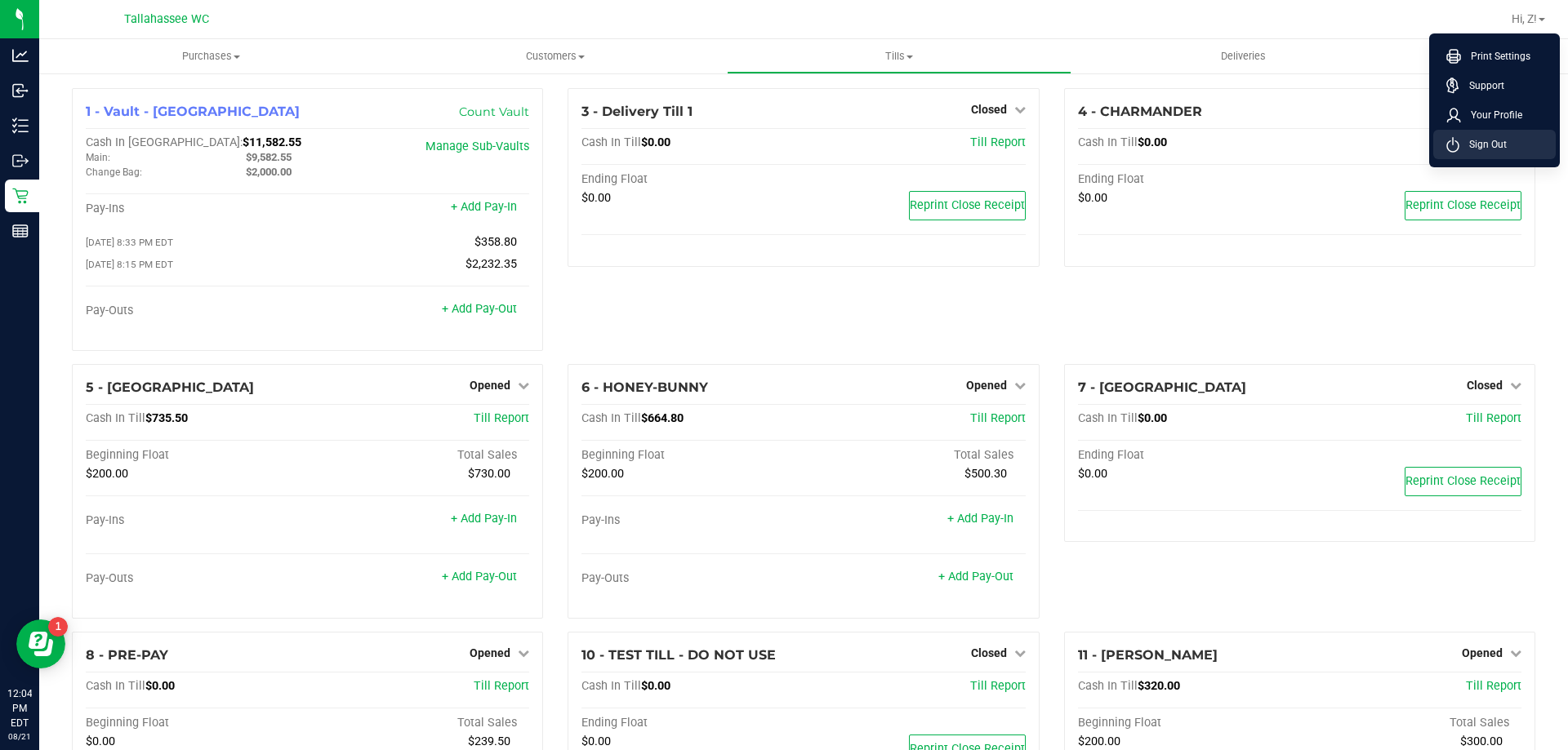
click at [1501, 145] on span "Sign Out" at bounding box center [1483, 144] width 48 height 16
